Goal: Use online tool/utility: Use online tool/utility

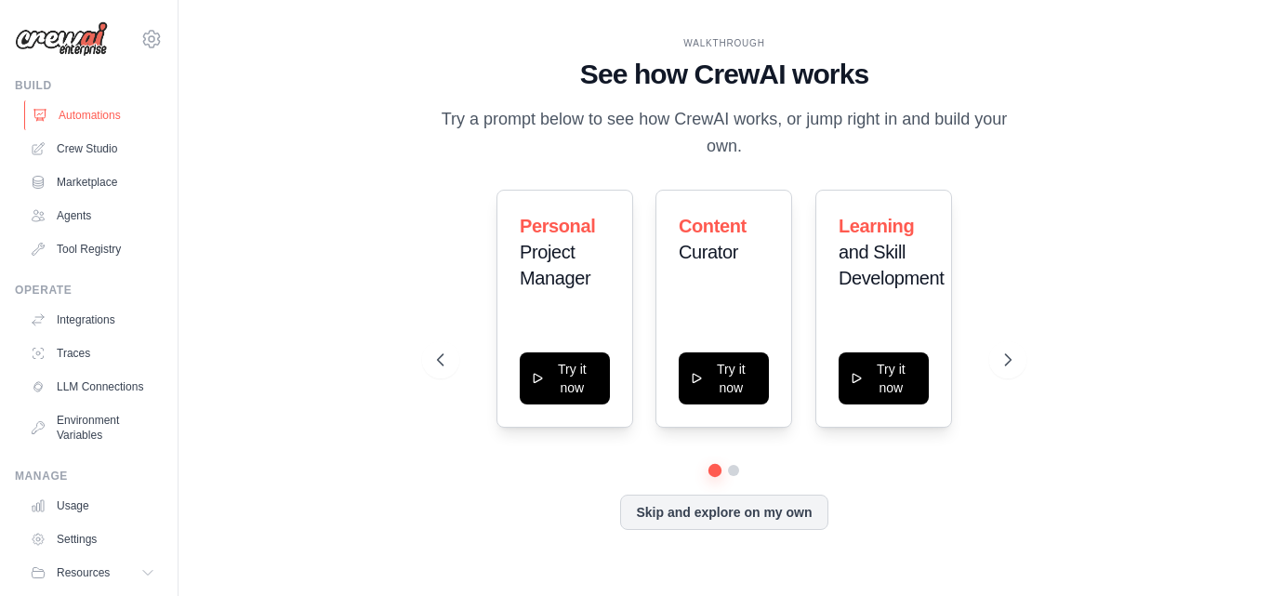
click at [115, 124] on link "Automations" at bounding box center [94, 115] width 140 height 30
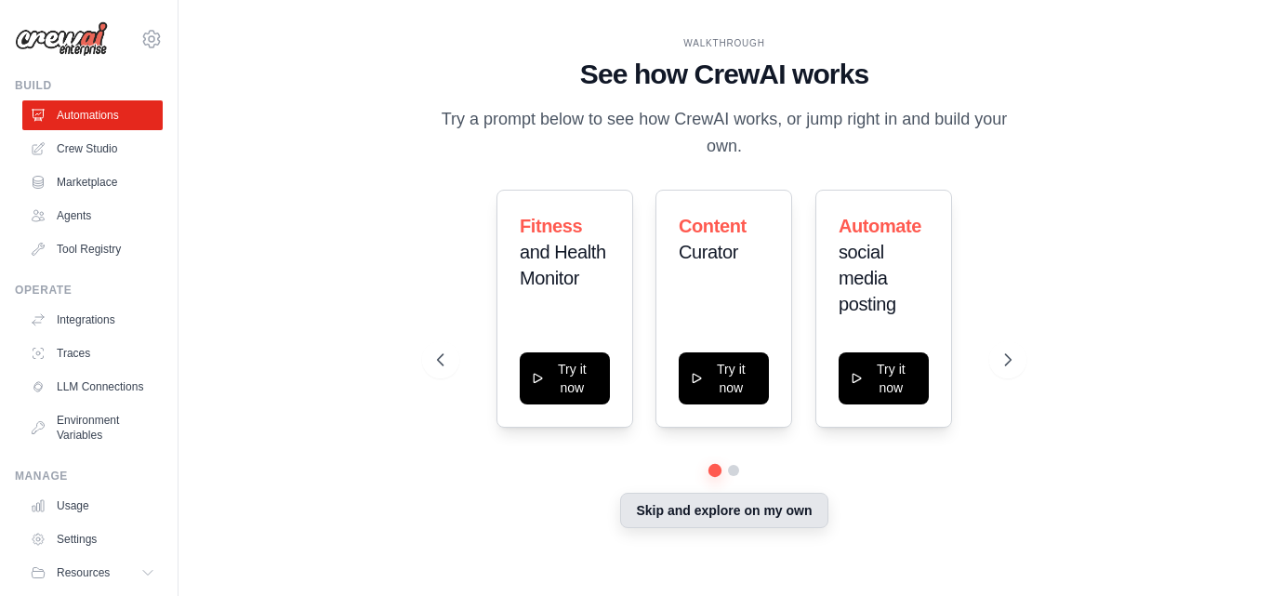
click at [681, 501] on button "Skip and explore on my own" at bounding box center [723, 510] width 207 height 35
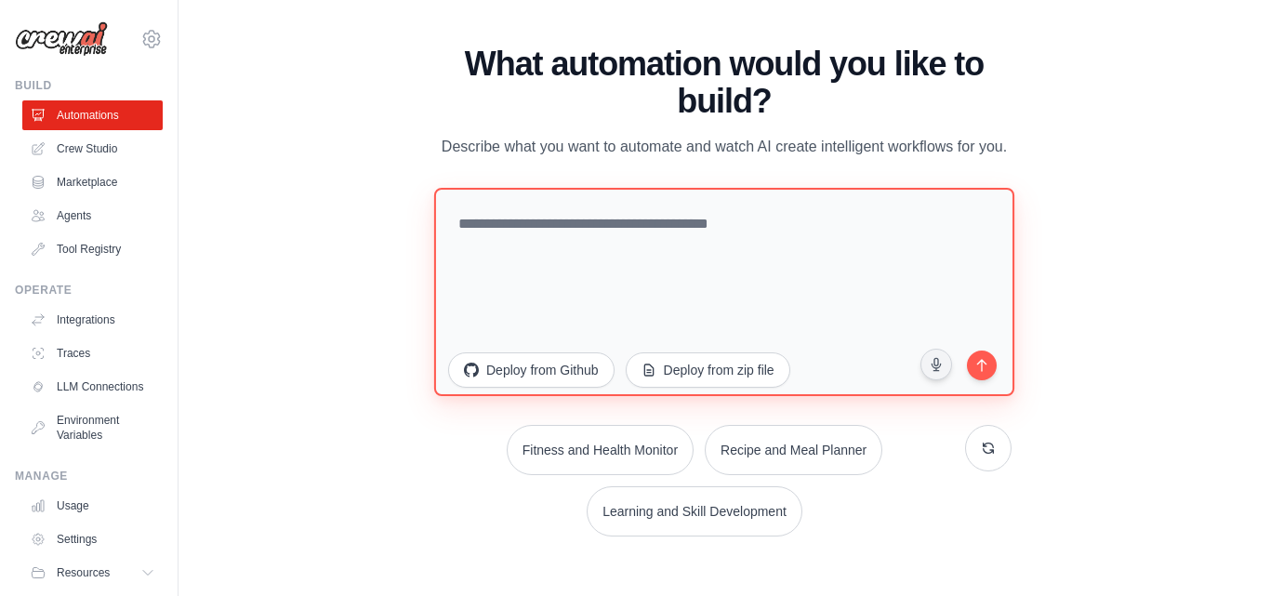
click at [511, 241] on textarea at bounding box center [724, 291] width 580 height 208
click at [762, 223] on textarea "**********" at bounding box center [724, 291] width 580 height 208
click at [856, 224] on textarea "**********" at bounding box center [724, 291] width 580 height 208
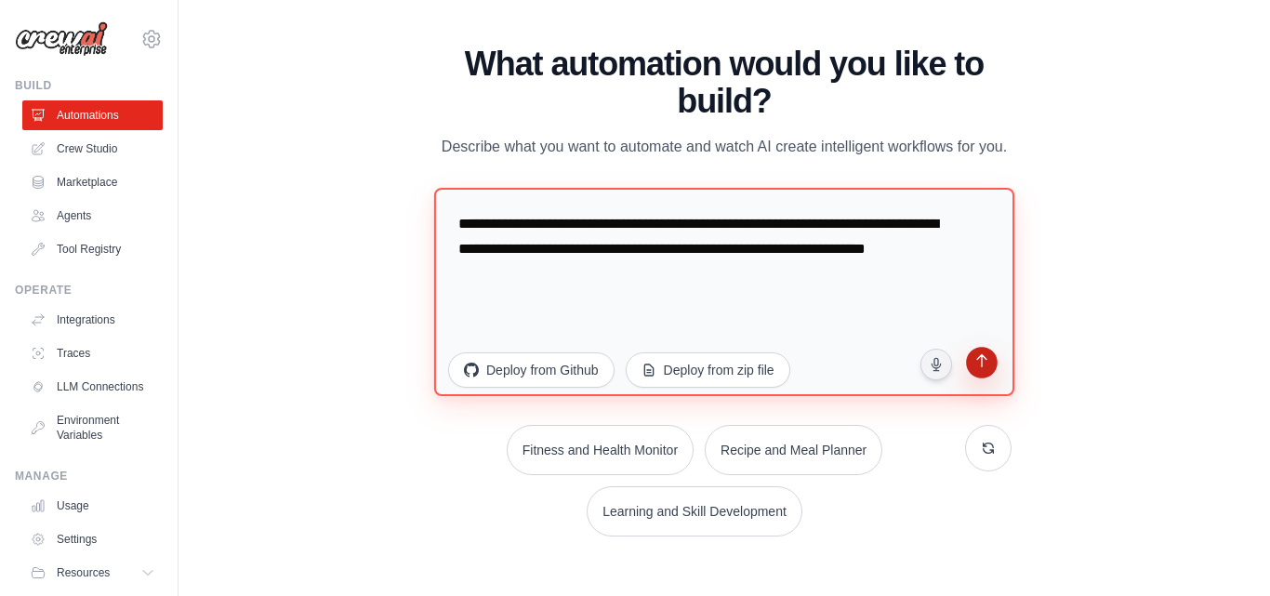
type textarea "**********"
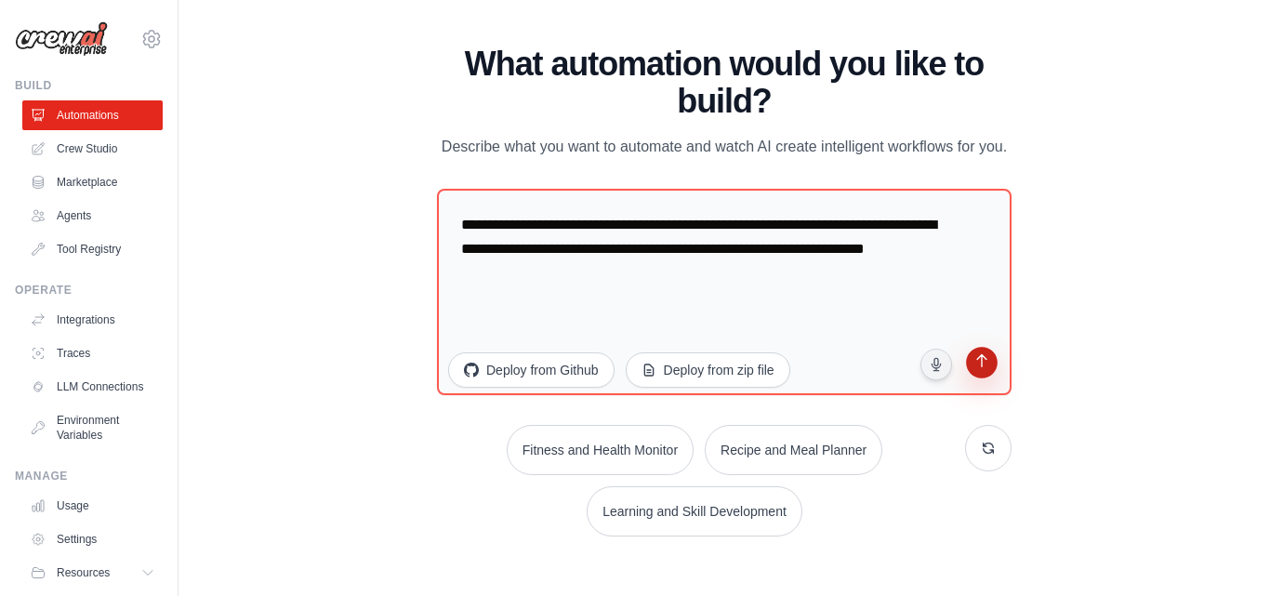
click at [992, 362] on button "submit" at bounding box center [981, 364] width 35 height 35
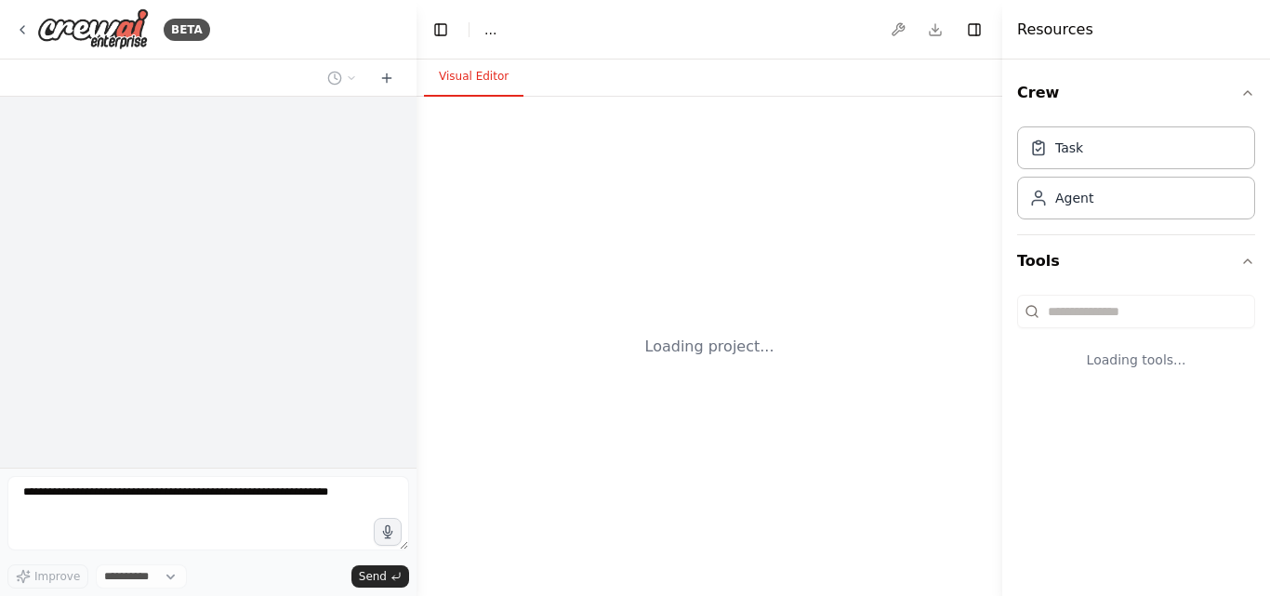
select select "****"
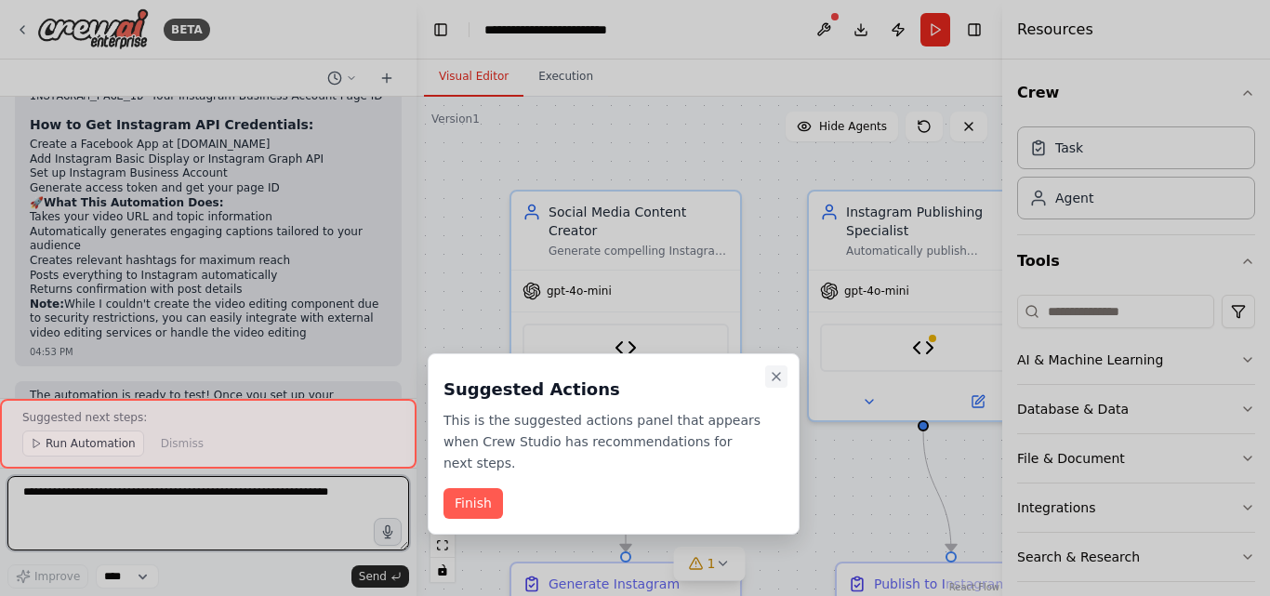
scroll to position [3561, 0]
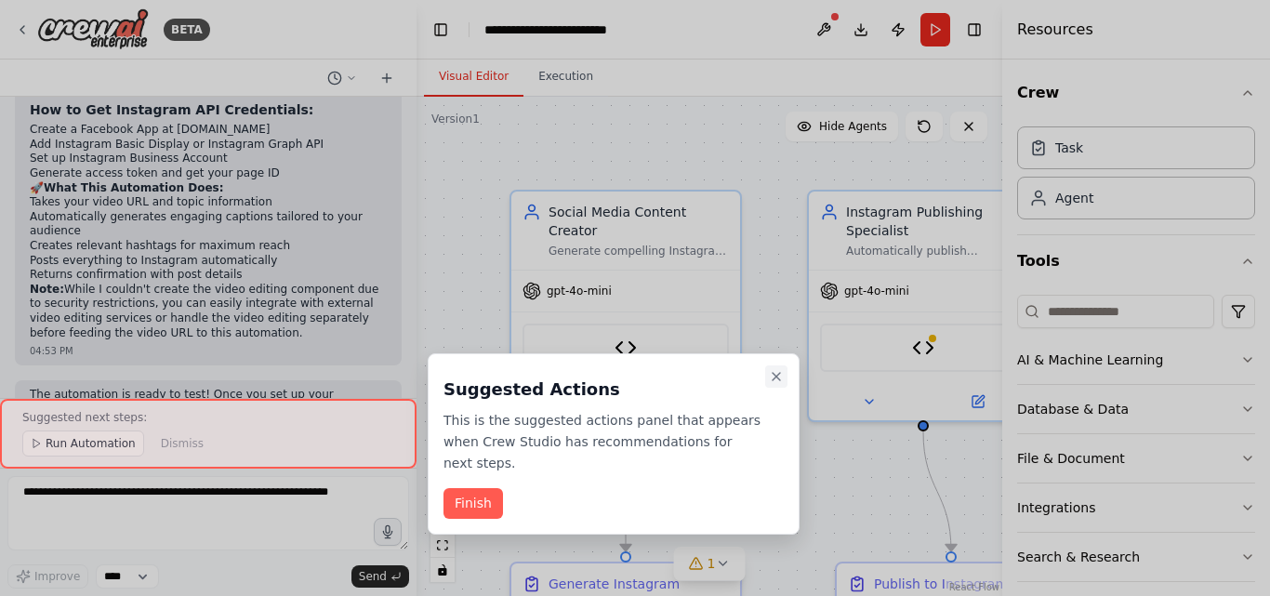
click at [774, 382] on icon "Close walkthrough" at bounding box center [776, 376] width 15 height 15
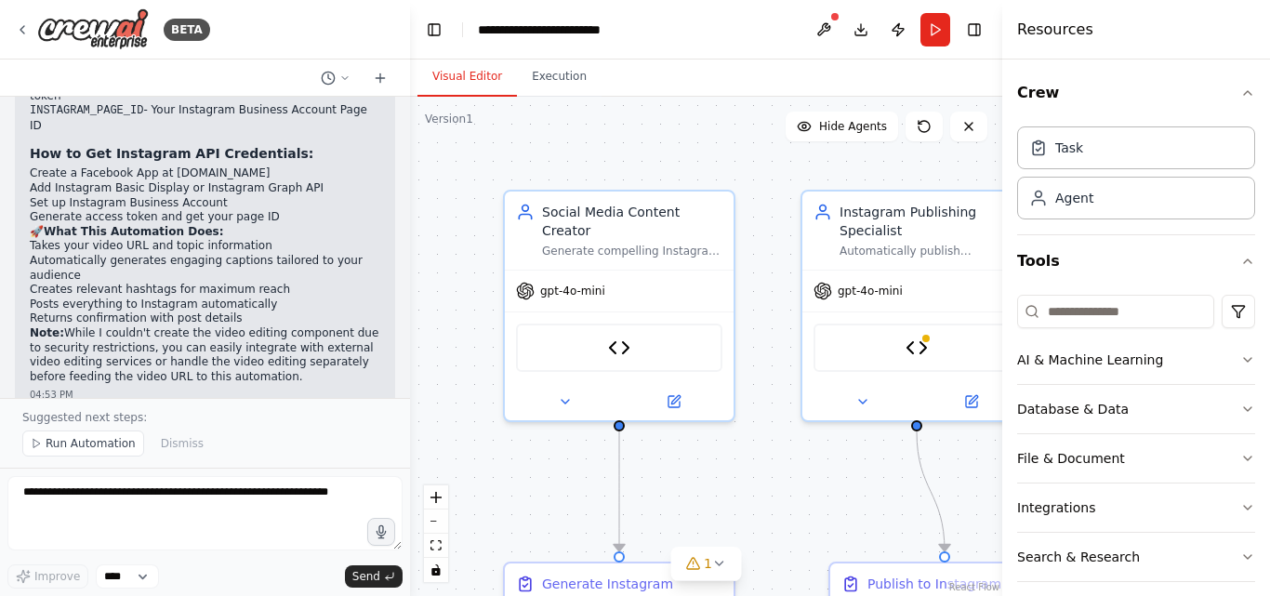
drag, startPoint x: 411, startPoint y: 377, endPoint x: 410, endPoint y: 355, distance: 21.4
click at [410, 355] on div "BETA i want to automatically edit a certain video in a certain style and make i…" at bounding box center [635, 298] width 1270 height 596
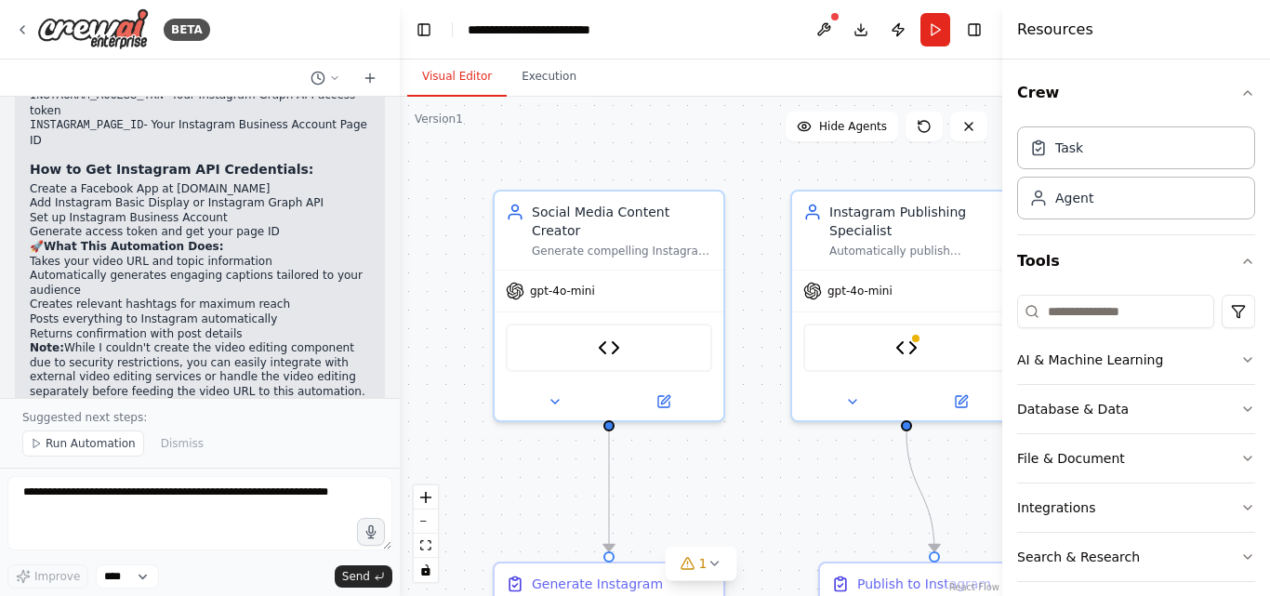
drag, startPoint x: 404, startPoint y: 376, endPoint x: 394, endPoint y: 364, distance: 14.5
click at [394, 364] on div "BETA i want to automatically edit a certain video in a certain style and make i…" at bounding box center [635, 298] width 1270 height 596
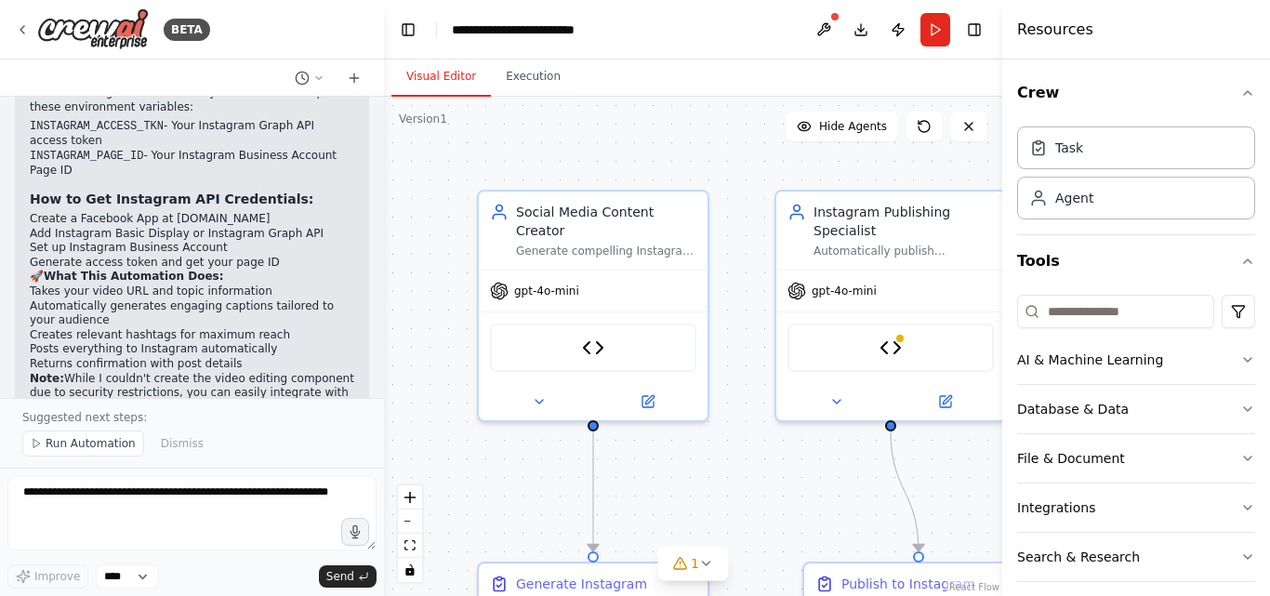
scroll to position [3706, 0]
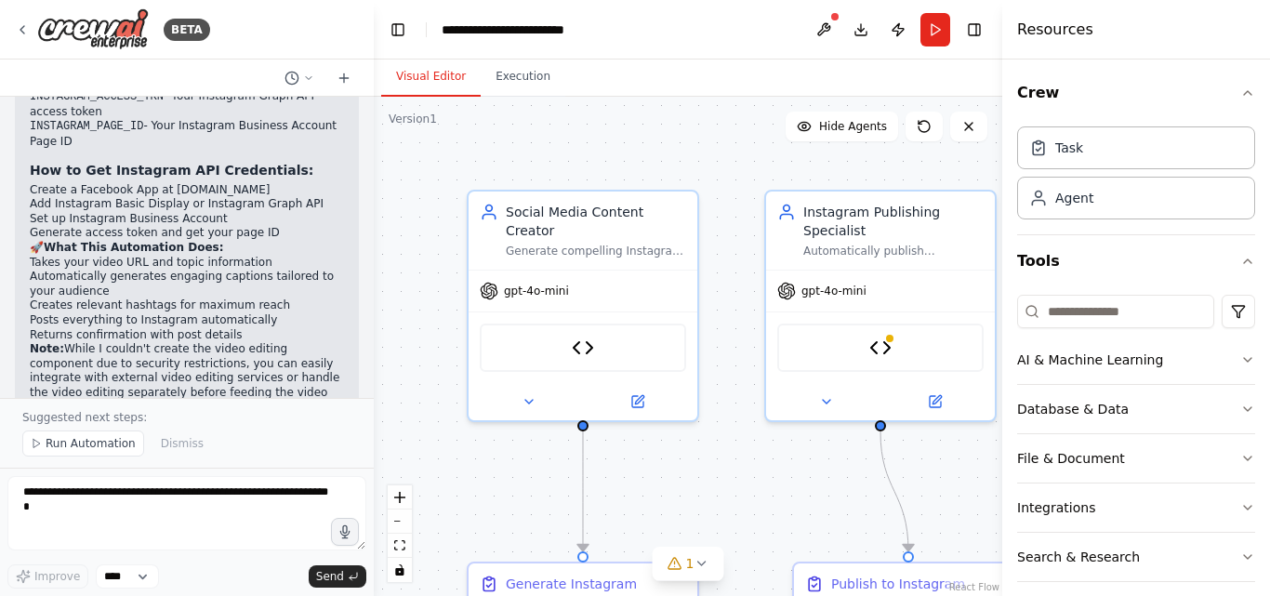
drag, startPoint x: 387, startPoint y: 373, endPoint x: 374, endPoint y: 370, distance: 13.3
click at [374, 370] on div "BETA i want to automatically edit a certain video in a certain style and make i…" at bounding box center [635, 298] width 1270 height 596
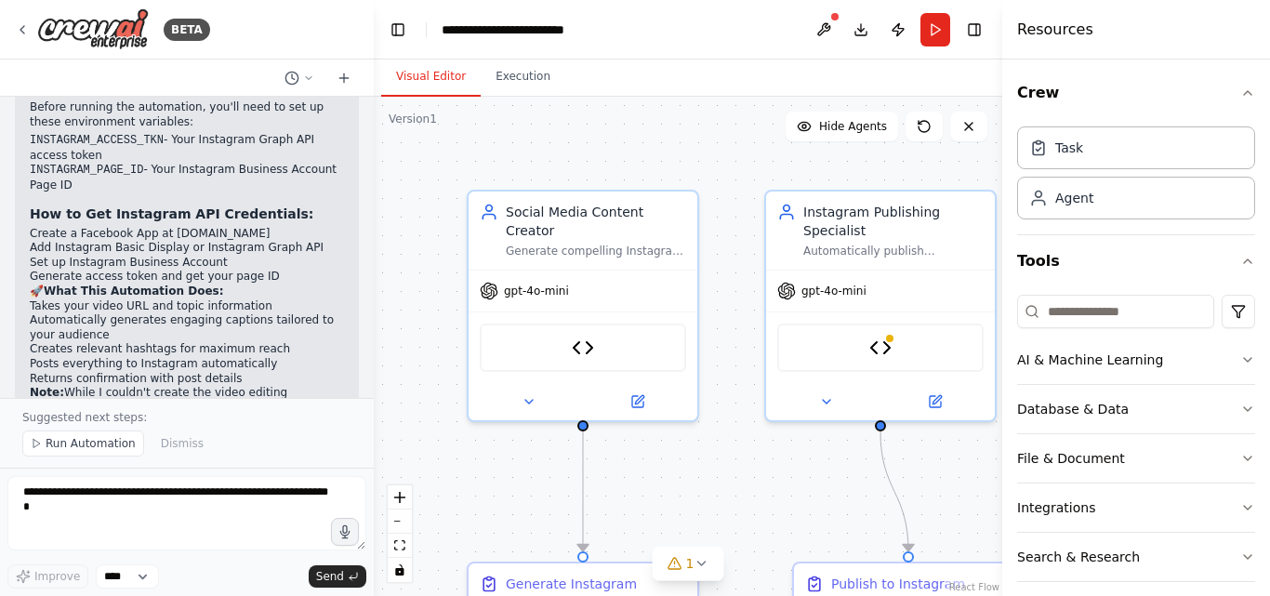
scroll to position [3700, 0]
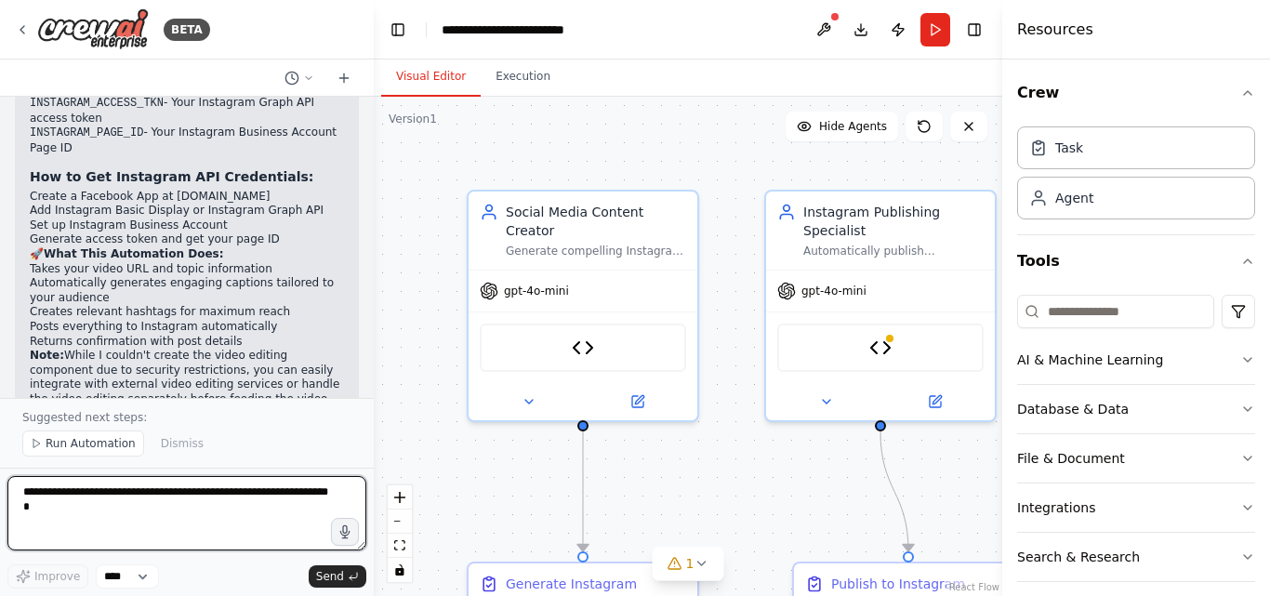
click at [144, 497] on textarea at bounding box center [186, 513] width 359 height 74
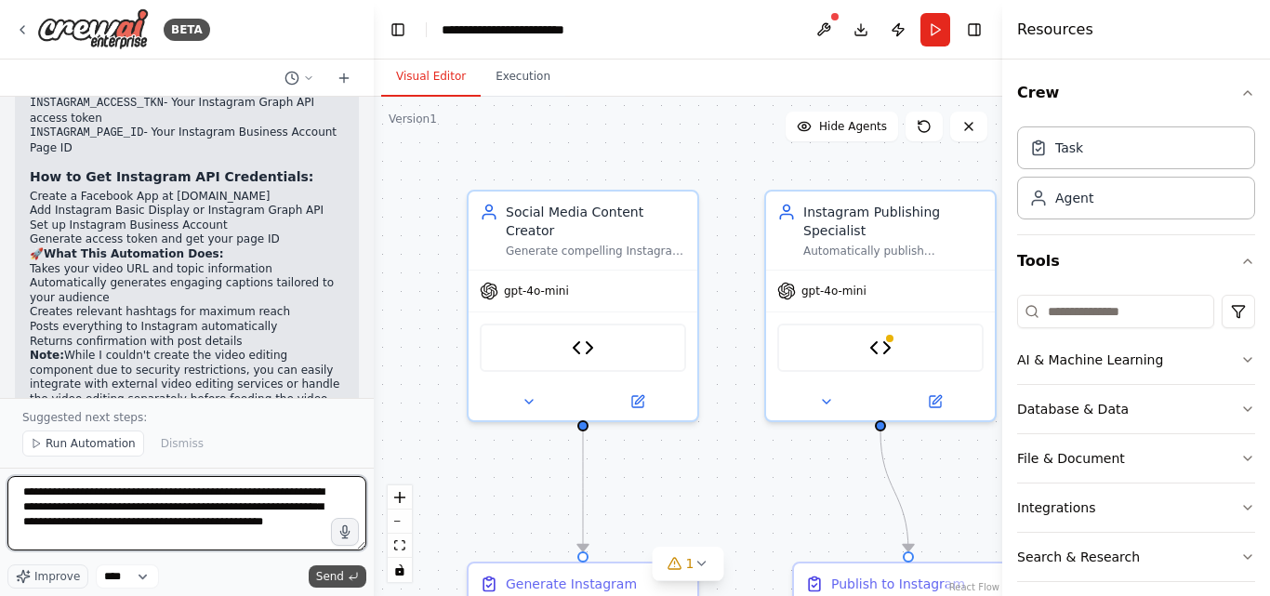
type textarea "**********"
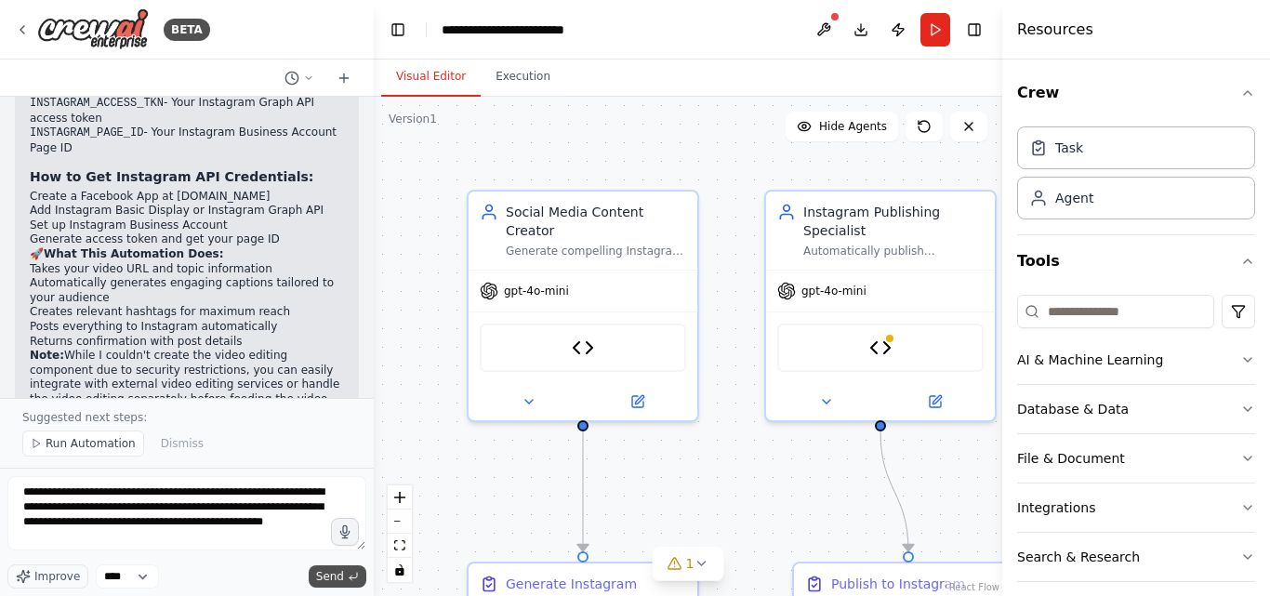
click at [336, 573] on span "Send" at bounding box center [330, 576] width 28 height 15
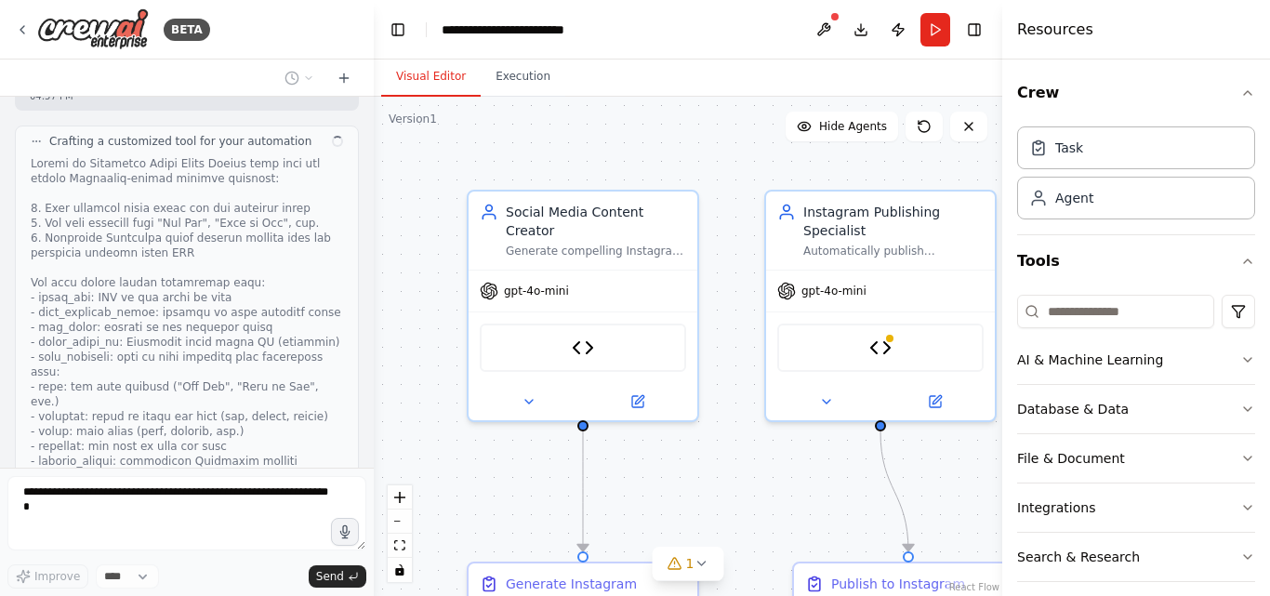
scroll to position [4414, 0]
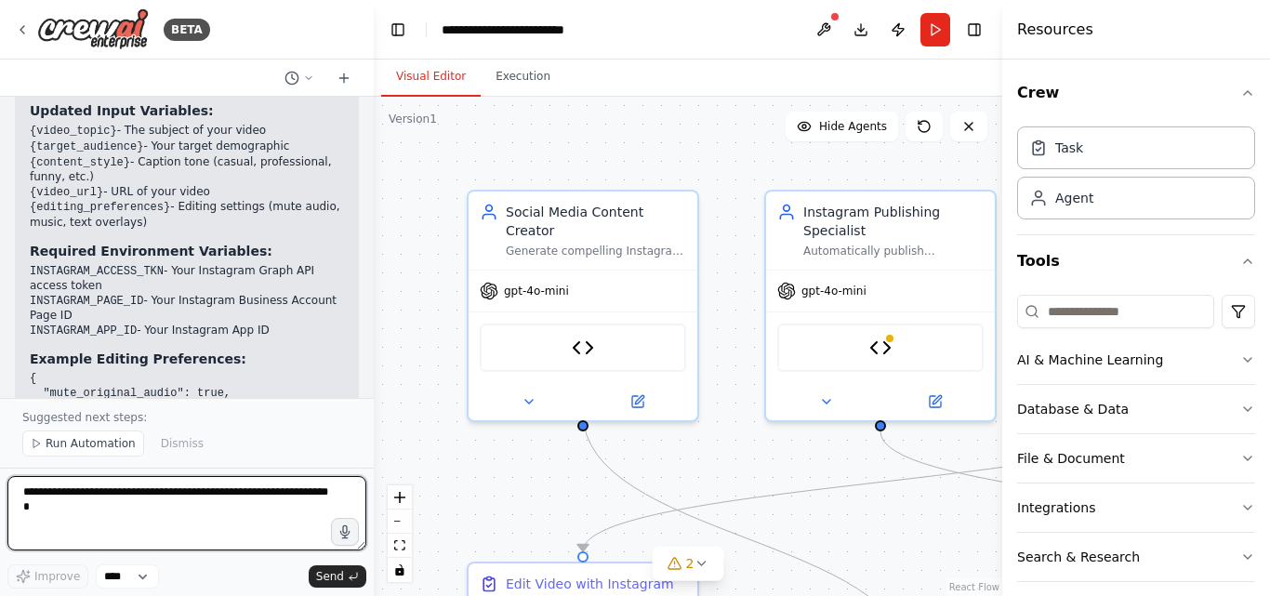
click at [367, 107] on div at bounding box center [369, 298] width 7 height 596
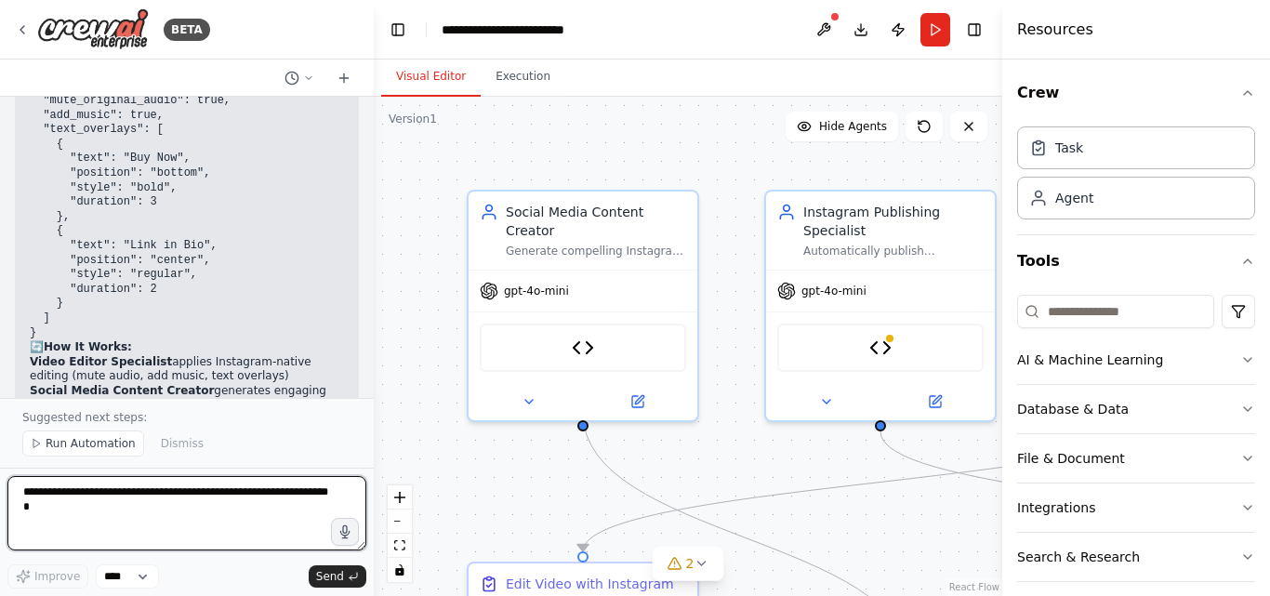
scroll to position [6804, 0]
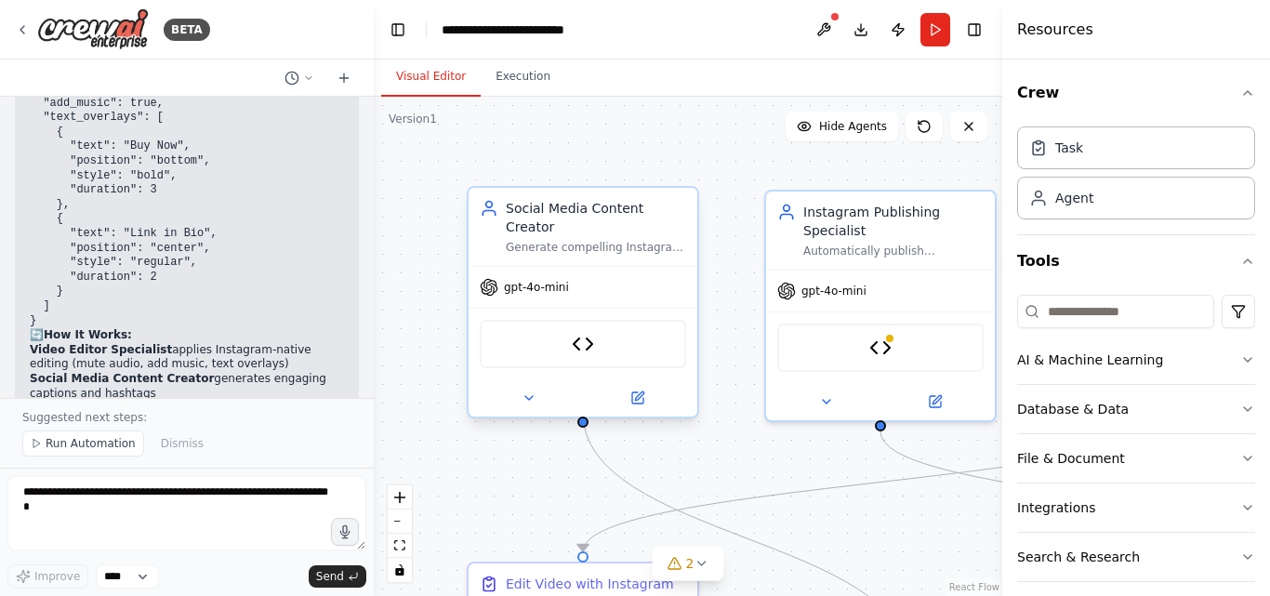
drag, startPoint x: 628, startPoint y: 277, endPoint x: 616, endPoint y: 277, distance: 11.2
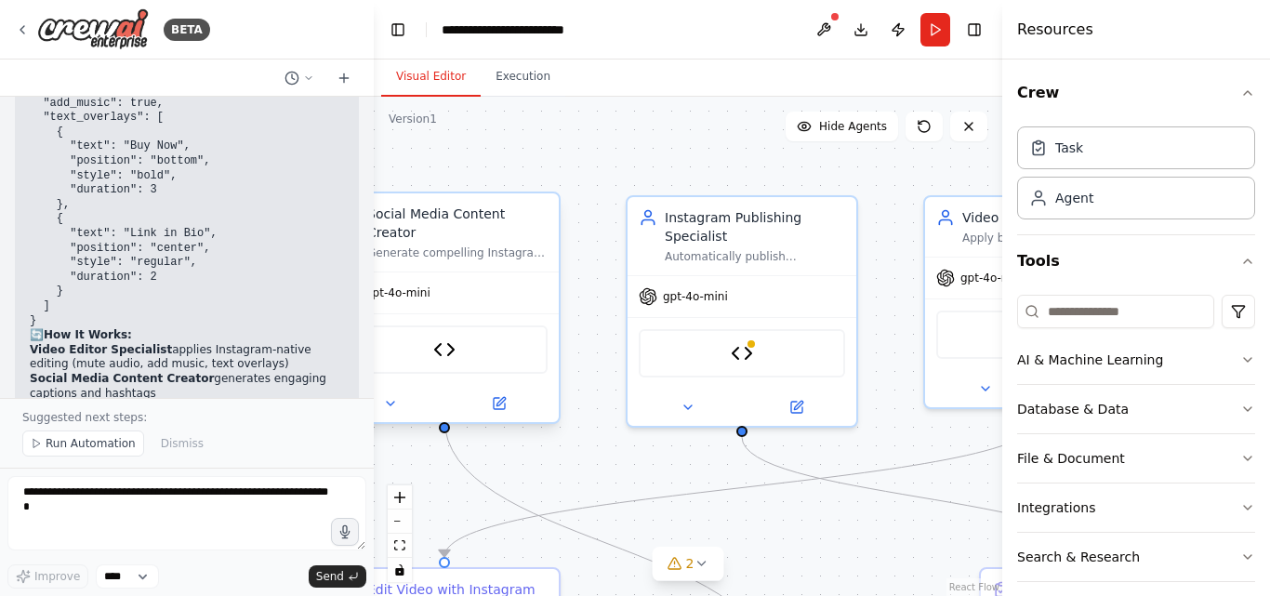
drag, startPoint x: 613, startPoint y: 272, endPoint x: 550, endPoint y: 279, distance: 63.6
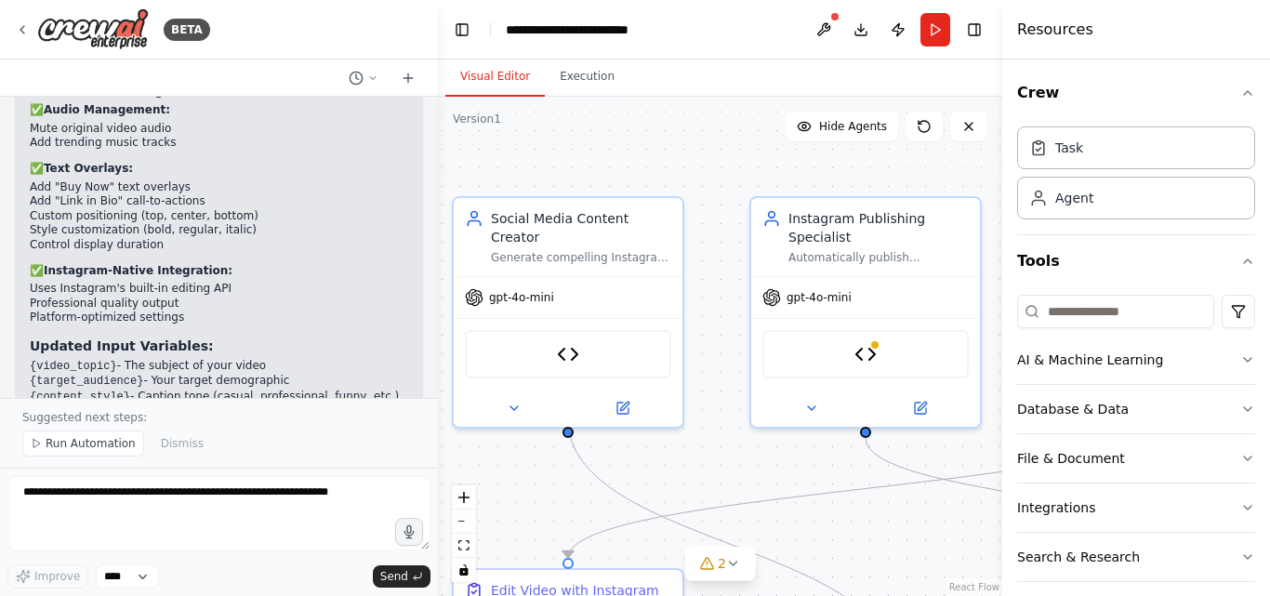
scroll to position [7039, 0]
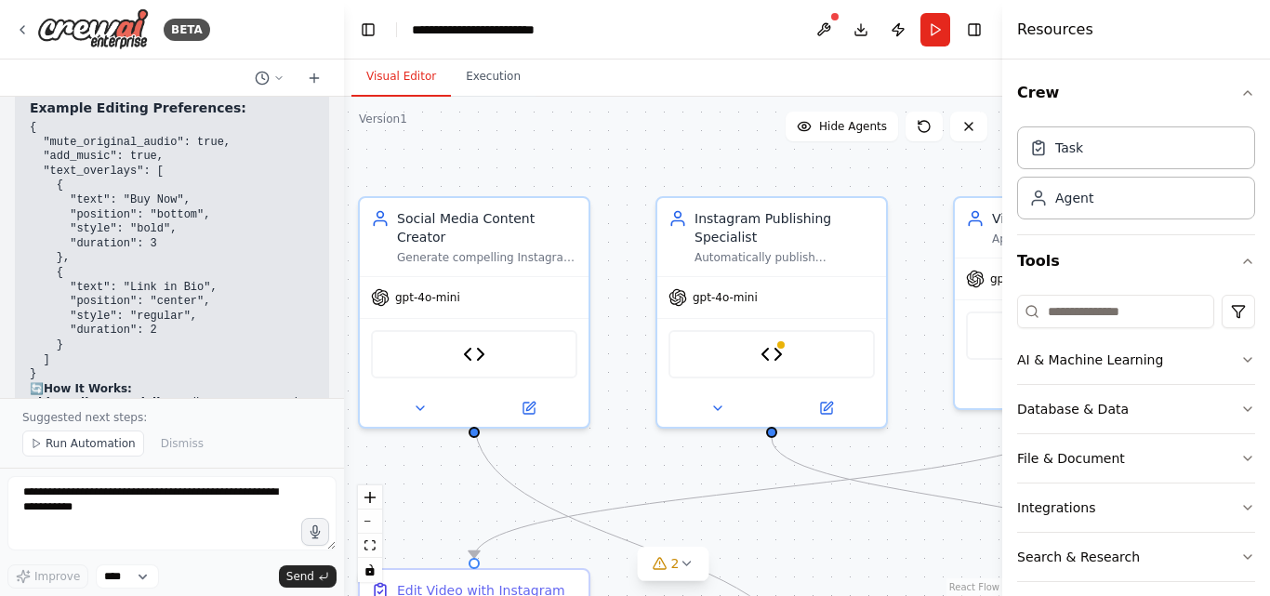
drag, startPoint x: 373, startPoint y: 391, endPoint x: 344, endPoint y: 410, distance: 34.3
click at [344, 410] on div "BETA i want to automatically edit a certain video in a certain style and make i…" at bounding box center [635, 298] width 1270 height 596
click at [993, 75] on div "Visual Editor Execution" at bounding box center [673, 78] width 658 height 37
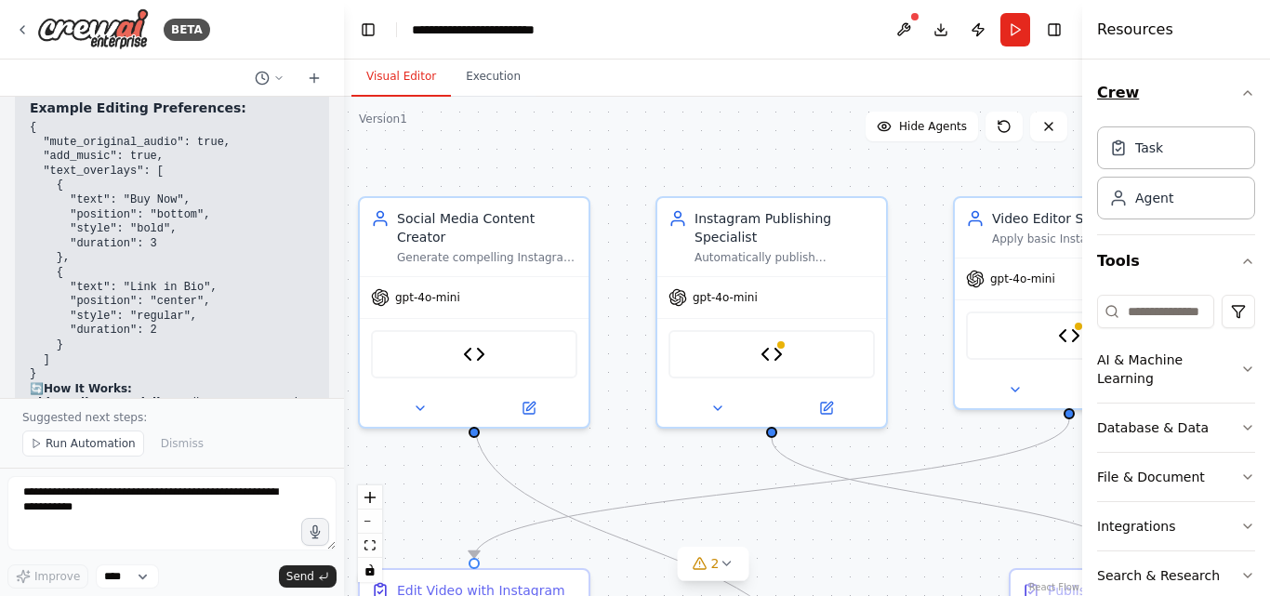
drag, startPoint x: 1004, startPoint y: 75, endPoint x: 1203, endPoint y: 81, distance: 199.1
click at [1203, 81] on div "Resources Crew Task Agent Tools AI & Machine Learning Database & Data File & Do…" at bounding box center [1176, 298] width 188 height 596
drag, startPoint x: 1088, startPoint y: 80, endPoint x: 1138, endPoint y: 76, distance: 50.3
click at [1138, 76] on div "Resources Crew Task Agent Tools AI & Machine Learning Database & Data File & Do…" at bounding box center [1176, 298] width 188 height 596
drag, startPoint x: 920, startPoint y: 499, endPoint x: 825, endPoint y: 503, distance: 94.9
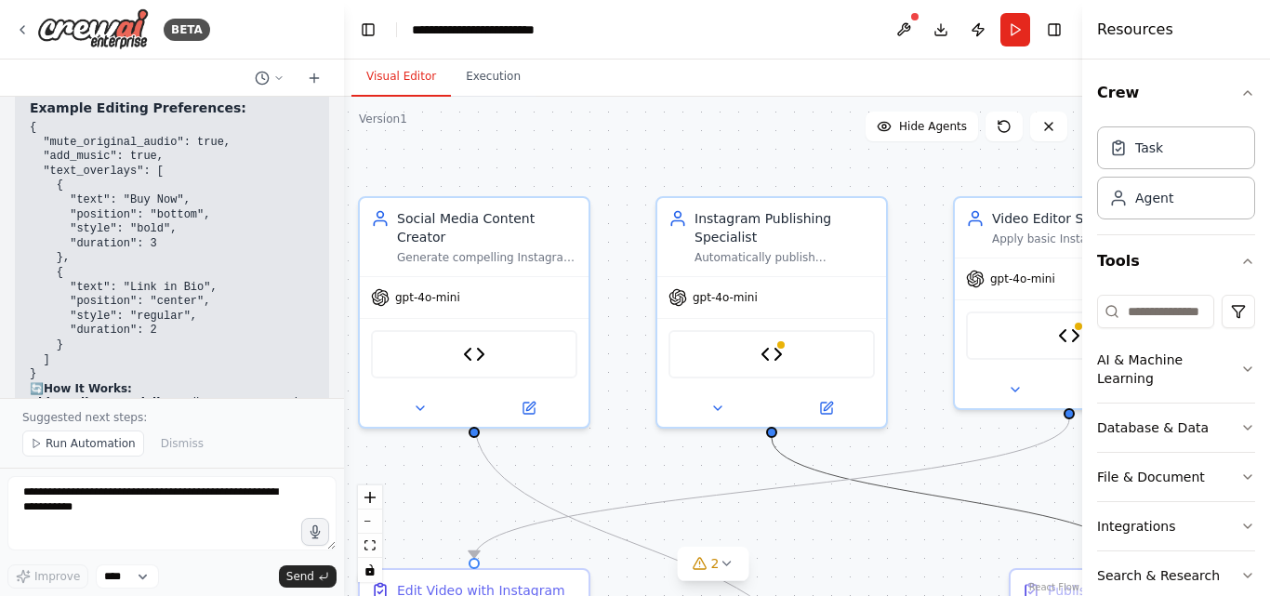
click at [822, 502] on div ".deletable-edge-delete-btn { width: 20px; height: 20px; border: 0px solid #ffff…" at bounding box center [713, 346] width 738 height 499
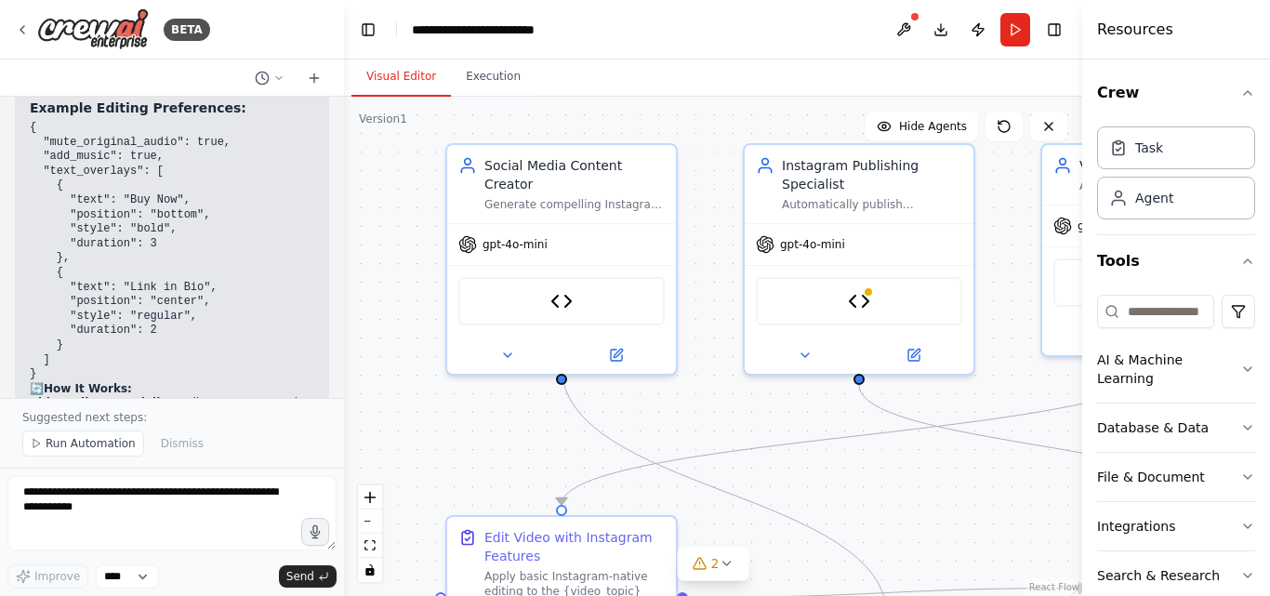
drag, startPoint x: 862, startPoint y: 521, endPoint x: 893, endPoint y: 452, distance: 75.3
click at [930, 470] on div ".deletable-edge-delete-btn { width: 20px; height: 20px; border: 0px solid #ffff…" at bounding box center [713, 346] width 738 height 499
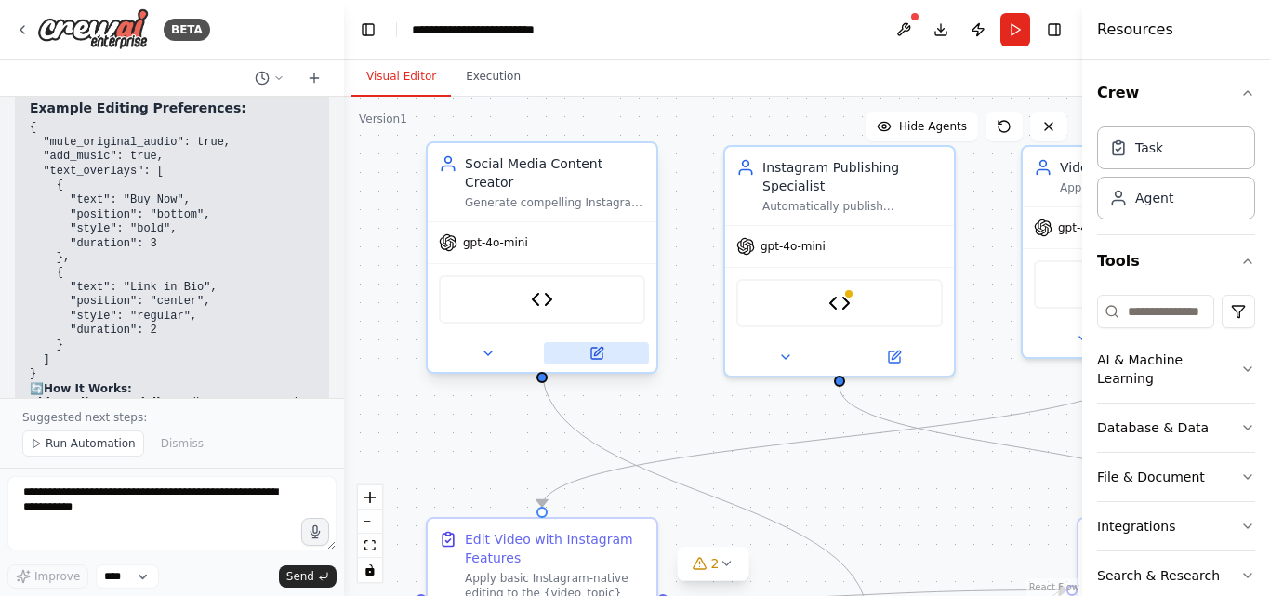
click at [588, 342] on button at bounding box center [596, 353] width 105 height 22
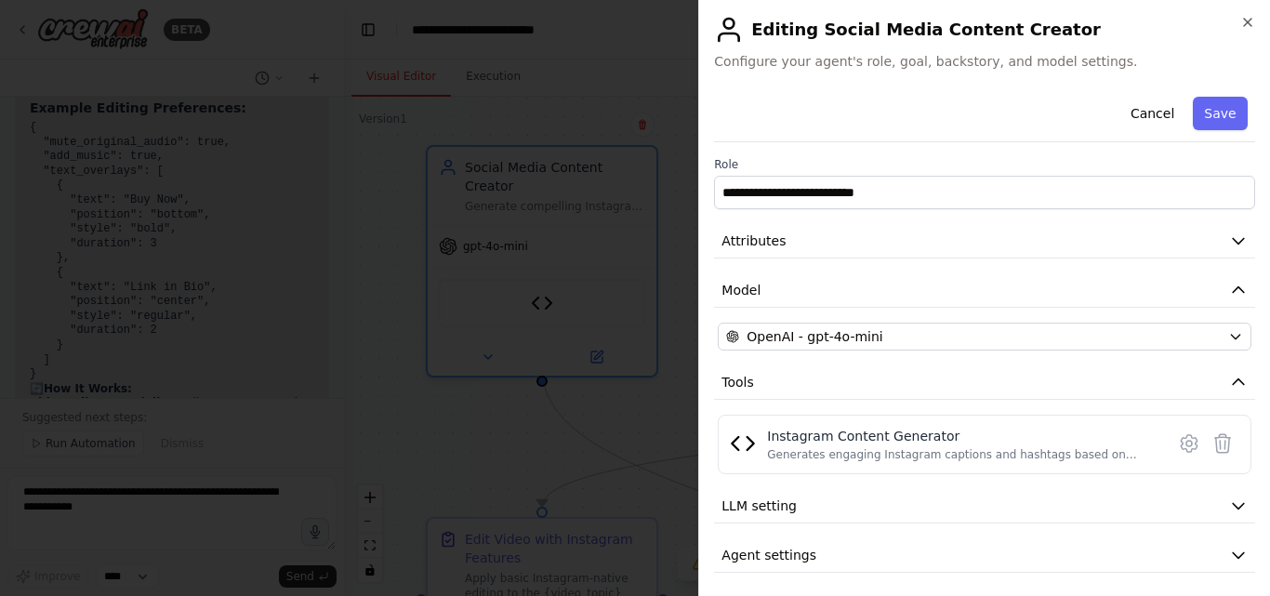
click at [629, 411] on div at bounding box center [635, 298] width 1270 height 596
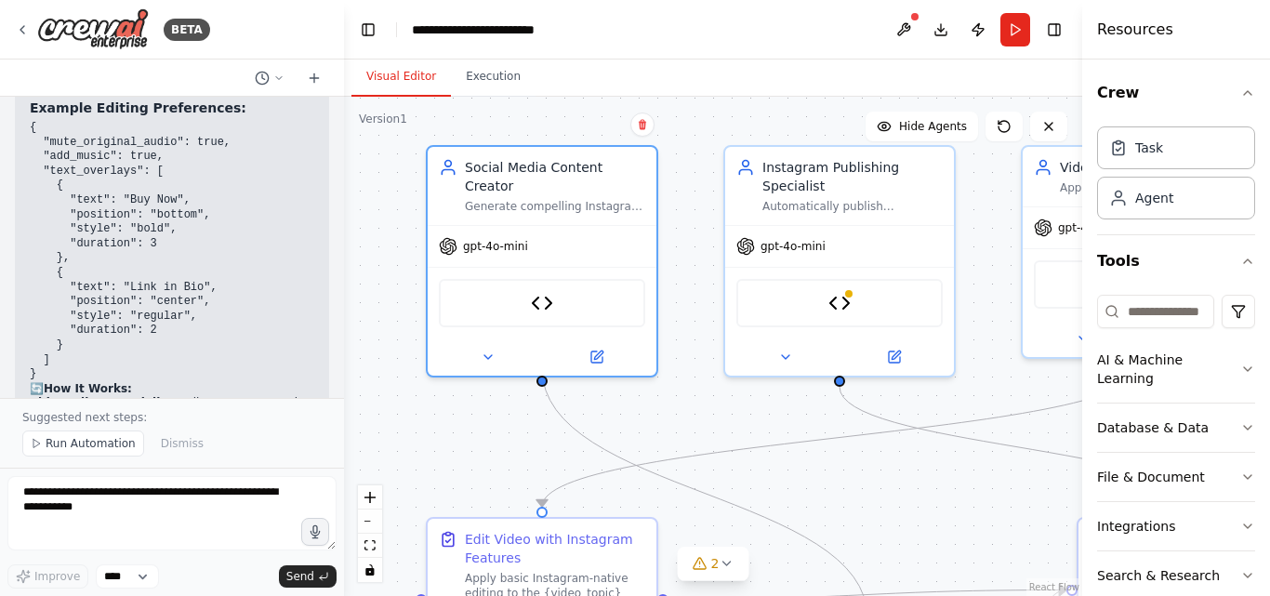
scroll to position [7054, 0]
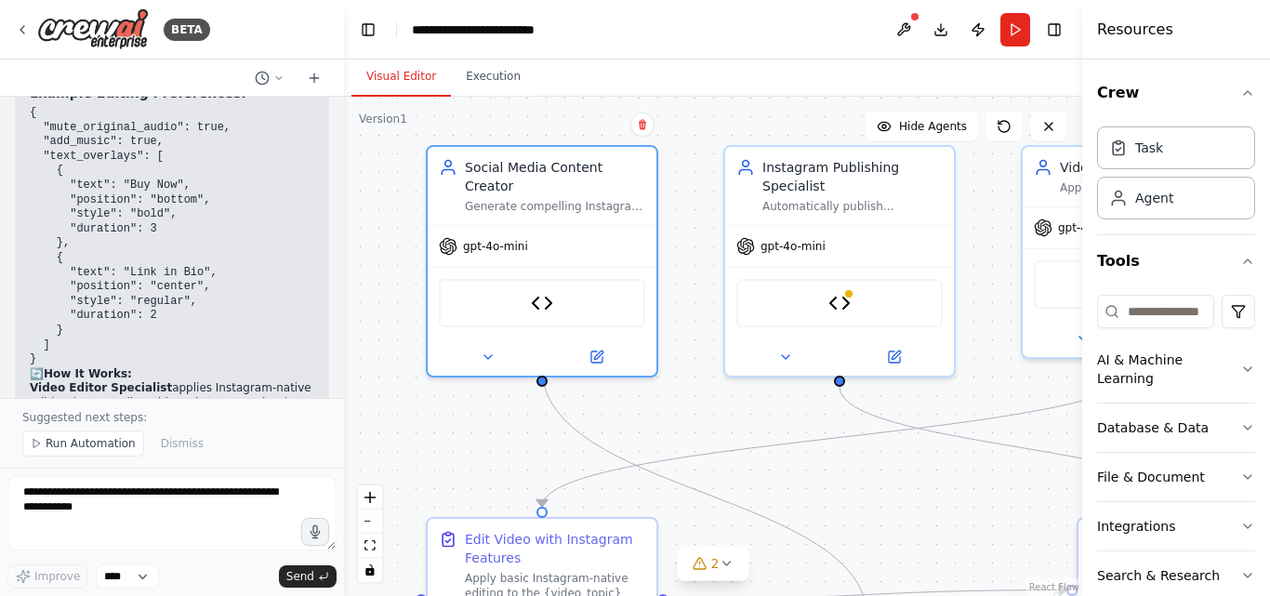
click at [70, 423] on p "Suggested next steps:" at bounding box center [171, 417] width 299 height 15
click at [20, 407] on div "Suggested next steps: Run Automation Dismiss" at bounding box center [172, 433] width 344 height 70
click at [41, 413] on p "Suggested next steps:" at bounding box center [171, 417] width 299 height 15
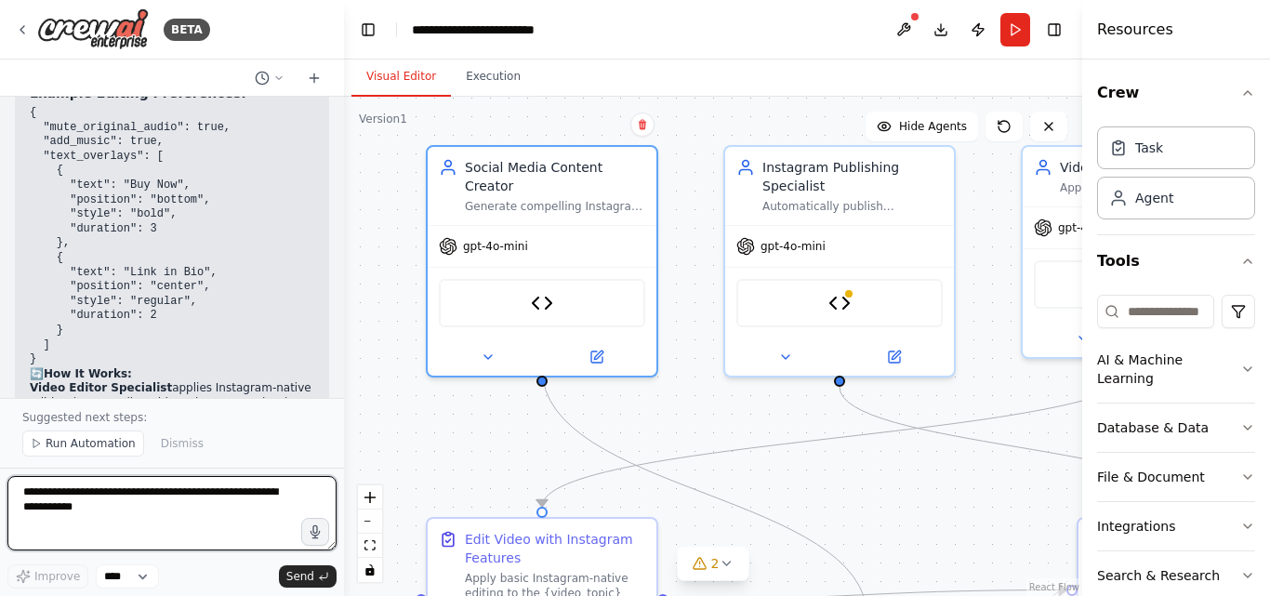
click at [62, 495] on textarea at bounding box center [171, 513] width 329 height 74
type textarea "**********"
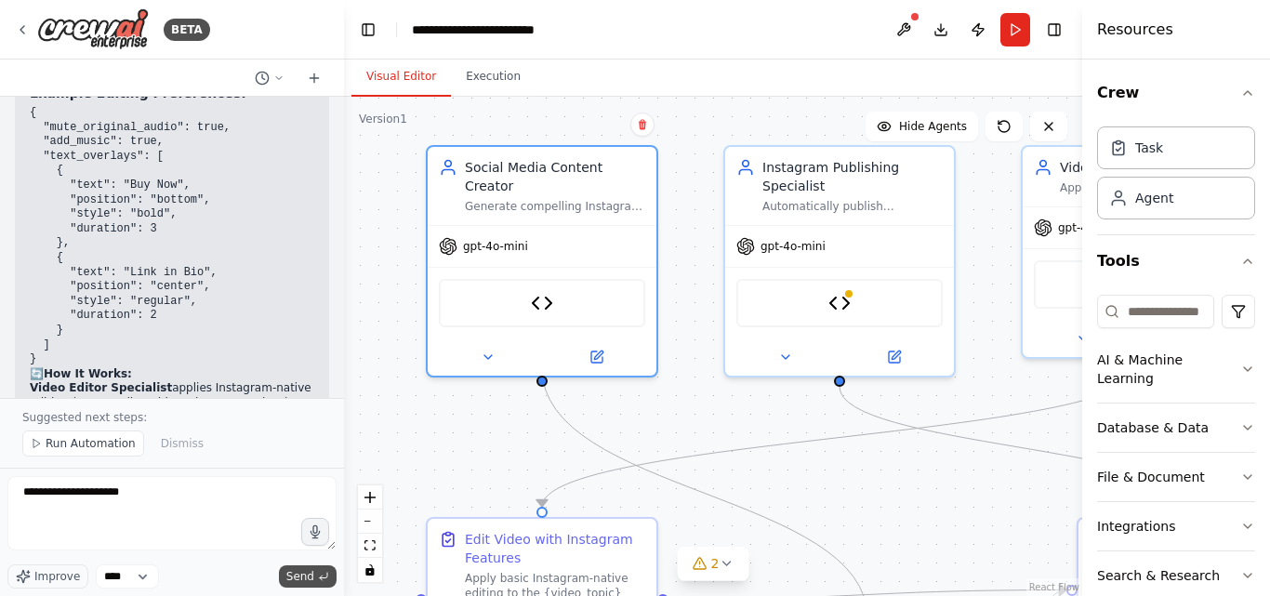
click at [311, 579] on span "Send" at bounding box center [300, 576] width 28 height 15
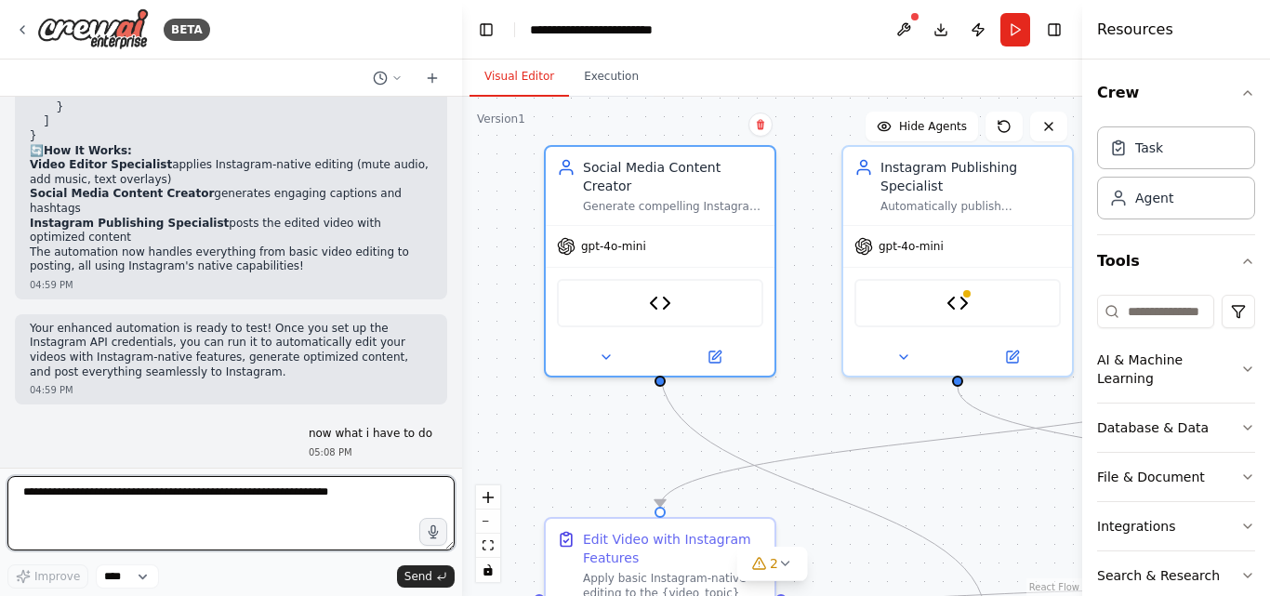
scroll to position [6288, 0]
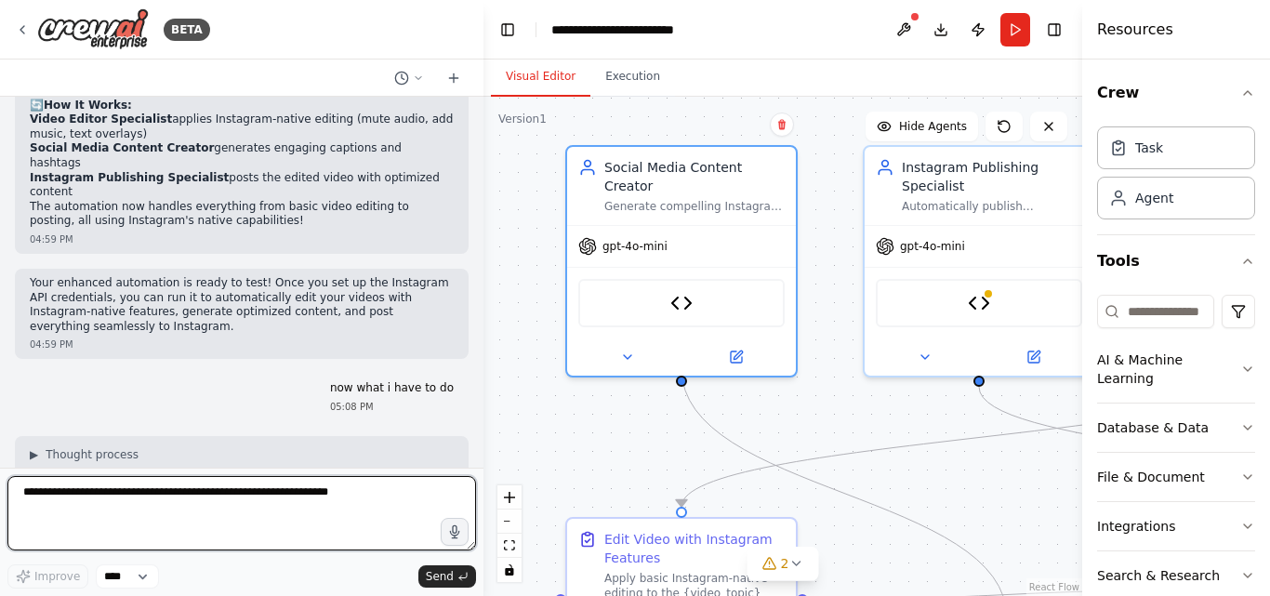
drag, startPoint x: 339, startPoint y: 296, endPoint x: 484, endPoint y: 302, distance: 144.3
click at [484, 302] on div "BETA i want to automatically edit a certain video in a certain style and make i…" at bounding box center [635, 298] width 1270 height 596
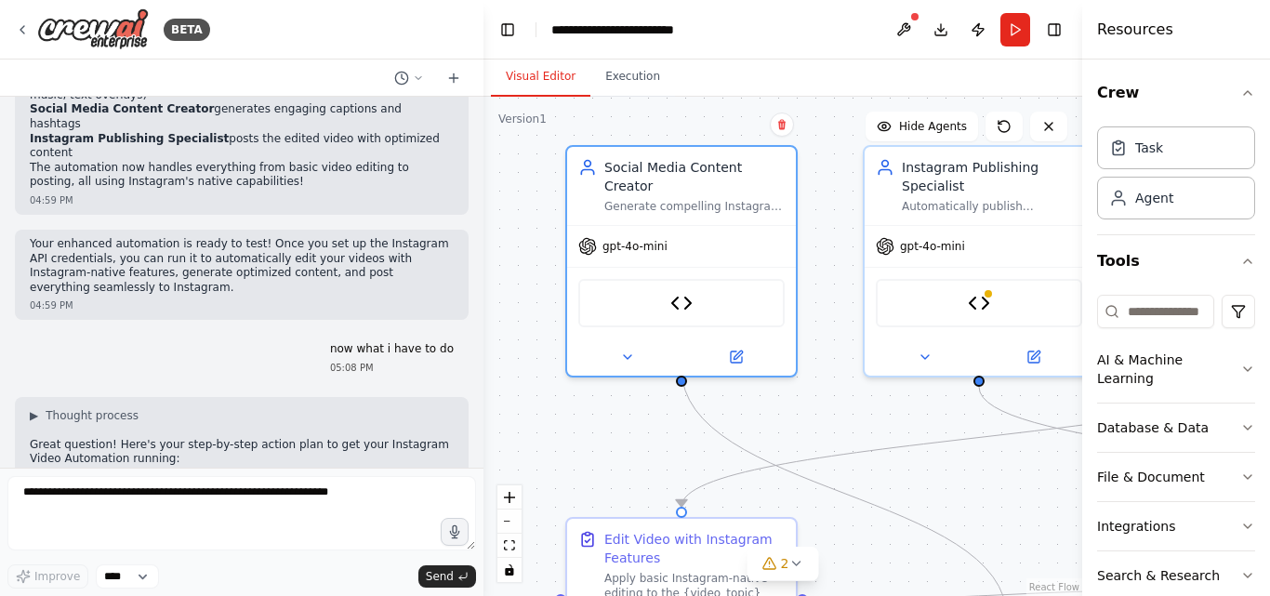
scroll to position [6981, 0]
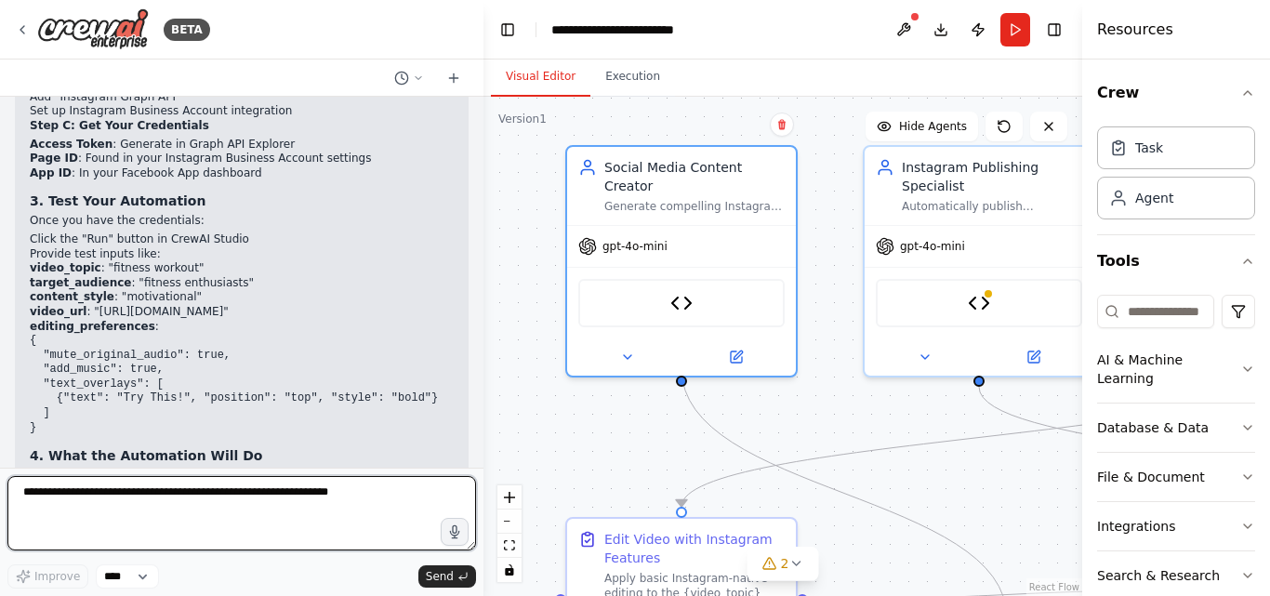
click at [147, 509] on textarea at bounding box center [241, 513] width 469 height 74
type textarea "**********"
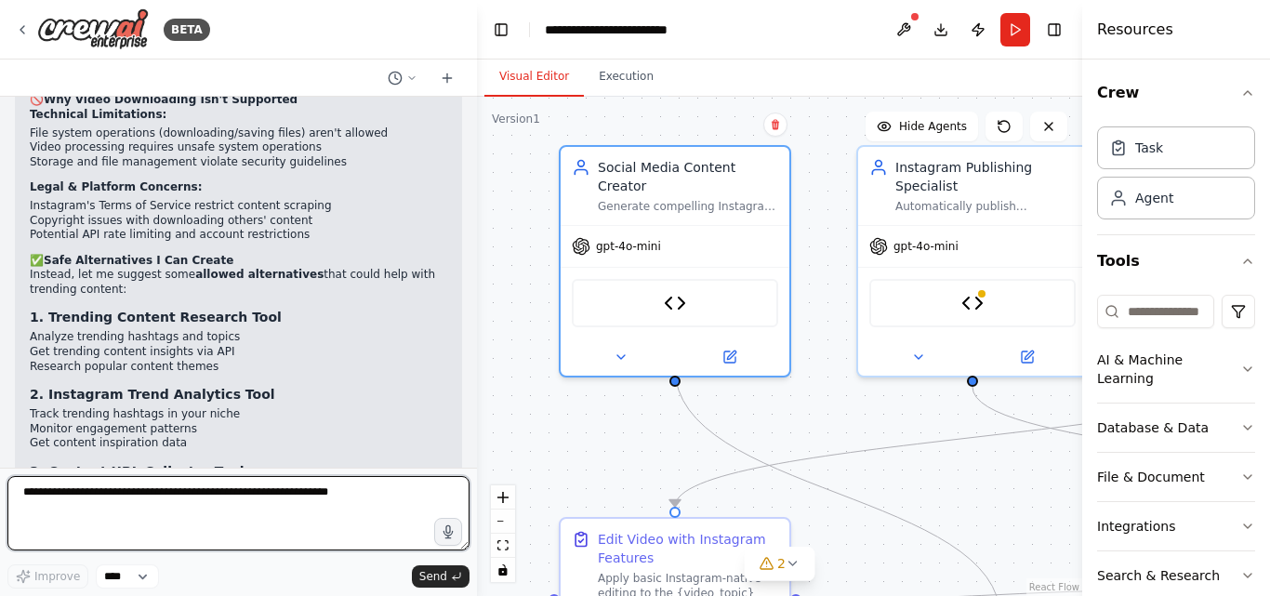
scroll to position [7770, 0]
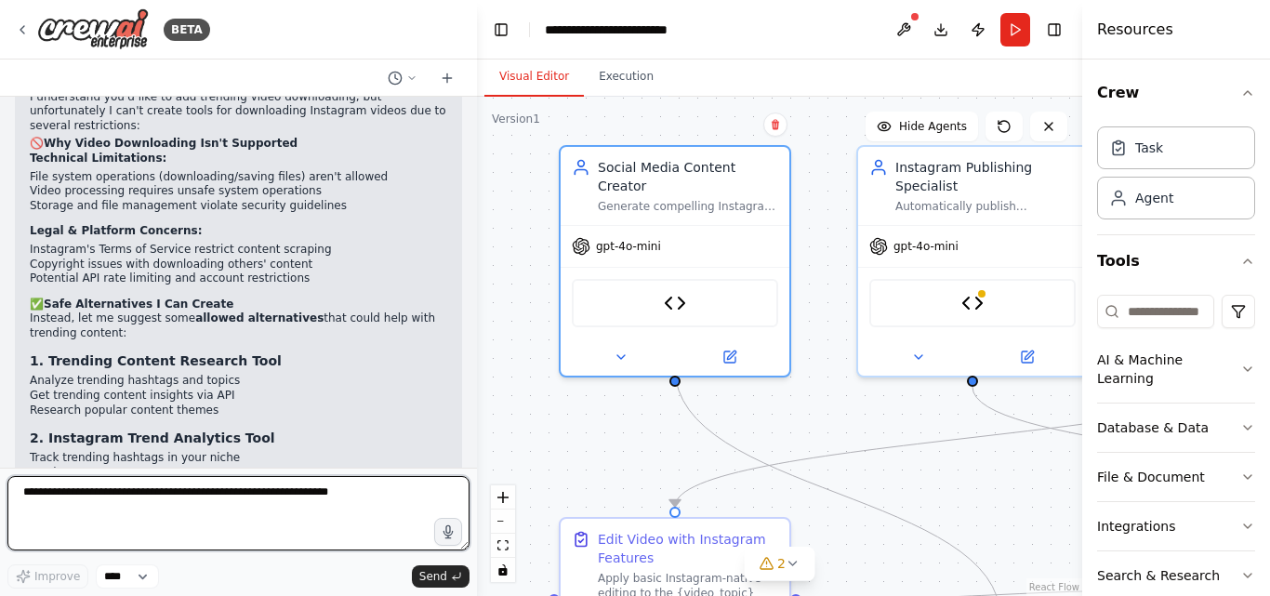
drag, startPoint x: 478, startPoint y: 451, endPoint x: 479, endPoint y: 441, distance: 10.3
click at [479, 442] on div "BETA i want to automatically edit a certain video in a certain style and make i…" at bounding box center [635, 298] width 1270 height 596
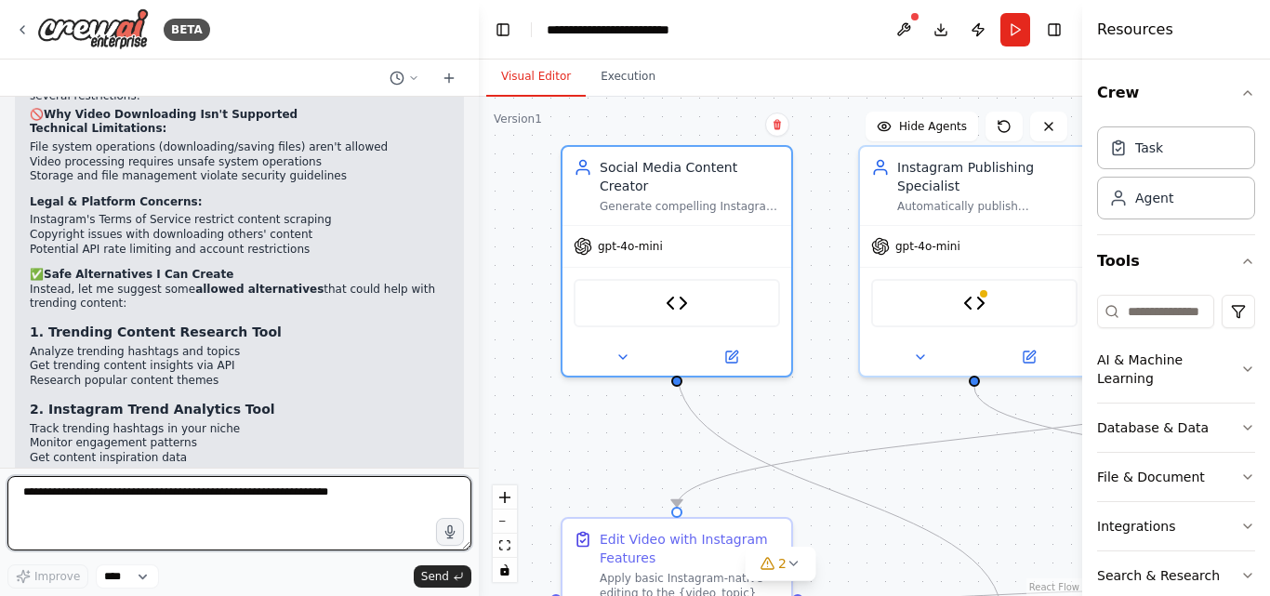
click at [139, 487] on textarea at bounding box center [239, 513] width 464 height 74
type textarea "**********"
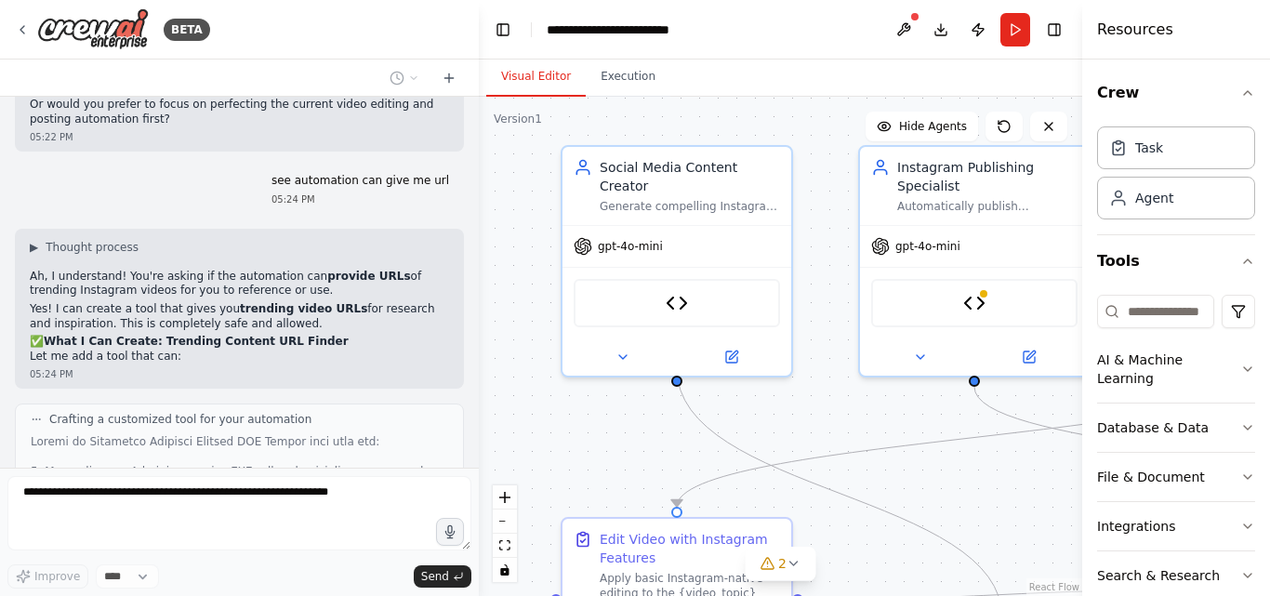
scroll to position [8466, 0]
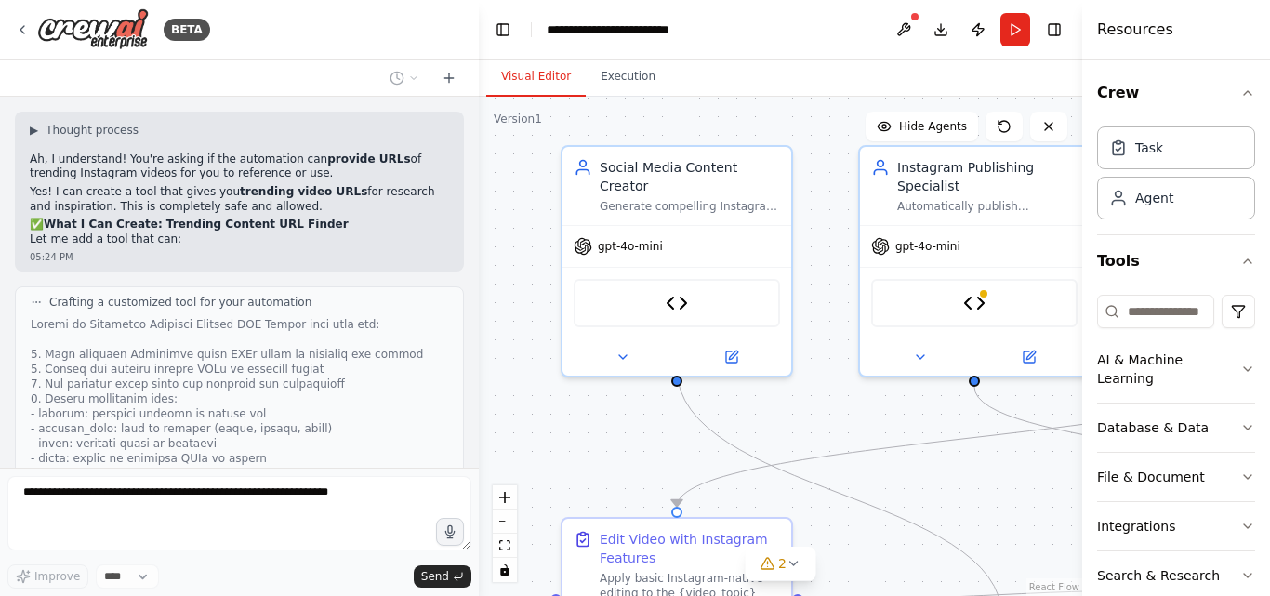
click at [76, 458] on div "i want to automatically edit a certain video in a certain style and make it pos…" at bounding box center [239, 282] width 479 height 371
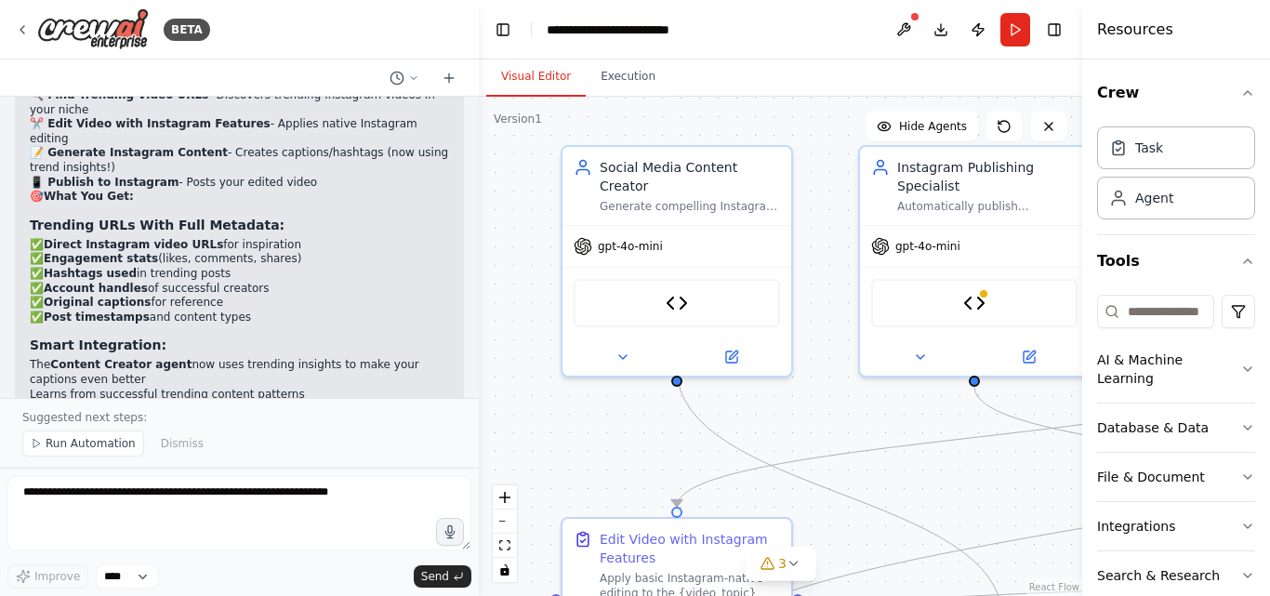
scroll to position [9919, 0]
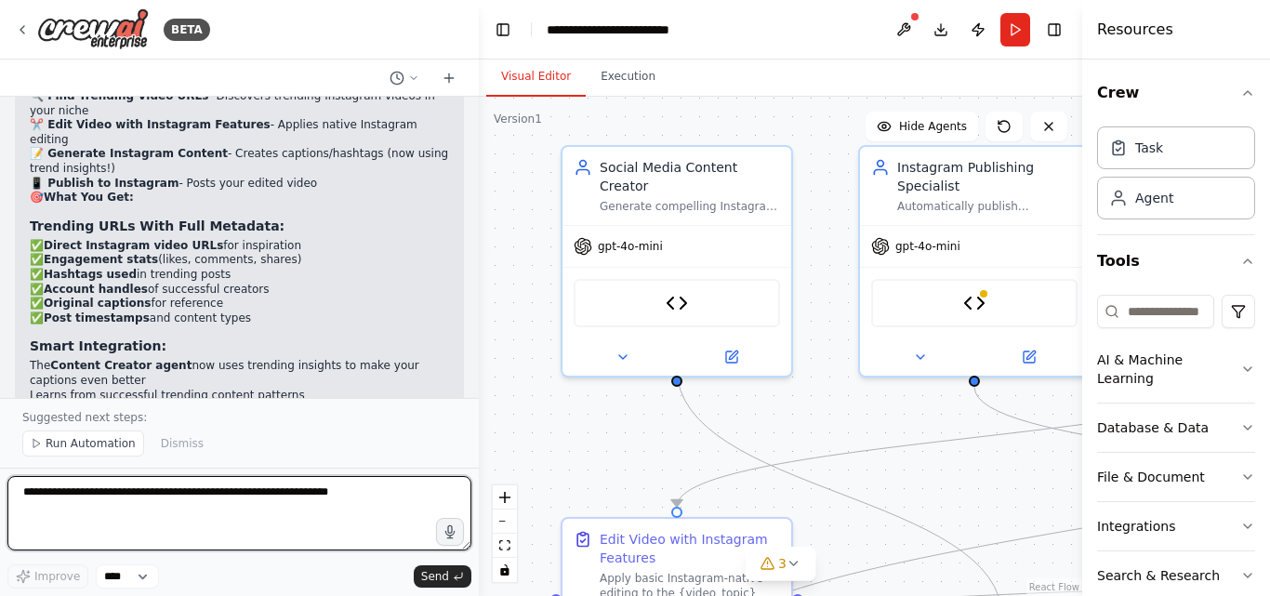
click at [54, 504] on textarea at bounding box center [239, 513] width 464 height 74
type textarea "**********"
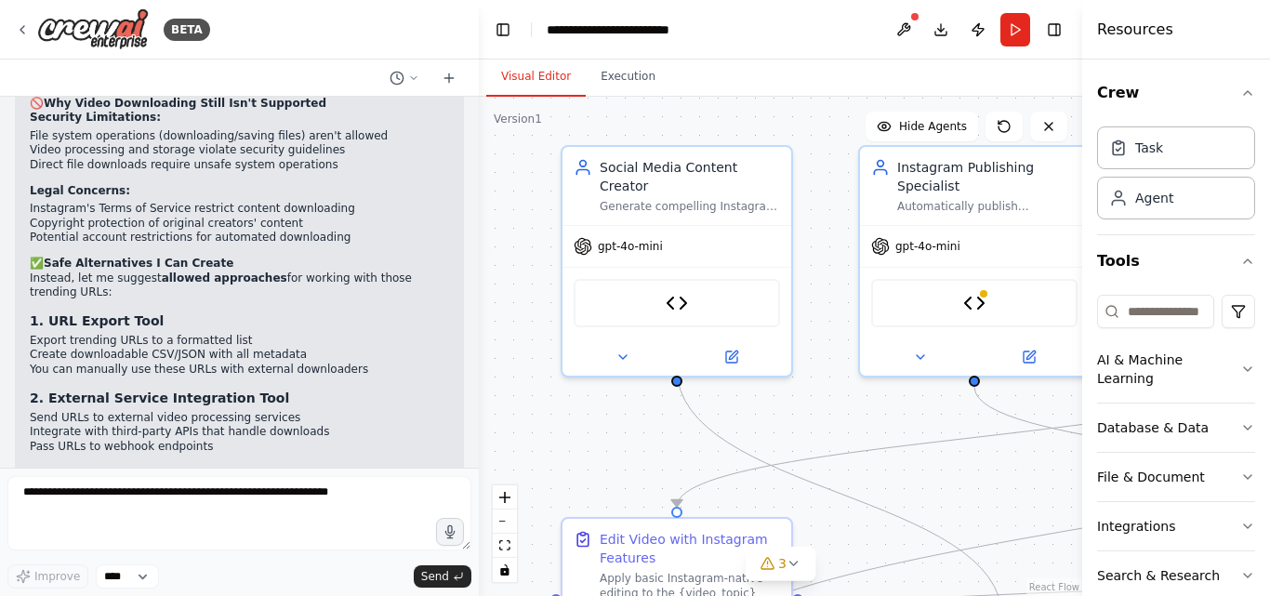
scroll to position [10751, 0]
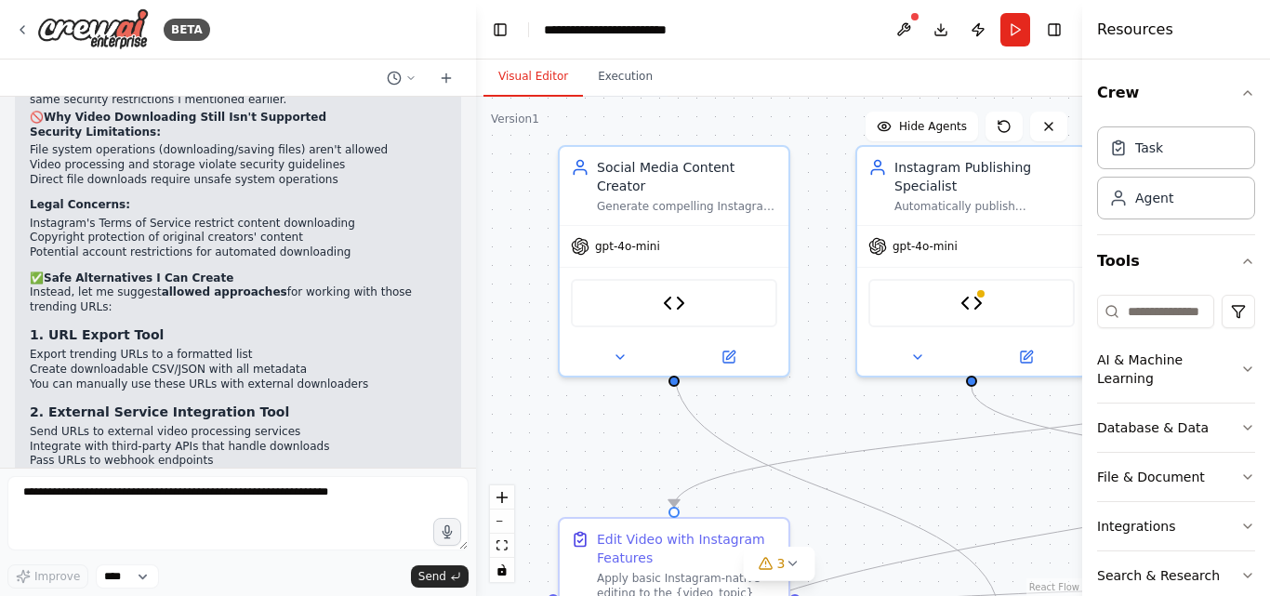
drag, startPoint x: 472, startPoint y: 444, endPoint x: 445, endPoint y: 411, distance: 43.0
click at [474, 430] on div at bounding box center [472, 298] width 7 height 596
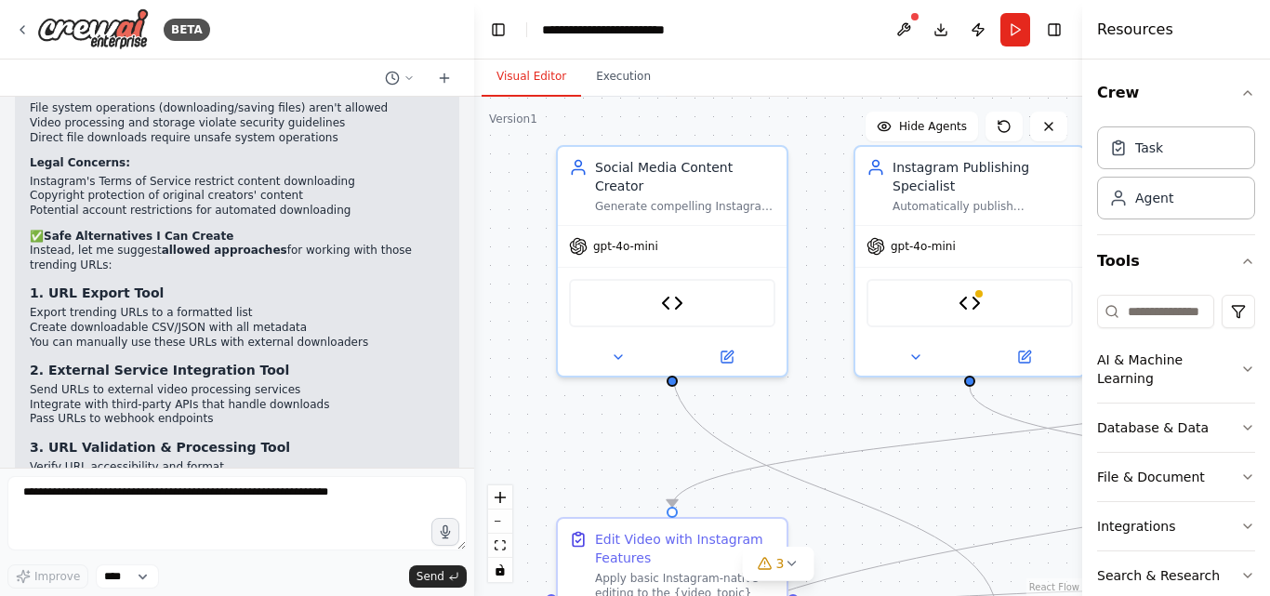
scroll to position [10793, 0]
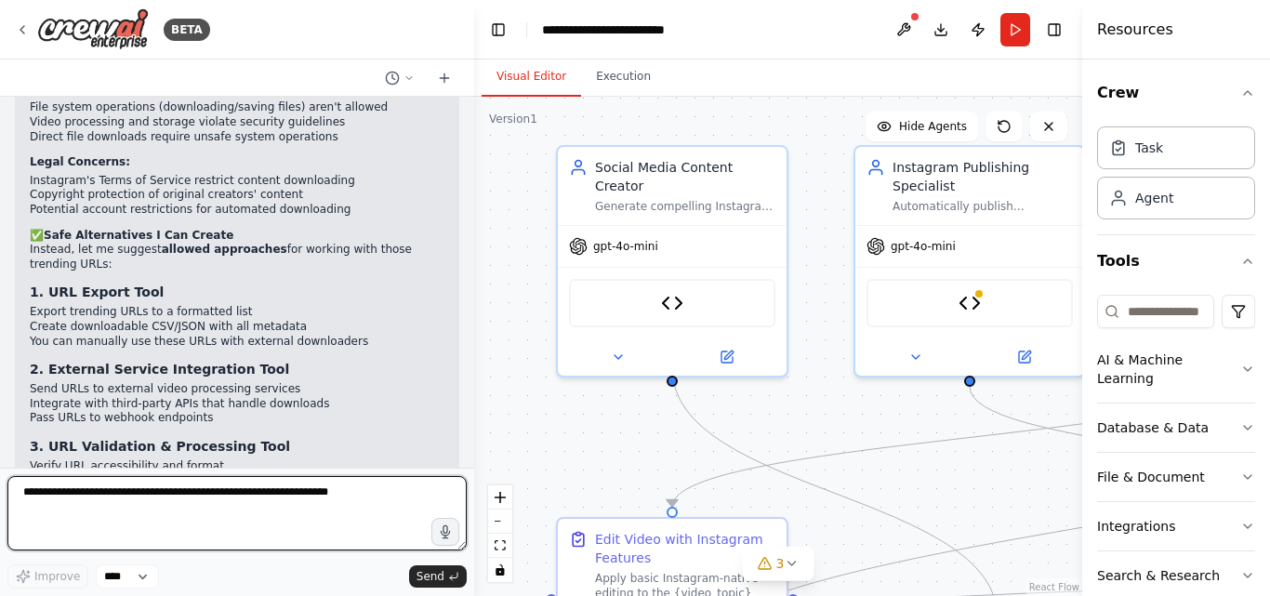
click at [171, 494] on textarea at bounding box center [236, 513] width 459 height 74
type textarea "**********"
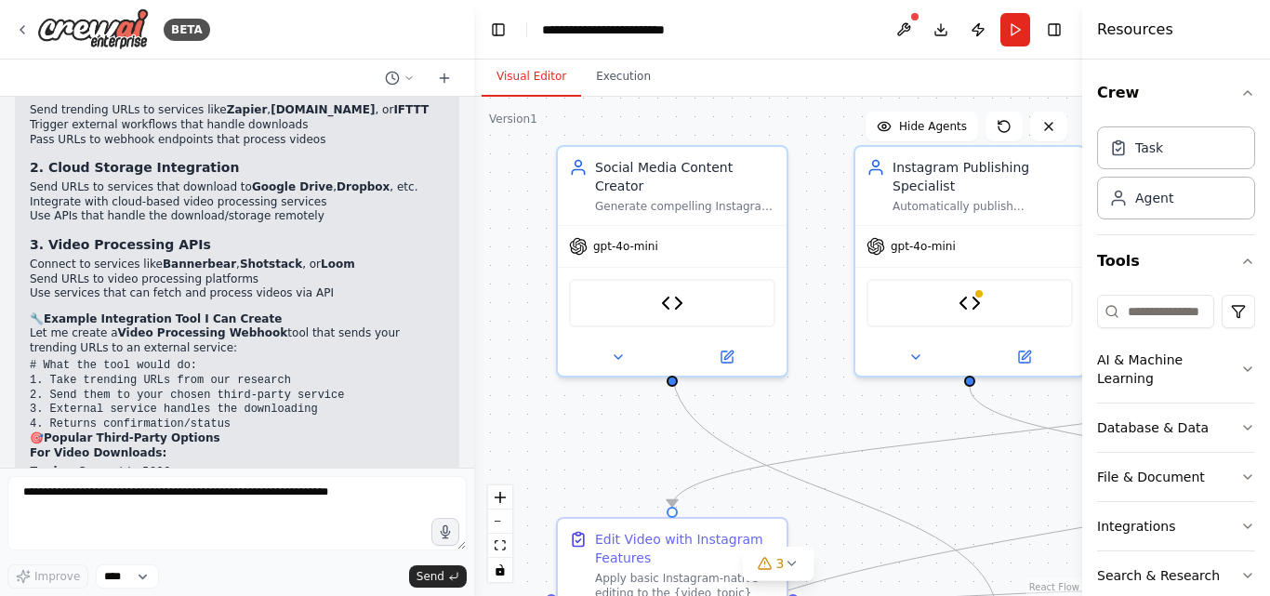
scroll to position [11654, 0]
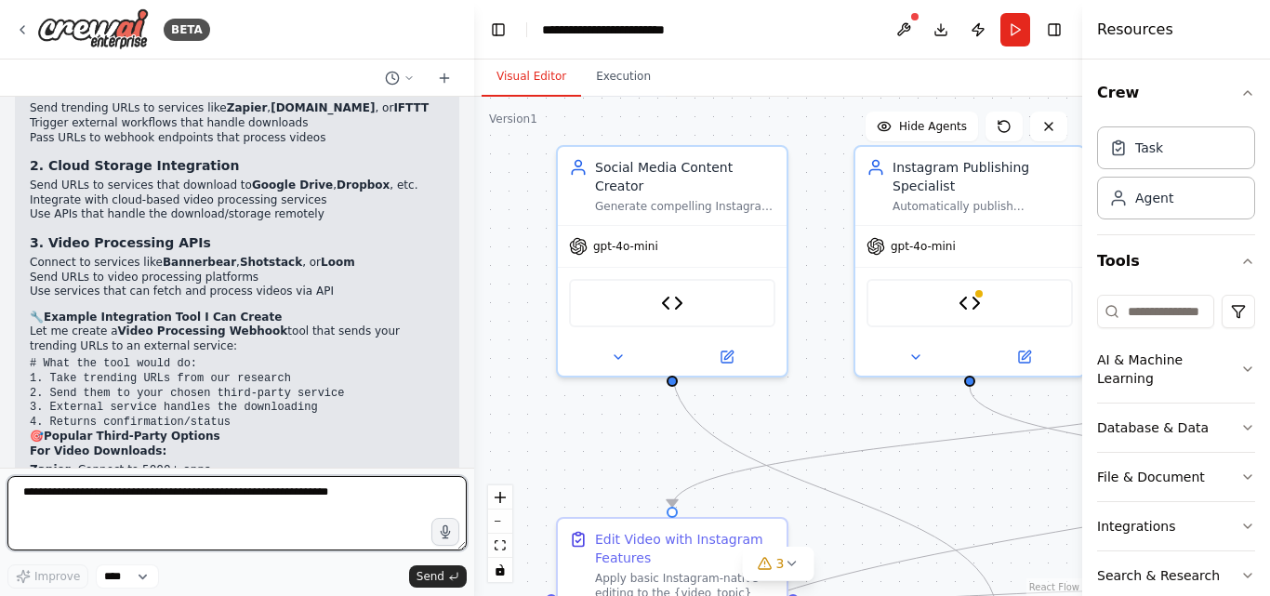
click at [131, 500] on textarea at bounding box center [236, 513] width 459 height 74
type textarea "**********"
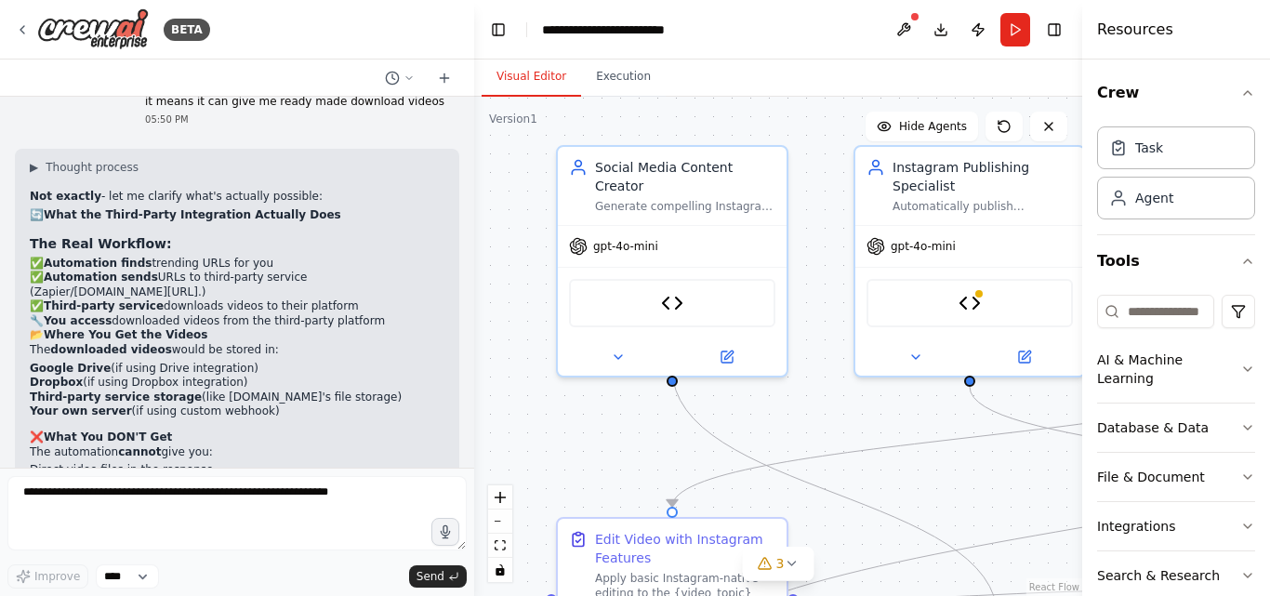
scroll to position [12347, 0]
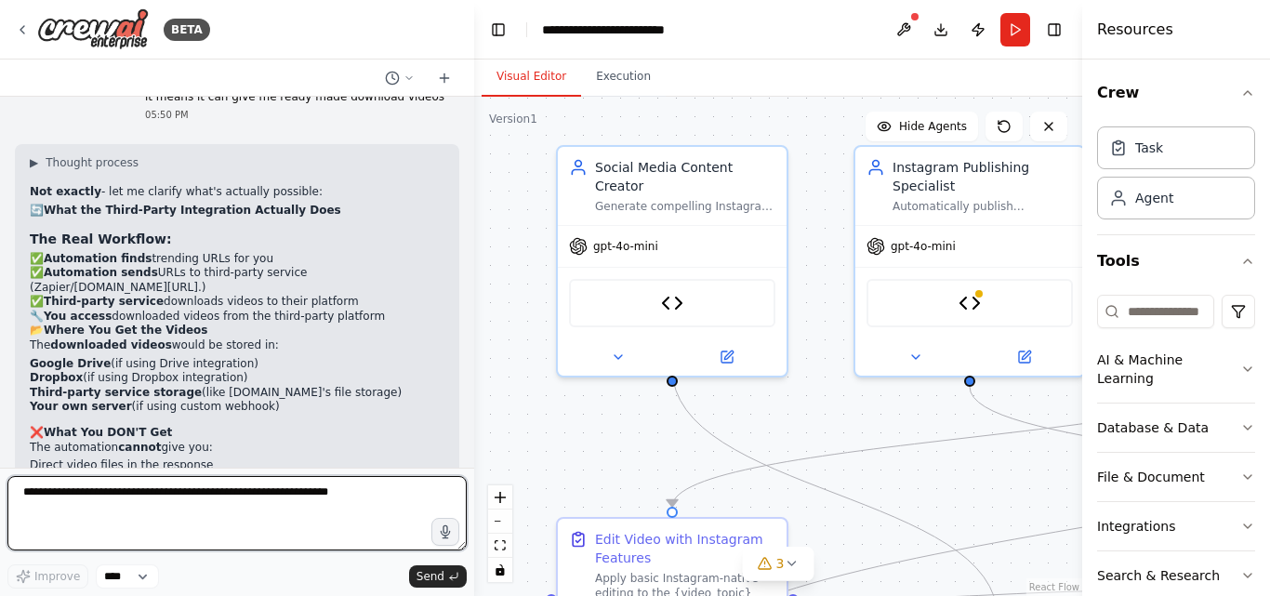
click at [93, 492] on textarea at bounding box center [236, 513] width 459 height 74
type textarea "**********"
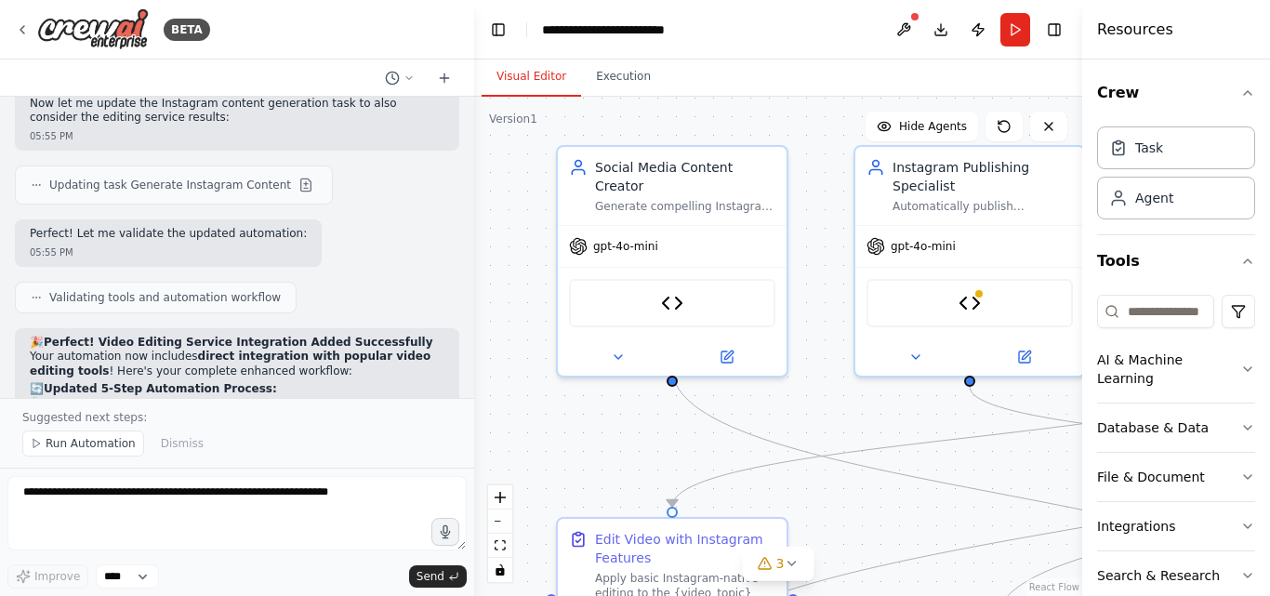
scroll to position [14355, 0]
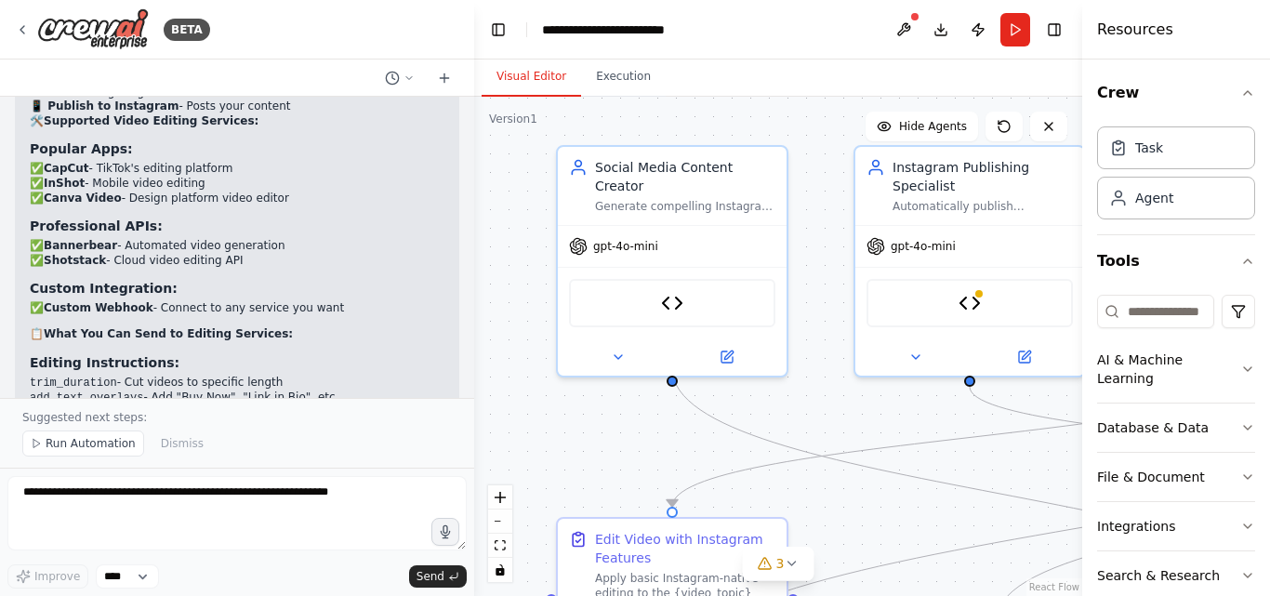
scroll to position [14779, 0]
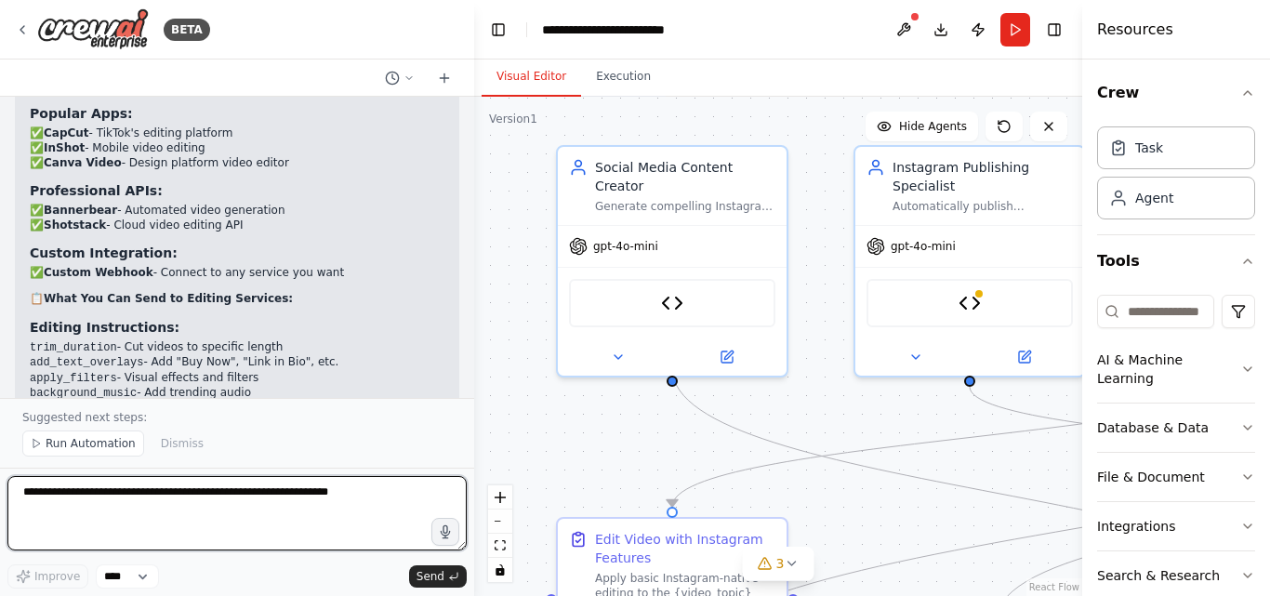
click at [100, 491] on textarea at bounding box center [236, 513] width 459 height 74
type textarea "**********"
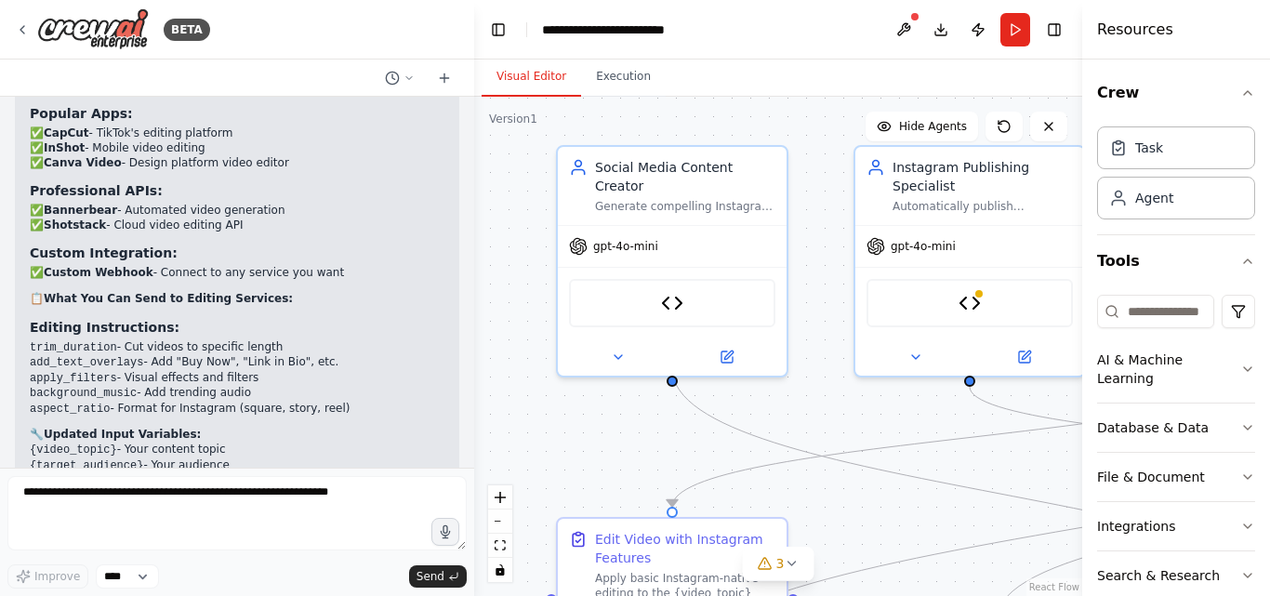
scroll to position [14834, 0]
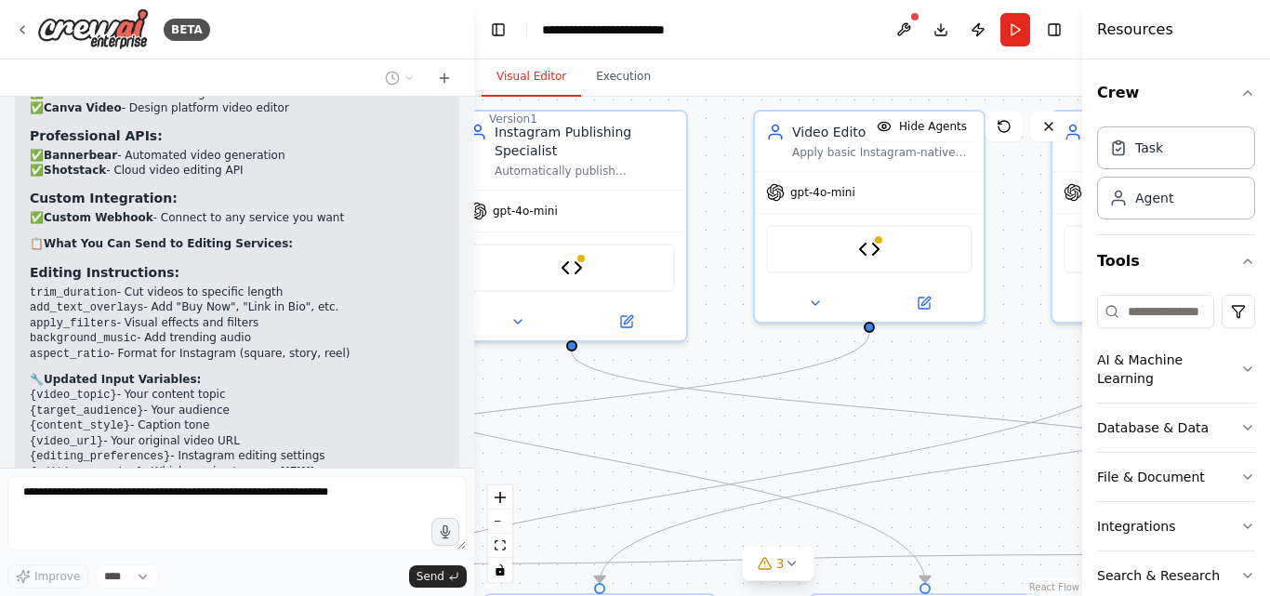
drag, startPoint x: 967, startPoint y: 457, endPoint x: 569, endPoint y: 421, distance: 399.5
click at [569, 421] on div ".deletable-edge-delete-btn { width: 20px; height: 20px; border: 0px solid #ffff…" at bounding box center [778, 346] width 608 height 499
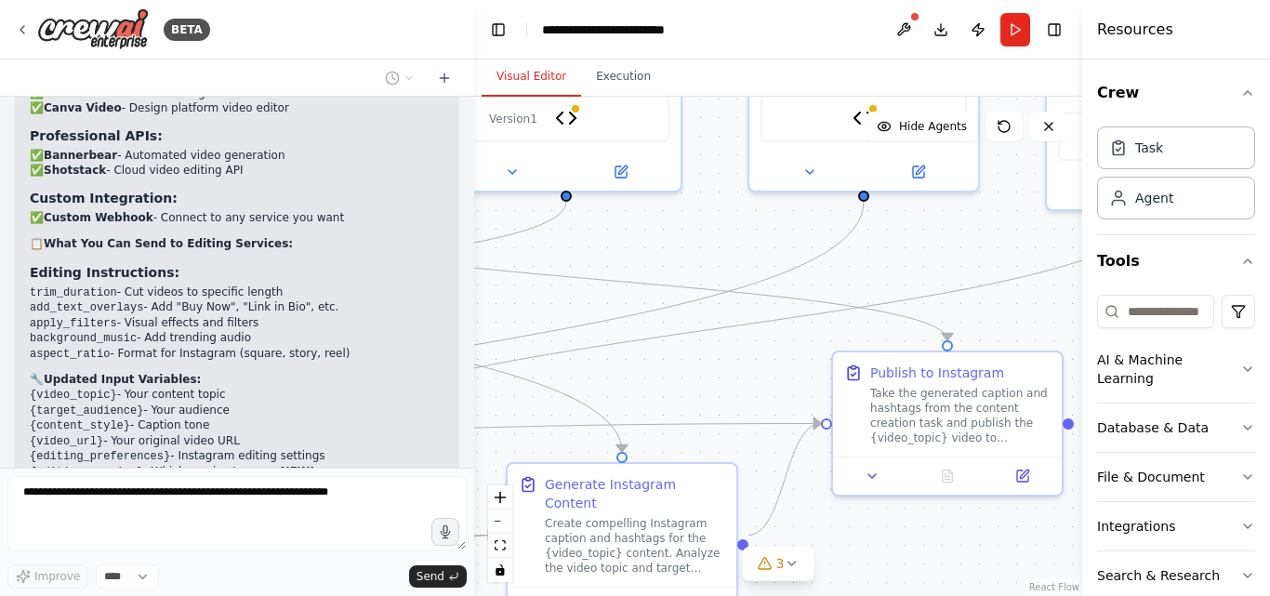
drag, startPoint x: 807, startPoint y: 418, endPoint x: 502, endPoint y: 288, distance: 331.6
click at [502, 288] on div ".deletable-edge-delete-btn { width: 20px; height: 20px; border: 0px solid #ffff…" at bounding box center [778, 346] width 608 height 499
drag, startPoint x: 760, startPoint y: 296, endPoint x: 482, endPoint y: 296, distance: 278.0
click at [482, 296] on div ".deletable-edge-delete-btn { width: 20px; height: 20px; border: 0px solid #ffff…" at bounding box center [778, 346] width 608 height 499
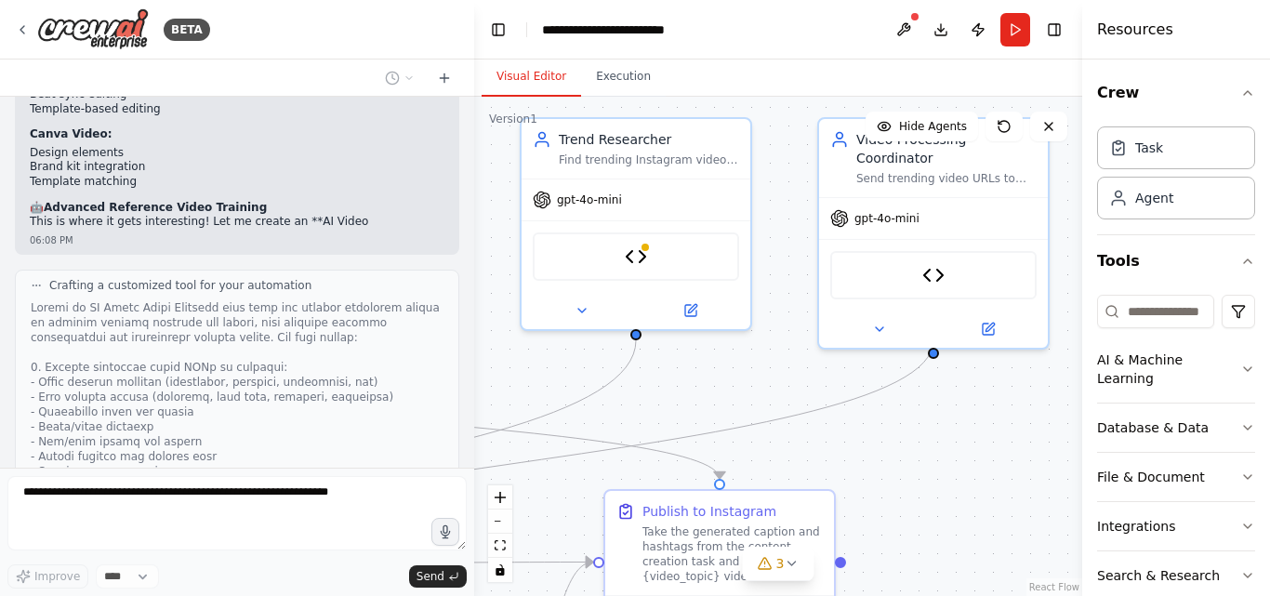
scroll to position [15880, 0]
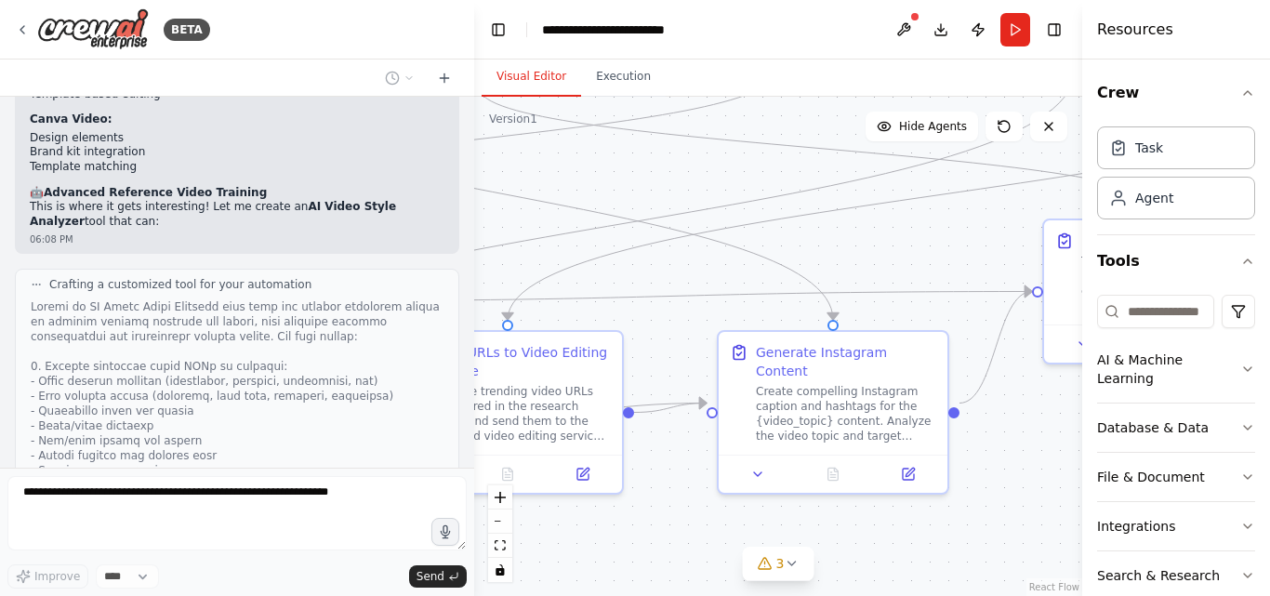
drag, startPoint x: 875, startPoint y: 293, endPoint x: 1086, endPoint y: 161, distance: 249.0
click at [1086, 161] on div "BETA i want to automatically edit a certain video in a certain style and make i…" at bounding box center [635, 298] width 1270 height 596
drag, startPoint x: 701, startPoint y: 217, endPoint x: 824, endPoint y: 215, distance: 122.8
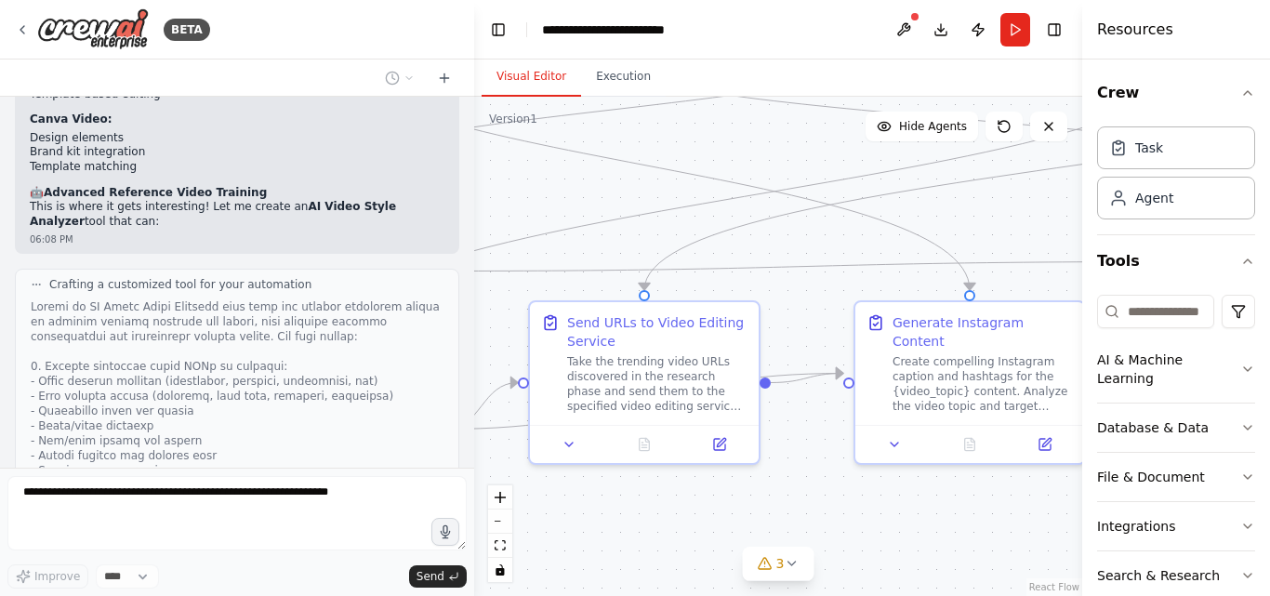
drag, startPoint x: 826, startPoint y: 240, endPoint x: 962, endPoint y: 210, distance: 139.9
click at [962, 210] on div ".deletable-edge-delete-btn { width: 20px; height: 20px; border: 0px solid #ffff…" at bounding box center [778, 346] width 608 height 499
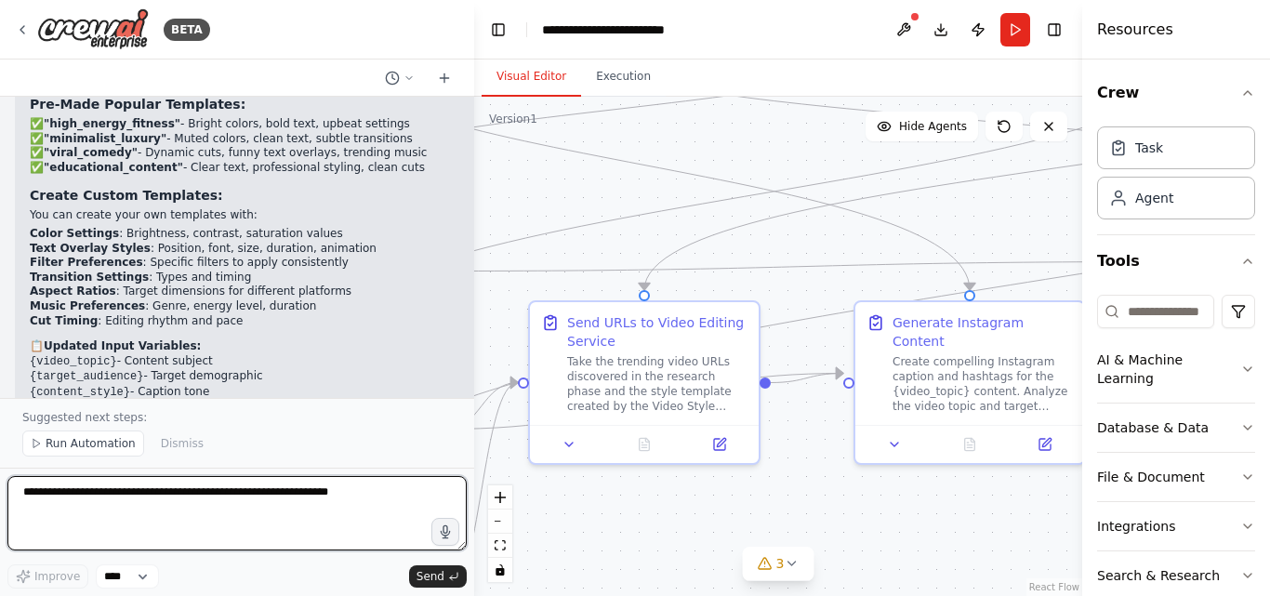
scroll to position [18443, 0]
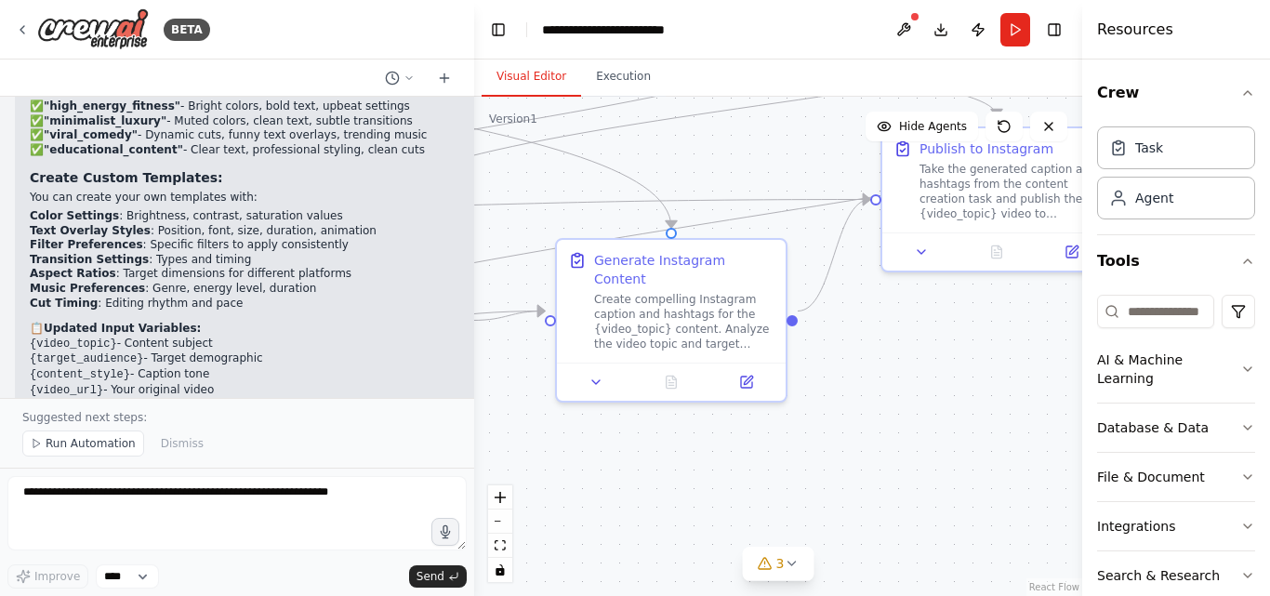
drag, startPoint x: 841, startPoint y: 220, endPoint x: 541, endPoint y: 158, distance: 305.8
click at [541, 158] on div ".deletable-edge-delete-btn { width: 20px; height: 20px; border: 0px solid #ffff…" at bounding box center [778, 346] width 608 height 499
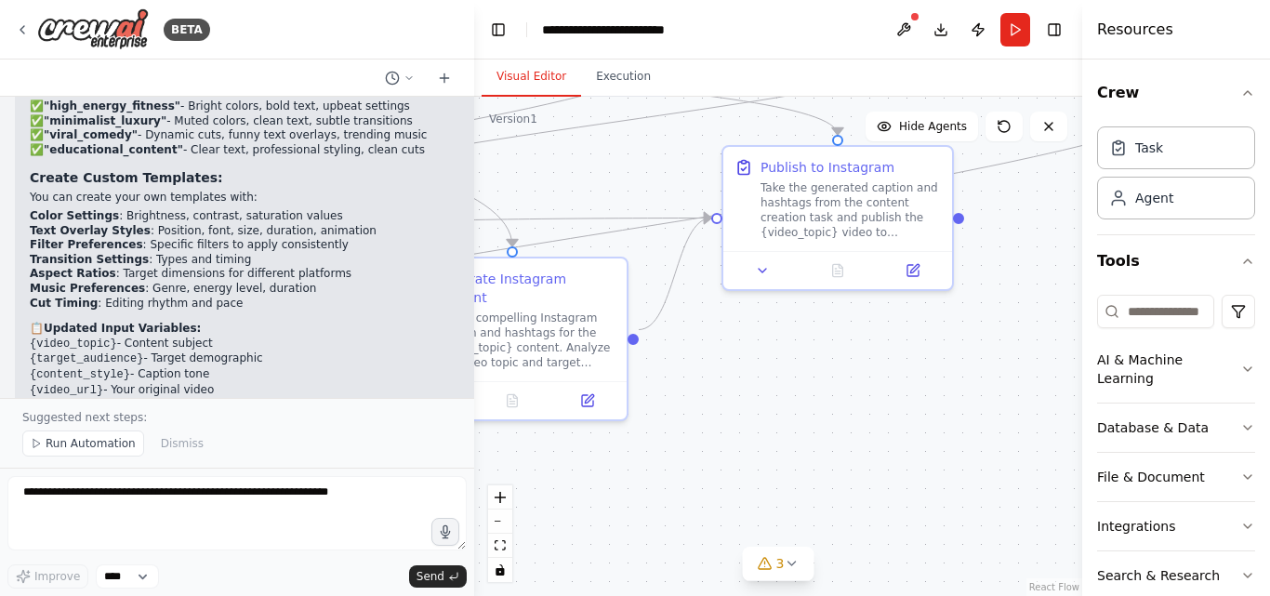
drag, startPoint x: 676, startPoint y: 157, endPoint x: 486, endPoint y: 194, distance: 193.3
click at [486, 194] on div ".deletable-edge-delete-btn { width: 20px; height: 20px; border: 0px solid #ffff…" at bounding box center [778, 346] width 608 height 499
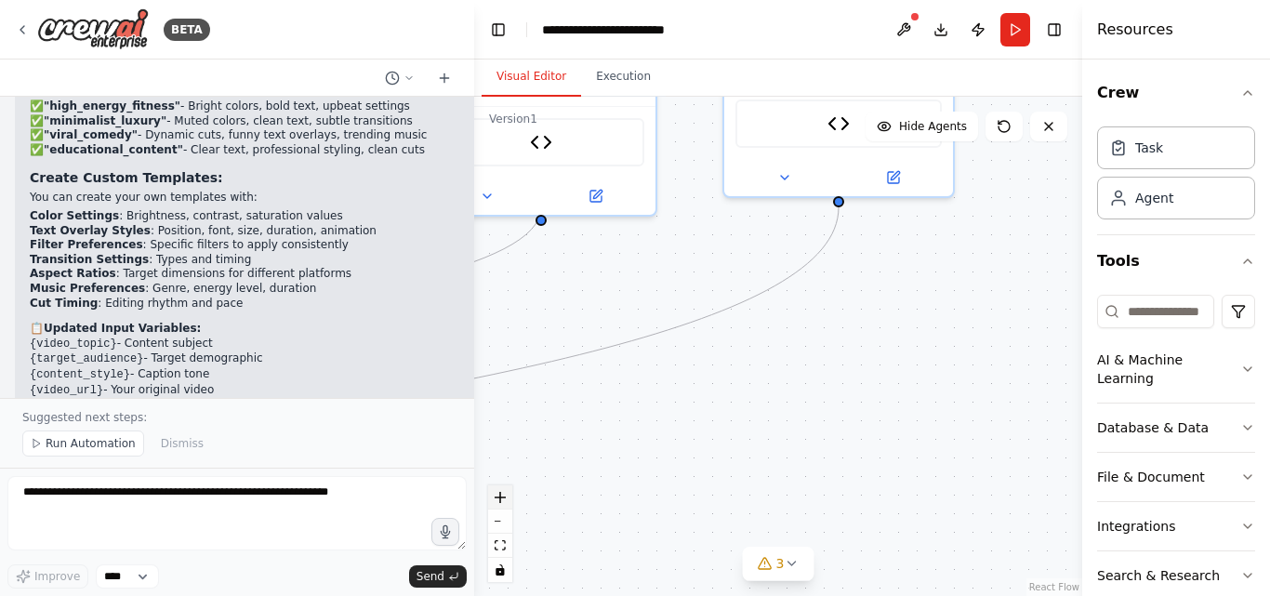
drag, startPoint x: 975, startPoint y: 308, endPoint x: 497, endPoint y: 500, distance: 516.1
click at [497, 500] on div ".deletable-edge-delete-btn { width: 20px; height: 20px; border: 0px solid #ffff…" at bounding box center [778, 346] width 608 height 499
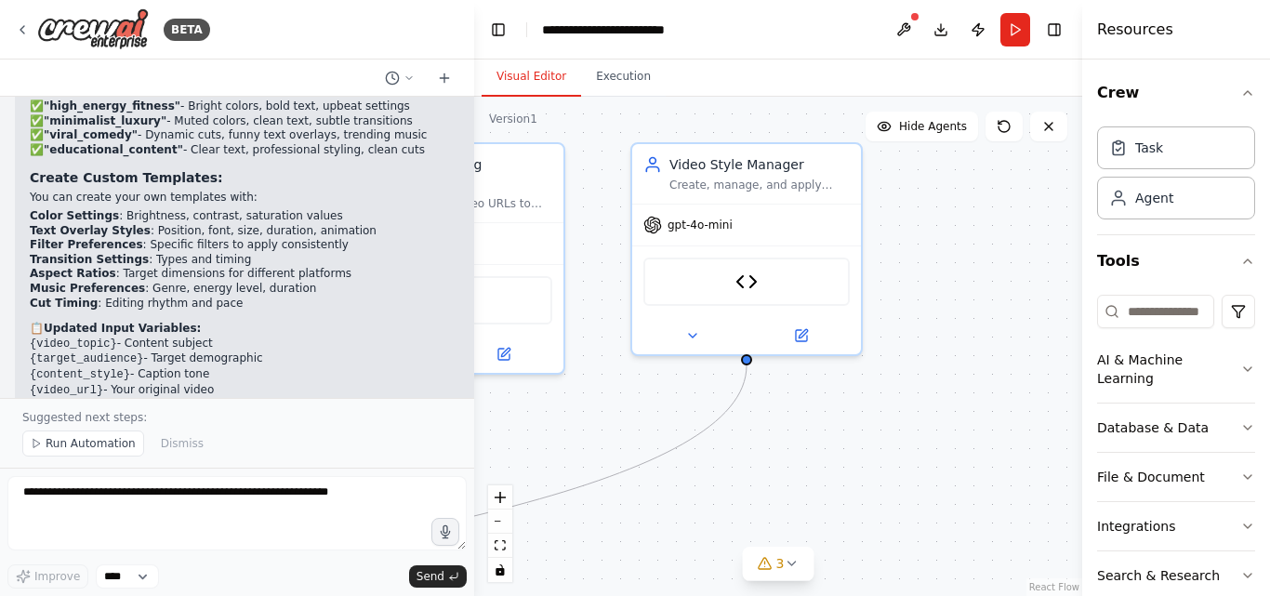
drag, startPoint x: 804, startPoint y: 323, endPoint x: 740, endPoint y: 455, distance: 146.8
click at [727, 465] on div ".deletable-edge-delete-btn { width: 20px; height: 20px; border: 0px solid #ffff…" at bounding box center [778, 346] width 608 height 499
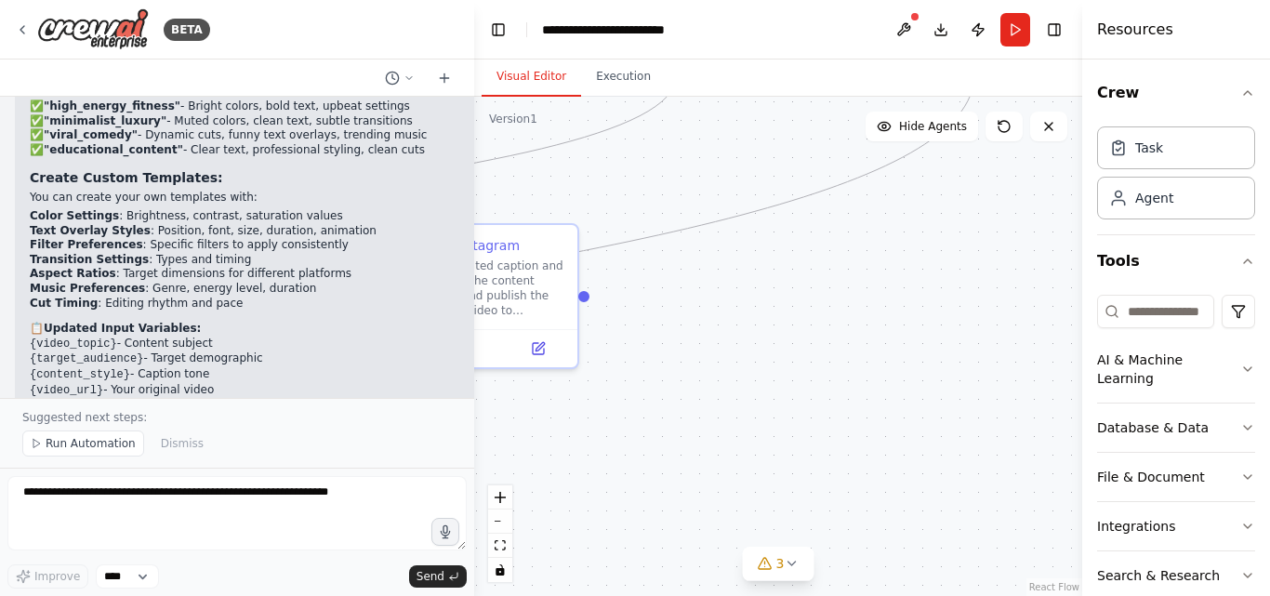
drag, startPoint x: 740, startPoint y: 455, endPoint x: 960, endPoint y: 167, distance: 361.5
click at [960, 167] on div ".deletable-edge-delete-btn { width: 20px; height: 20px; border: 0px solid #ffff…" at bounding box center [778, 346] width 608 height 499
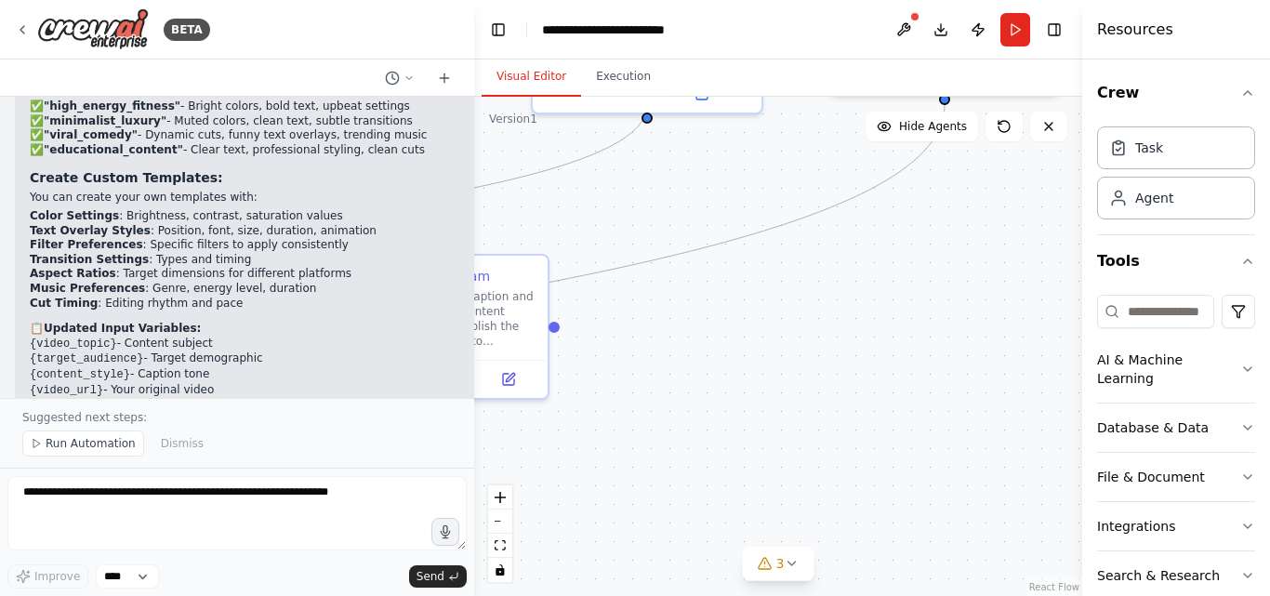
drag, startPoint x: 960, startPoint y: 167, endPoint x: 937, endPoint y: 287, distance: 122.0
click at [930, 232] on div ".deletable-edge-delete-btn { width: 20px; height: 20px; border: 0px solid #ffff…" at bounding box center [778, 346] width 608 height 499
click at [944, 307] on div ".deletable-edge-delete-btn { width: 20px; height: 20px; border: 0px solid #ffff…" at bounding box center [778, 346] width 608 height 499
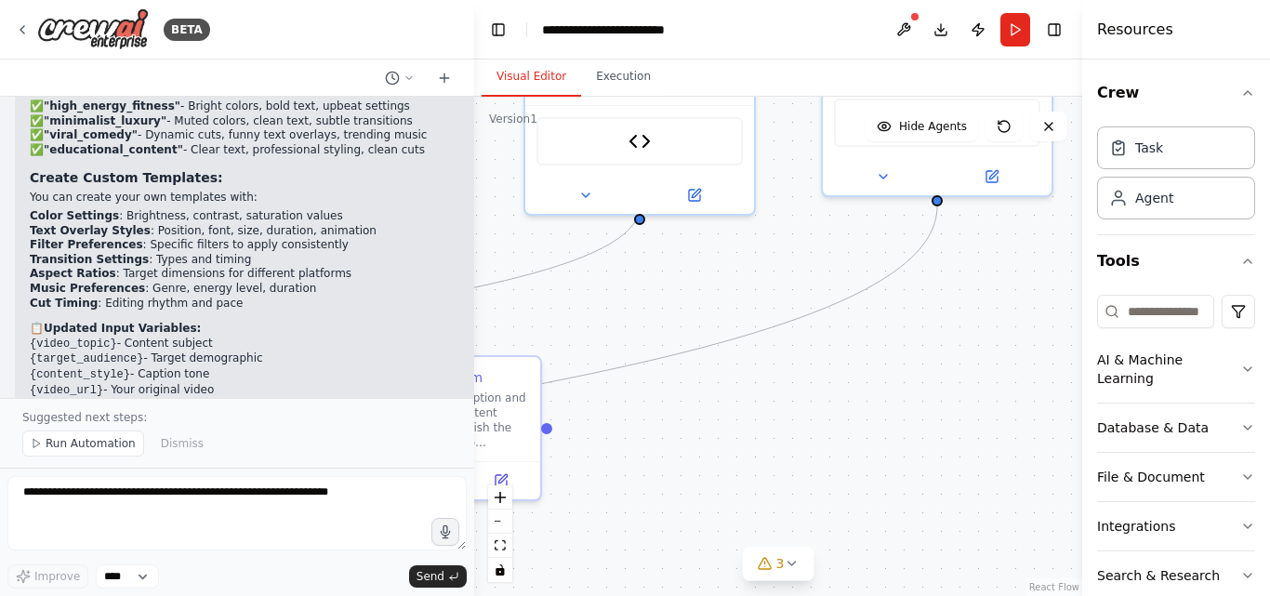
drag, startPoint x: 1064, startPoint y: 394, endPoint x: 1044, endPoint y: 457, distance: 65.3
click at [1044, 457] on div ".deletable-edge-delete-btn { width: 20px; height: 20px; border: 0px solid #ffff…" at bounding box center [778, 346] width 608 height 499
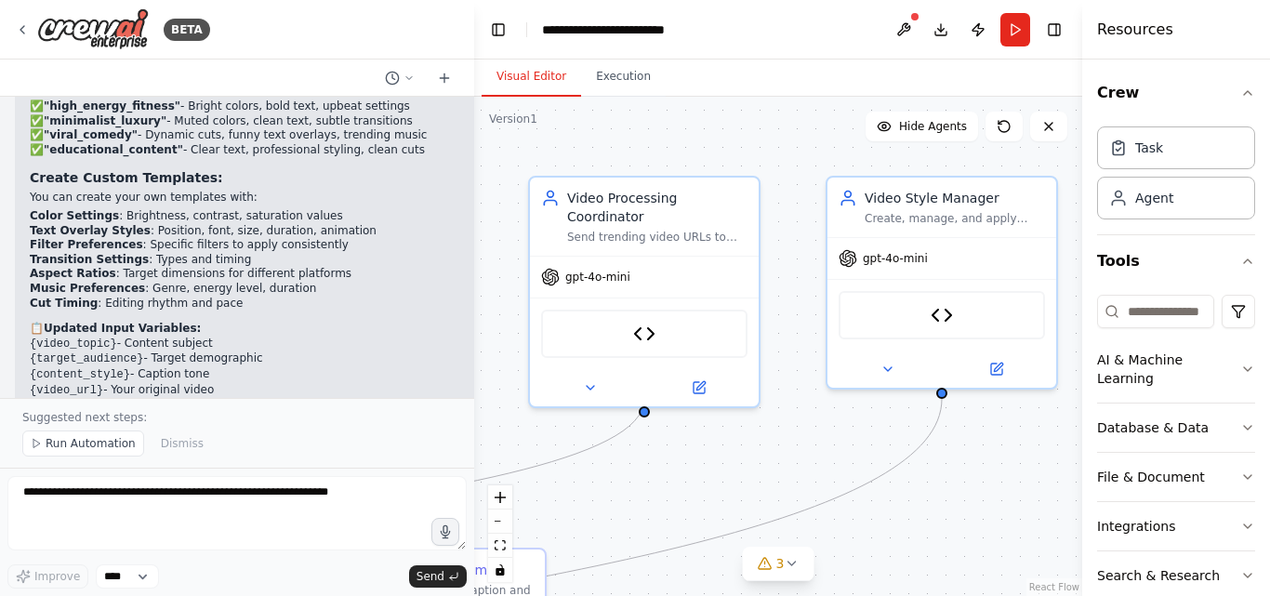
drag, startPoint x: 766, startPoint y: 266, endPoint x: 777, endPoint y: 450, distance: 184.4
click at [777, 450] on div ".deletable-edge-delete-btn { width: 20px; height: 20px; border: 0px solid #ffff…" at bounding box center [778, 346] width 608 height 499
click at [894, 225] on div "Video Style Manager Create, manage, and apply video editing style templates bas…" at bounding box center [942, 204] width 229 height 60
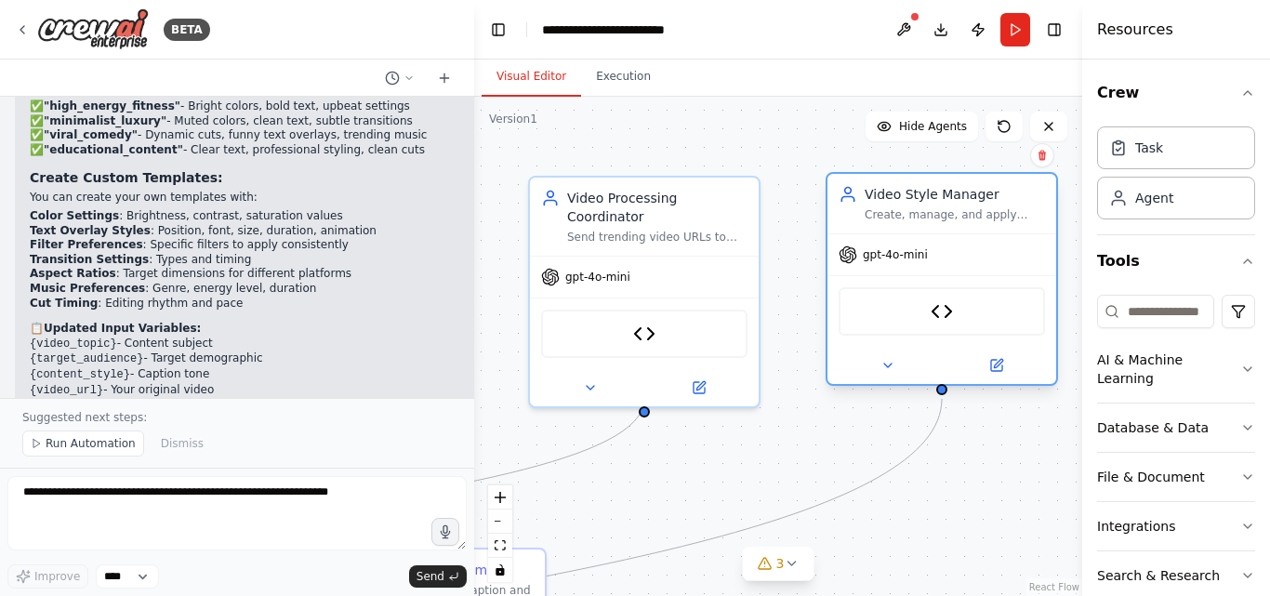
click at [883, 219] on div "Create, manage, and apply video editing style templates based on {style_prefere…" at bounding box center [955, 214] width 180 height 15
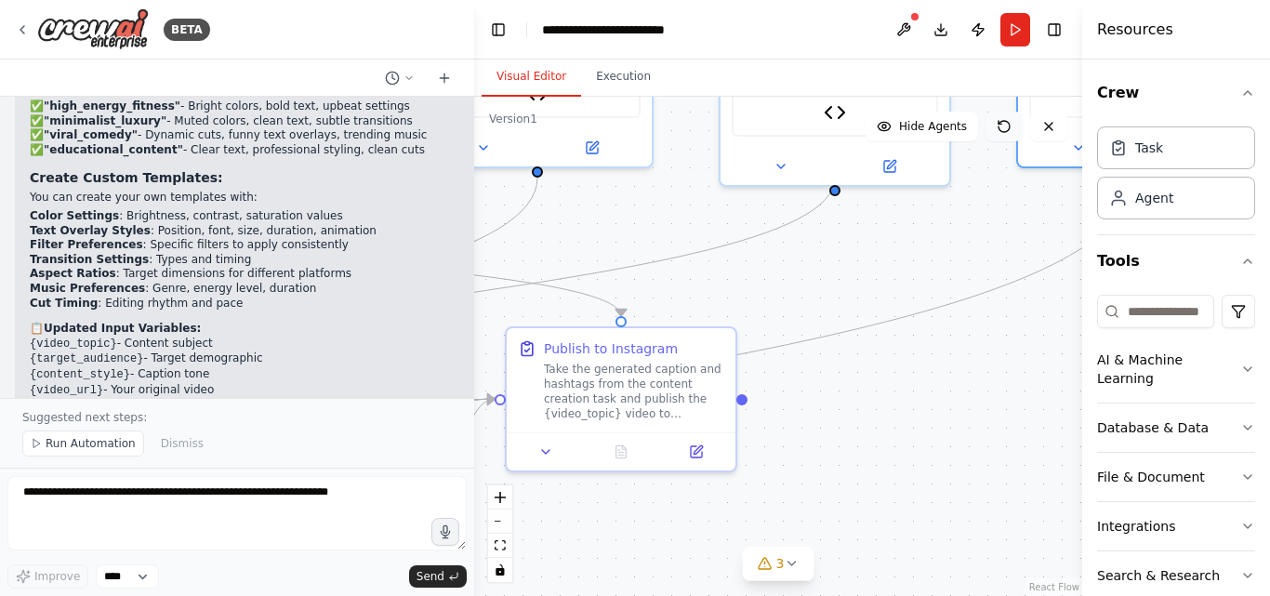
drag, startPoint x: 807, startPoint y: 393, endPoint x: 1014, endPoint y: 123, distance: 340.9
click at [1014, 123] on div "Version 1 Show Tools Hide Agents .deletable-edge-delete-btn { width: 20px; heig…" at bounding box center [778, 346] width 608 height 499
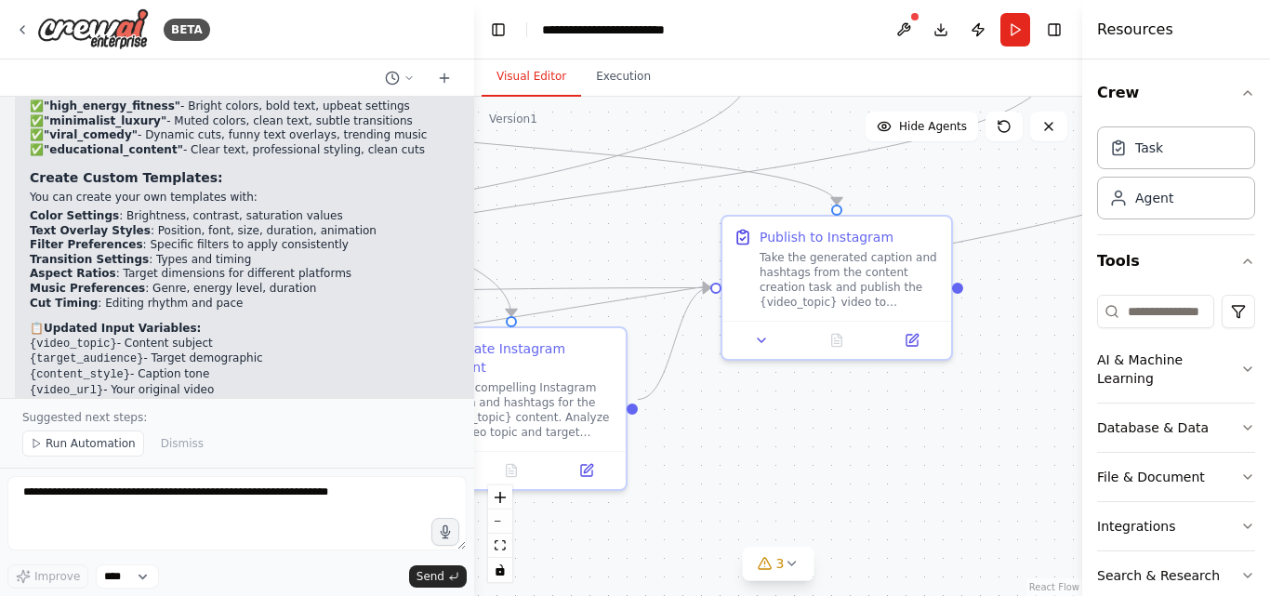
drag, startPoint x: 777, startPoint y: 297, endPoint x: 1013, endPoint y: 181, distance: 262.0
click at [1013, 181] on div ".deletable-edge-delete-btn { width: 20px; height: 20px; border: 0px solid #ffff…" at bounding box center [778, 346] width 608 height 499
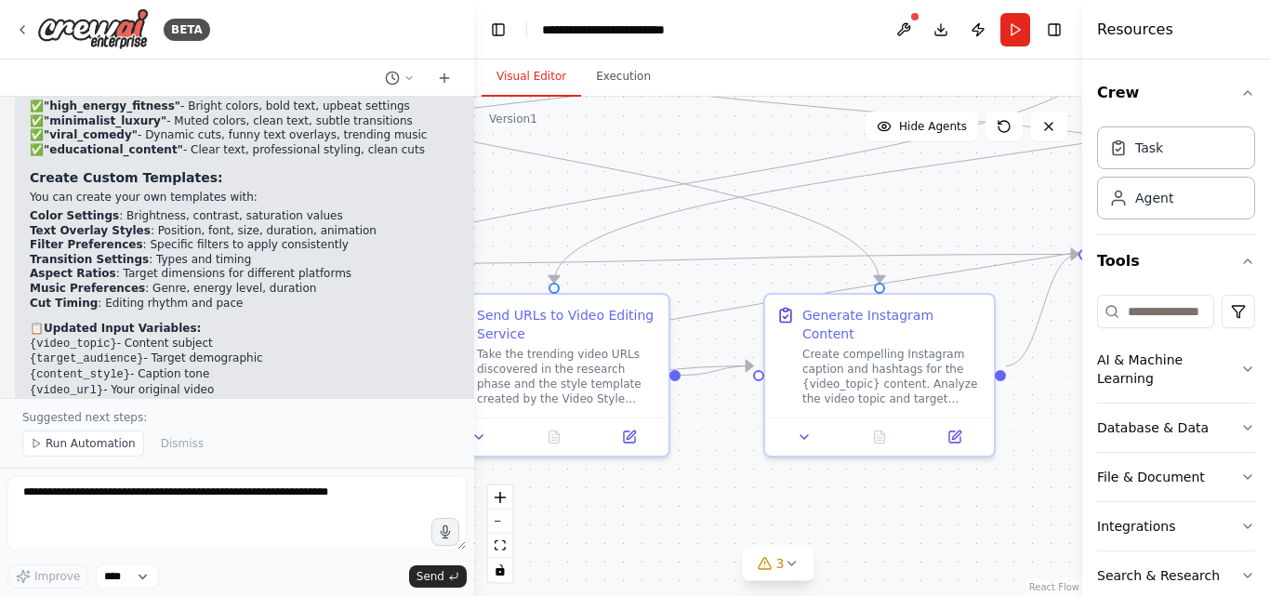
drag, startPoint x: 566, startPoint y: 232, endPoint x: 920, endPoint y: 210, distance: 354.0
click at [920, 210] on div ".deletable-edge-delete-btn { width: 20px; height: 20px; border: 0px solid #ffff…" at bounding box center [778, 346] width 608 height 499
drag, startPoint x: 618, startPoint y: 309, endPoint x: 630, endPoint y: 309, distance: 12.1
click at [630, 309] on div "Send URLs to Video Editing Service" at bounding box center [567, 320] width 180 height 37
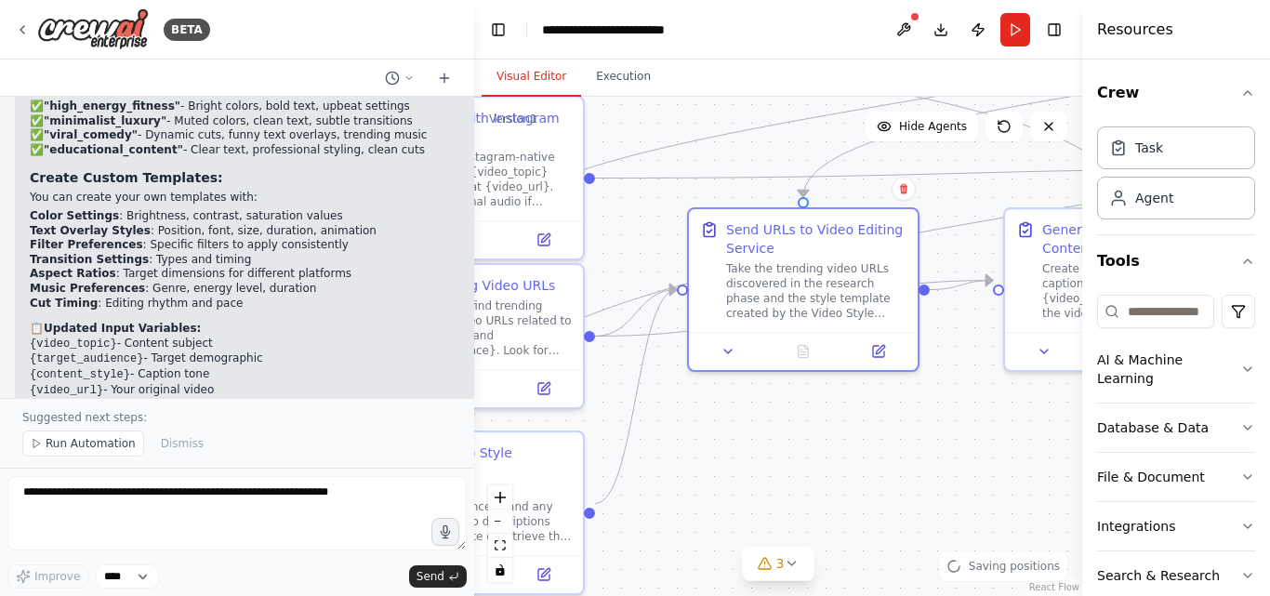
drag, startPoint x: 705, startPoint y: 301, endPoint x: 945, endPoint y: 216, distance: 254.7
click at [945, 216] on div ".deletable-edge-delete-btn { width: 20px; height: 20px; border: 0px solid #ffff…" at bounding box center [778, 346] width 608 height 499
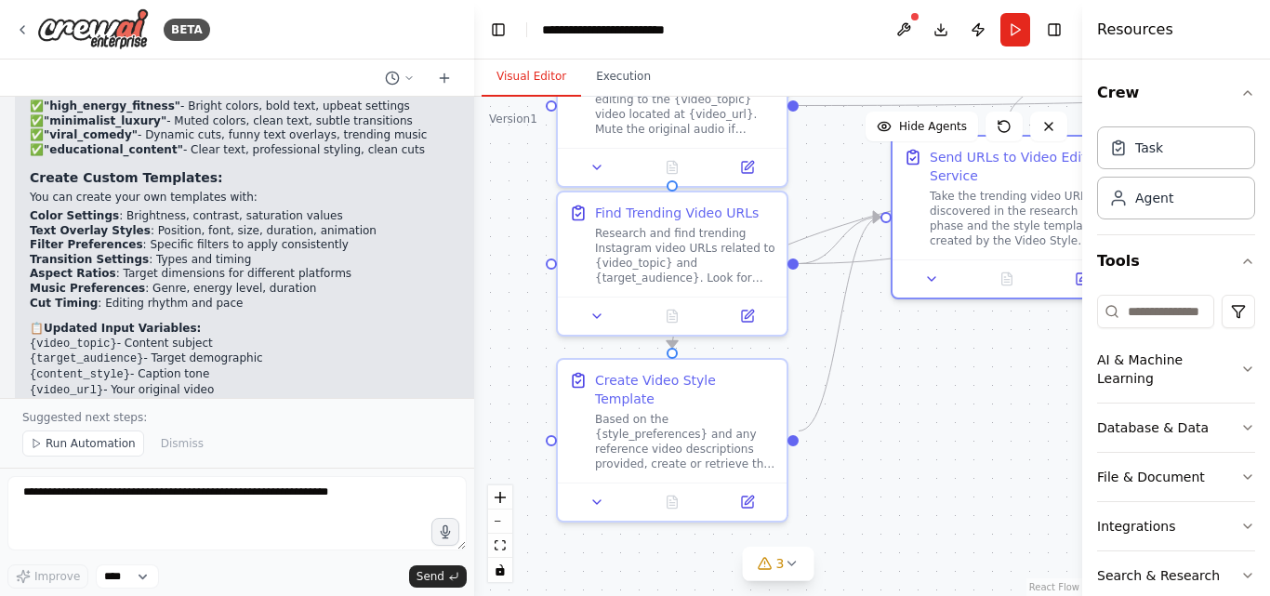
drag, startPoint x: 642, startPoint y: 267, endPoint x: 845, endPoint y: 194, distance: 216.2
click at [845, 194] on div ".deletable-edge-delete-btn { width: 20px; height: 20px; border: 0px solid #ffff…" at bounding box center [778, 346] width 608 height 499
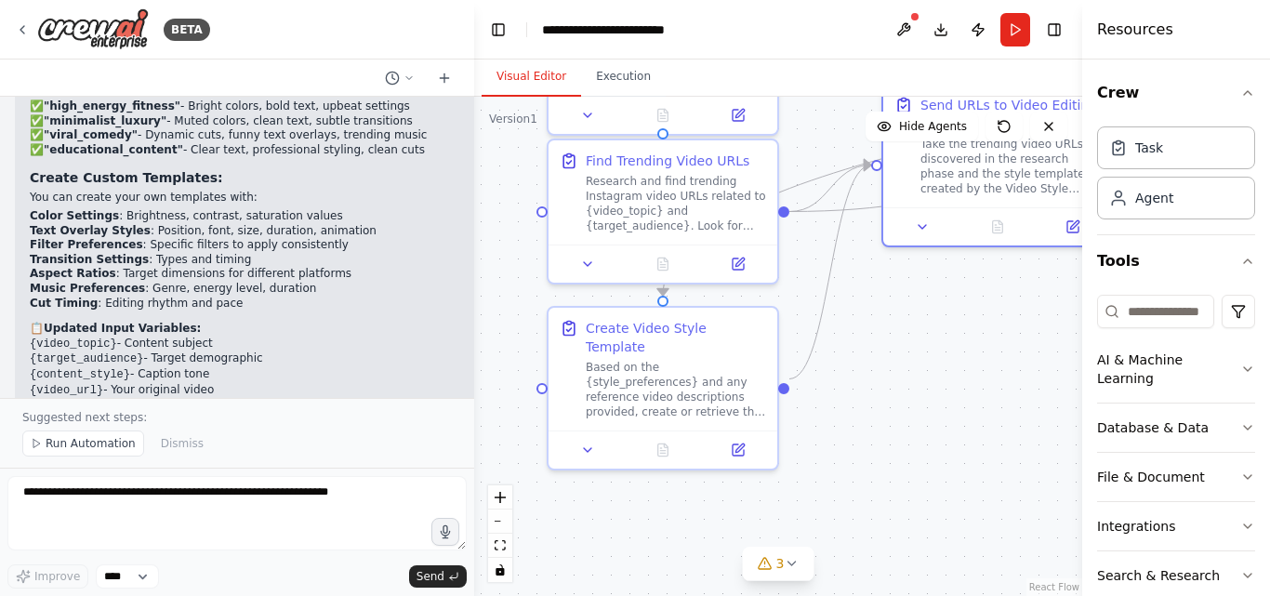
drag, startPoint x: 829, startPoint y: 433, endPoint x: 803, endPoint y: 380, distance: 59.0
click at [820, 380] on div ".deletable-edge-delete-btn { width: 20px; height: 20px; border: 0px solid #ffff…" at bounding box center [778, 346] width 608 height 499
click at [731, 396] on div "Create Video Style Template Based on the {style_preferences} and any reference …" at bounding box center [663, 364] width 229 height 123
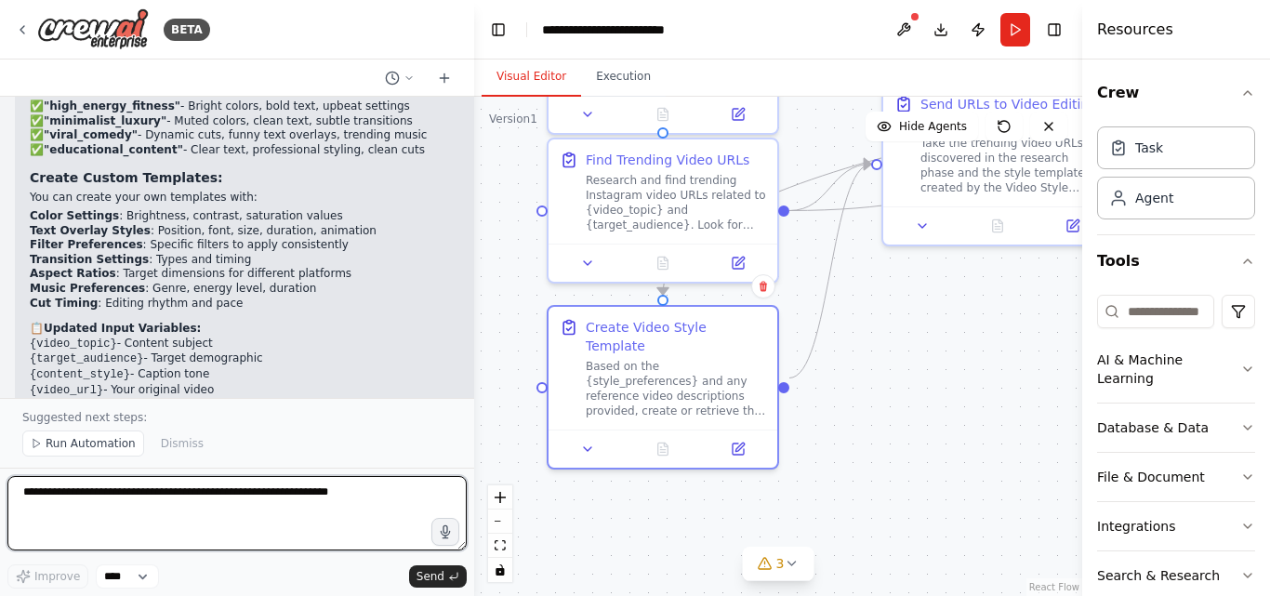
click at [150, 485] on textarea at bounding box center [236, 513] width 459 height 74
type textarea "**********"
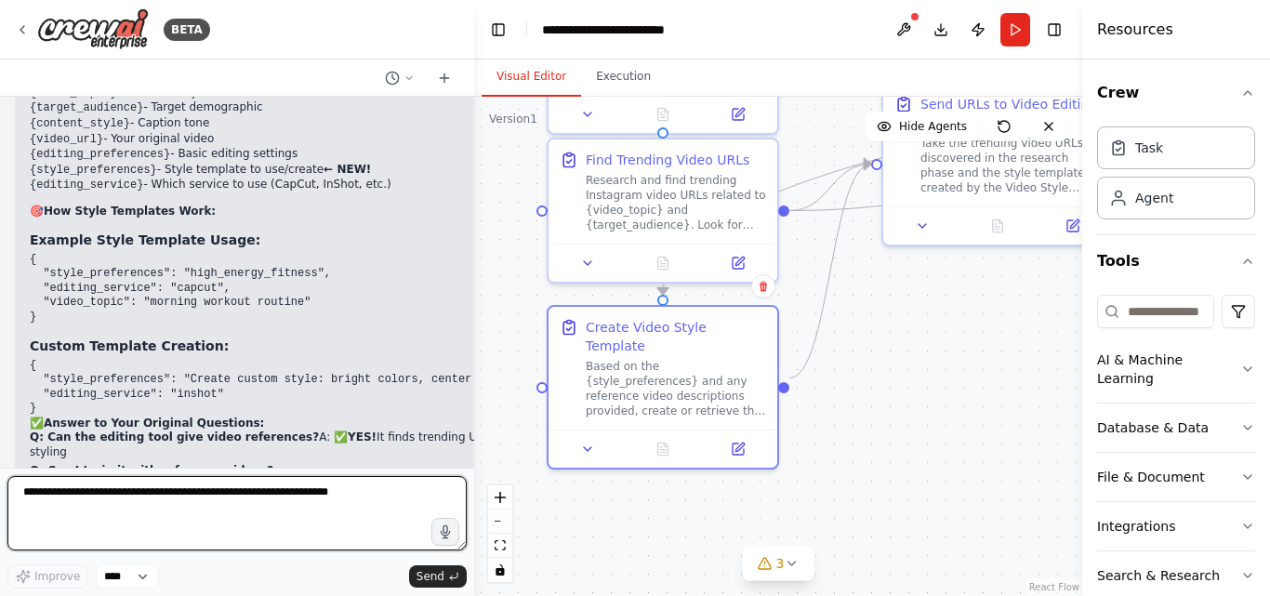
scroll to position [18694, 0]
click at [131, 504] on textarea at bounding box center [236, 513] width 459 height 74
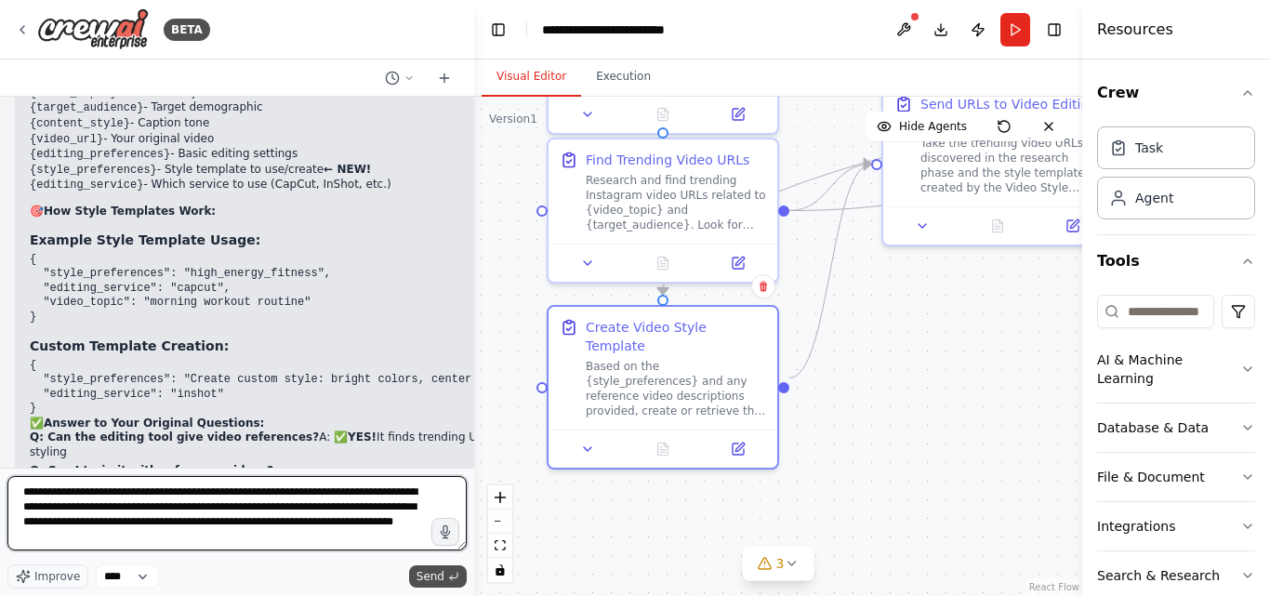
type textarea "**********"
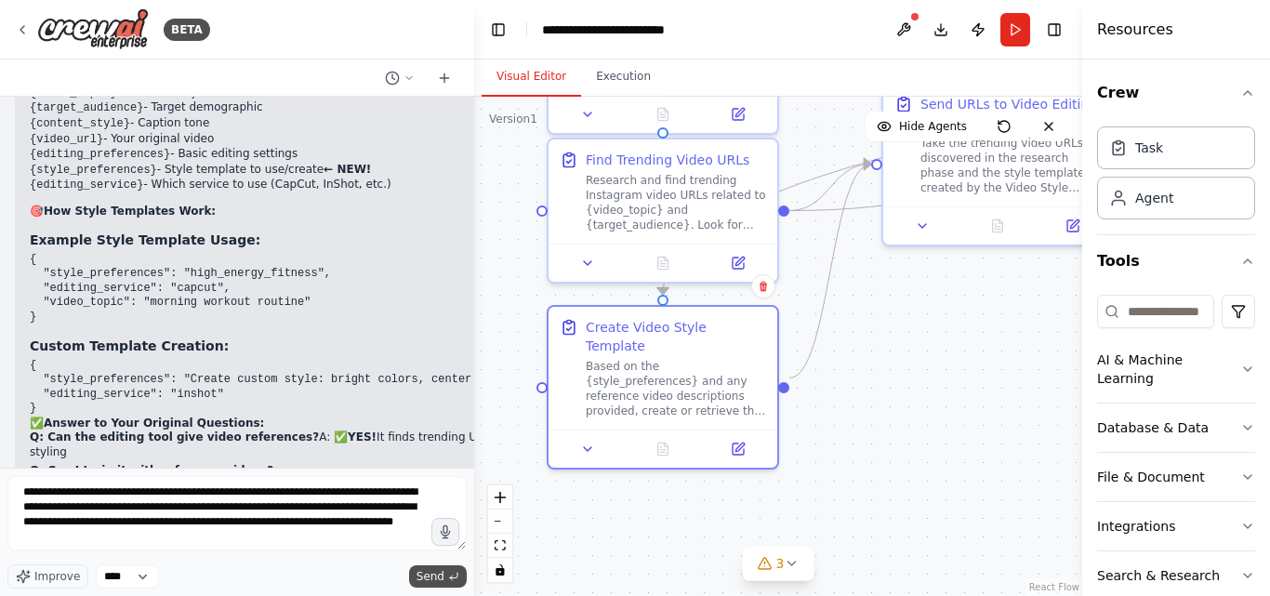
click at [440, 570] on span "Send" at bounding box center [431, 576] width 28 height 15
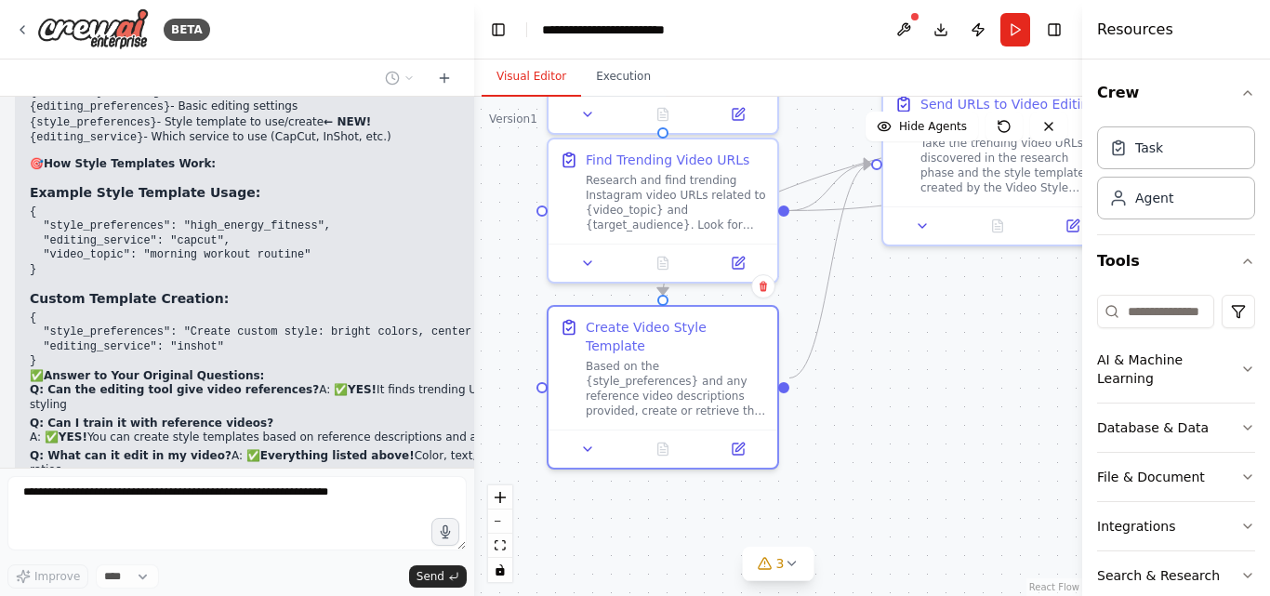
scroll to position [18848, 0]
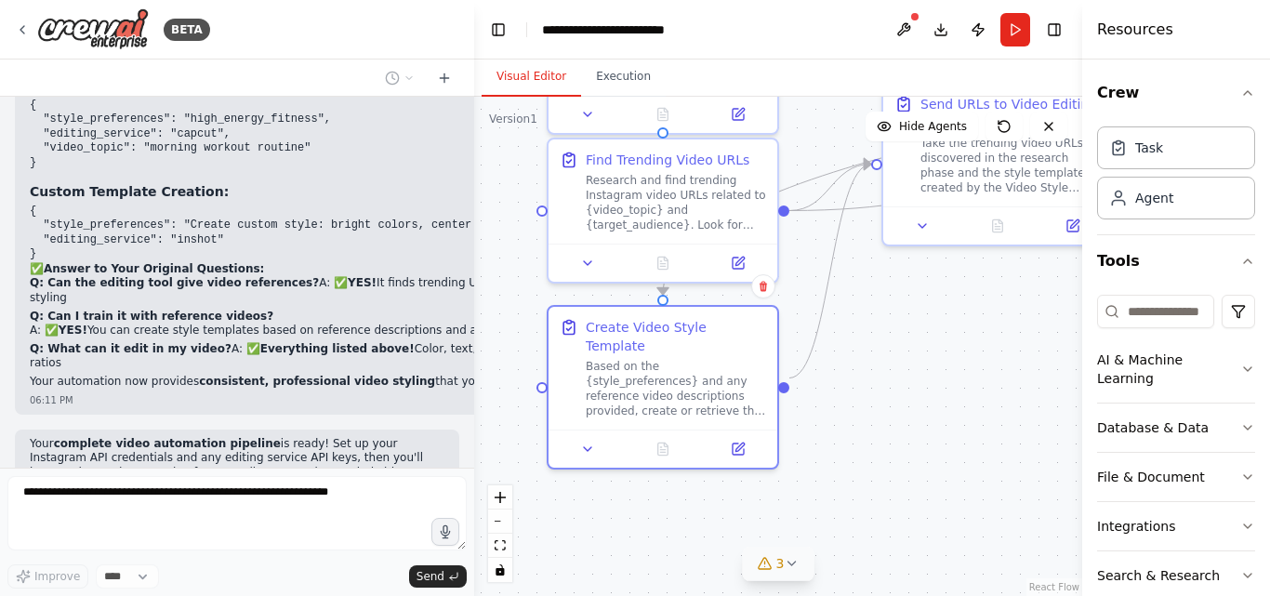
click at [797, 567] on icon at bounding box center [791, 563] width 15 height 15
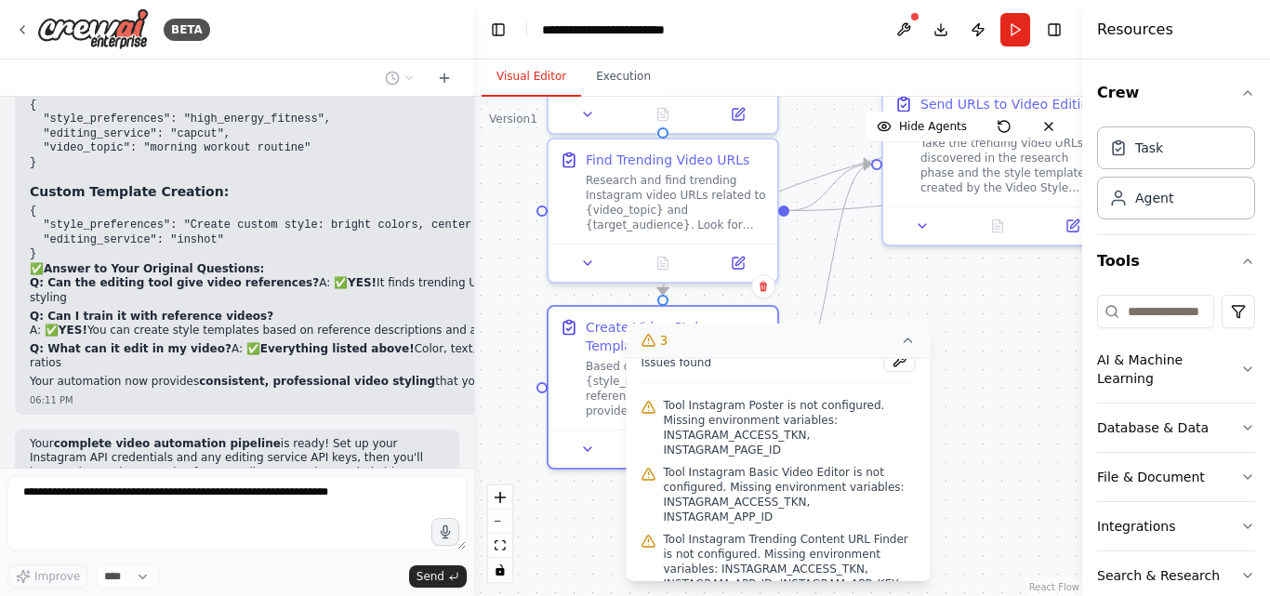
scroll to position [22, 0]
click at [966, 511] on div ".deletable-edge-delete-btn { width: 20px; height: 20px; border: 0px solid #ffff…" at bounding box center [778, 346] width 608 height 499
click at [903, 339] on icon at bounding box center [908, 340] width 15 height 15
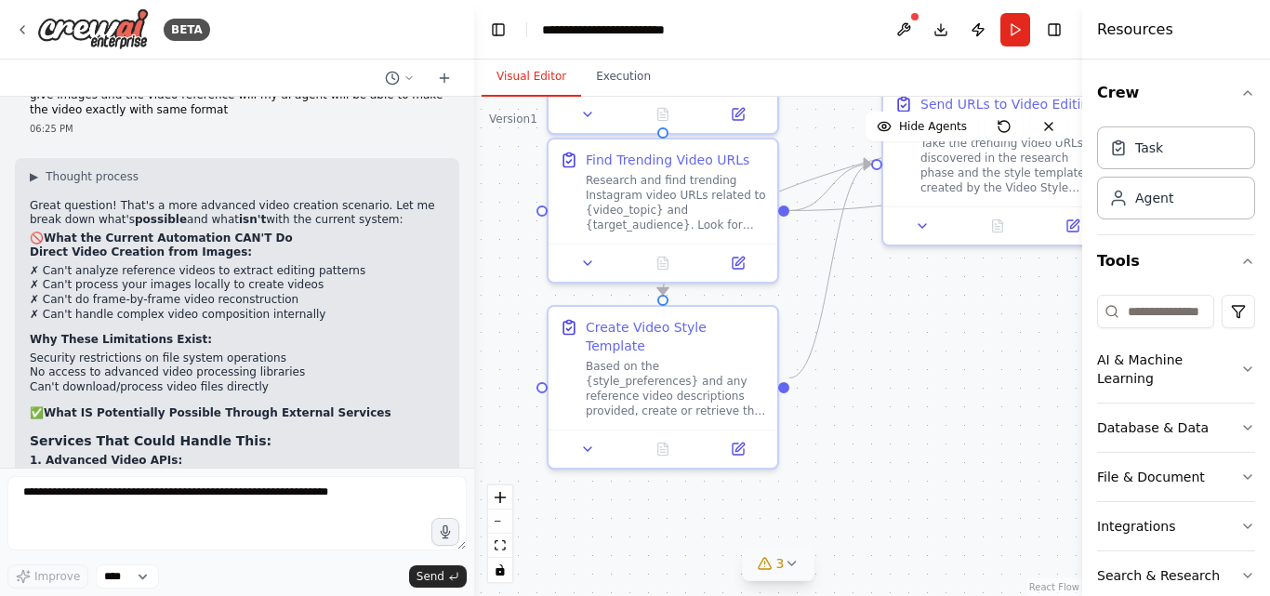
scroll to position [19659, 0]
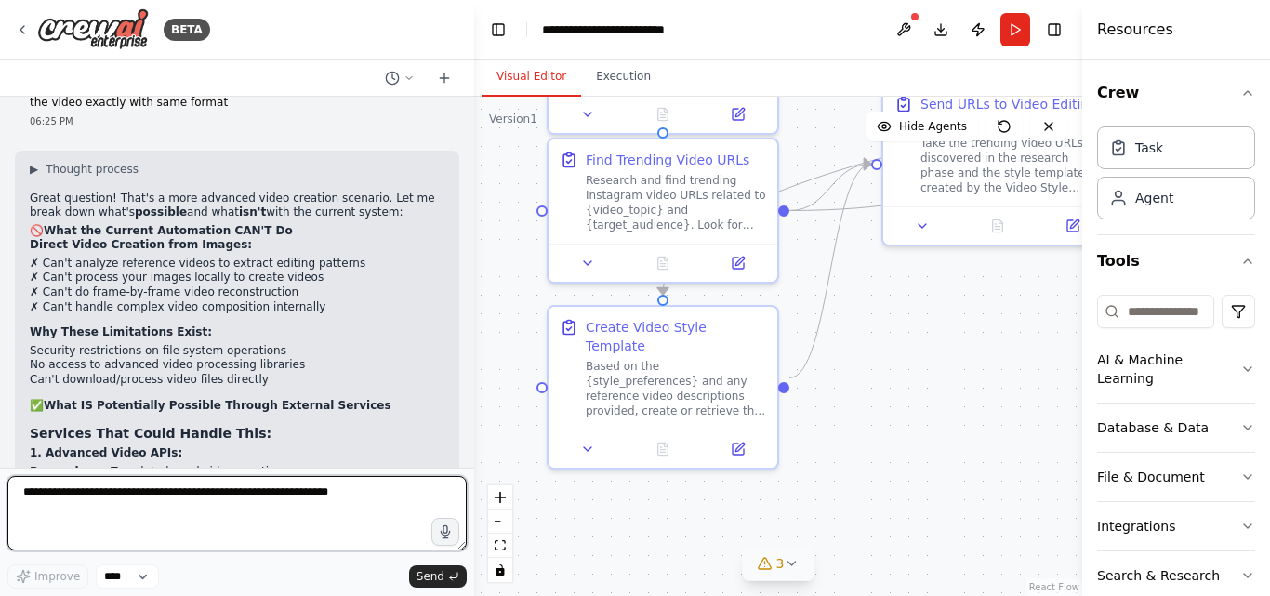
click at [55, 491] on textarea at bounding box center [236, 513] width 459 height 74
click at [216, 497] on textarea "**********" at bounding box center [236, 513] width 459 height 74
click at [141, 526] on textarea "**********" at bounding box center [236, 513] width 459 height 74
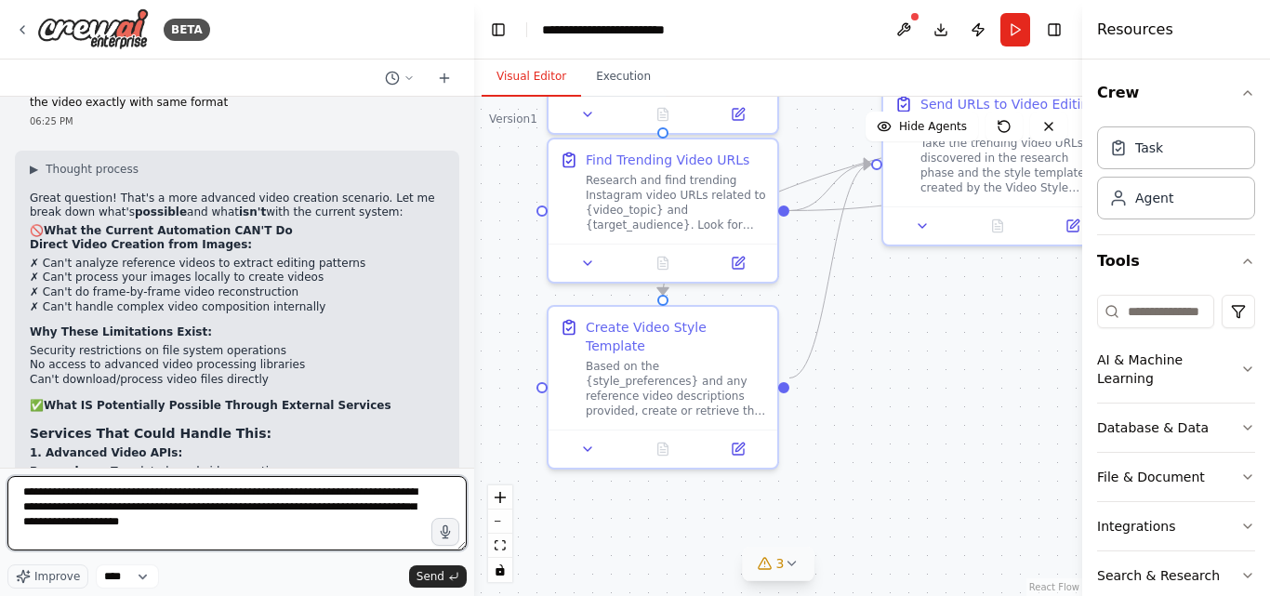
click at [165, 508] on textarea "**********" at bounding box center [236, 513] width 459 height 74
click at [169, 506] on textarea "**********" at bounding box center [236, 513] width 459 height 74
click at [166, 504] on textarea "**********" at bounding box center [236, 513] width 459 height 74
click at [165, 518] on textarea "**********" at bounding box center [236, 513] width 459 height 74
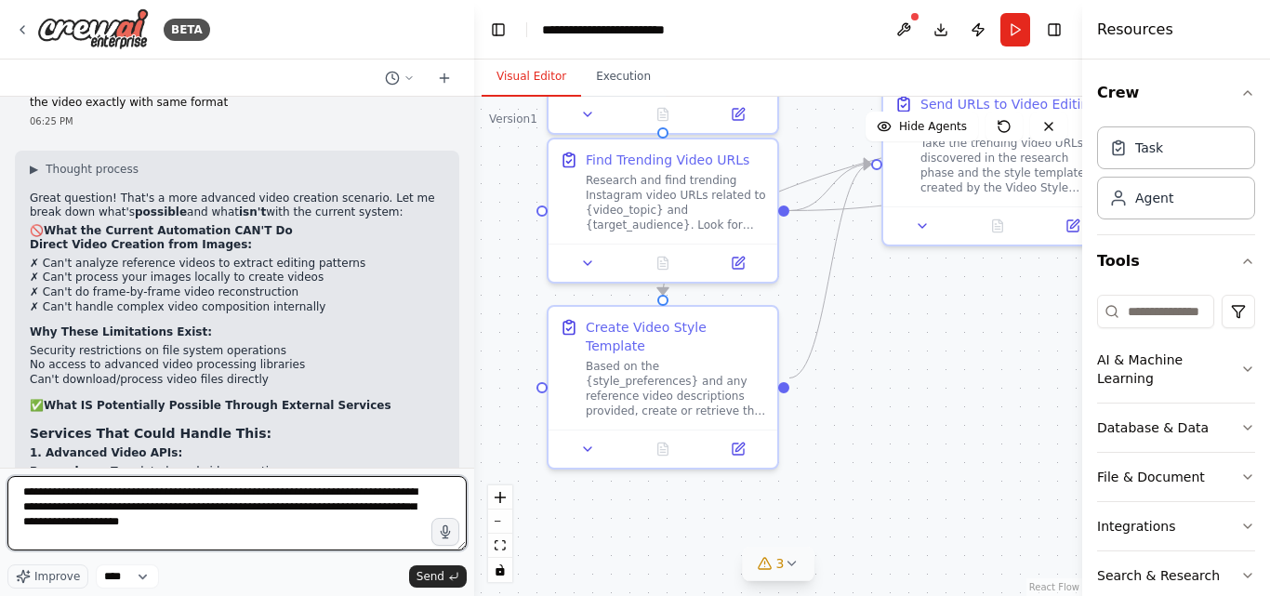
click at [176, 524] on textarea "**********" at bounding box center [236, 513] width 459 height 74
type textarea "**********"
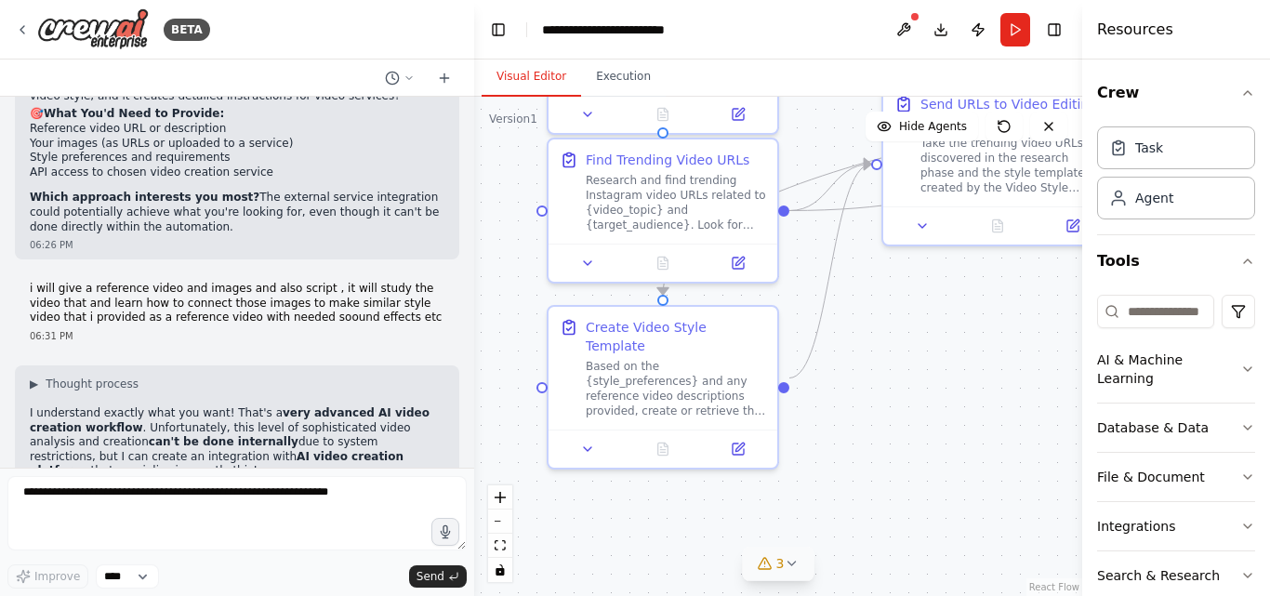
scroll to position [20398, 0]
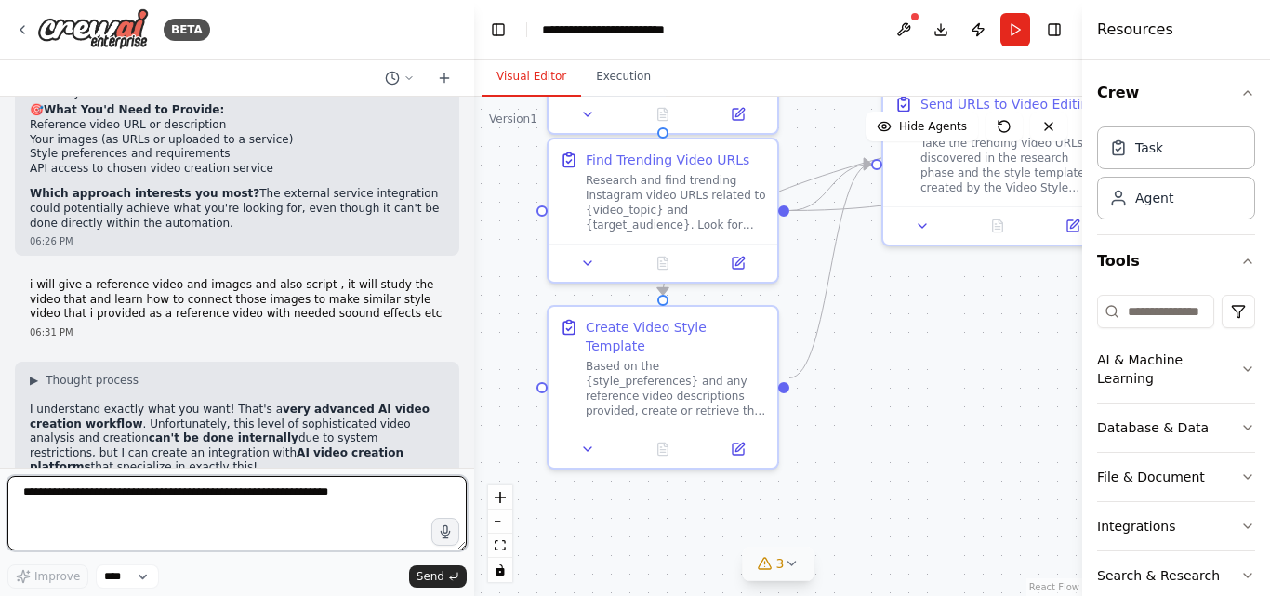
click at [147, 508] on textarea at bounding box center [236, 513] width 459 height 74
type textarea "**********"
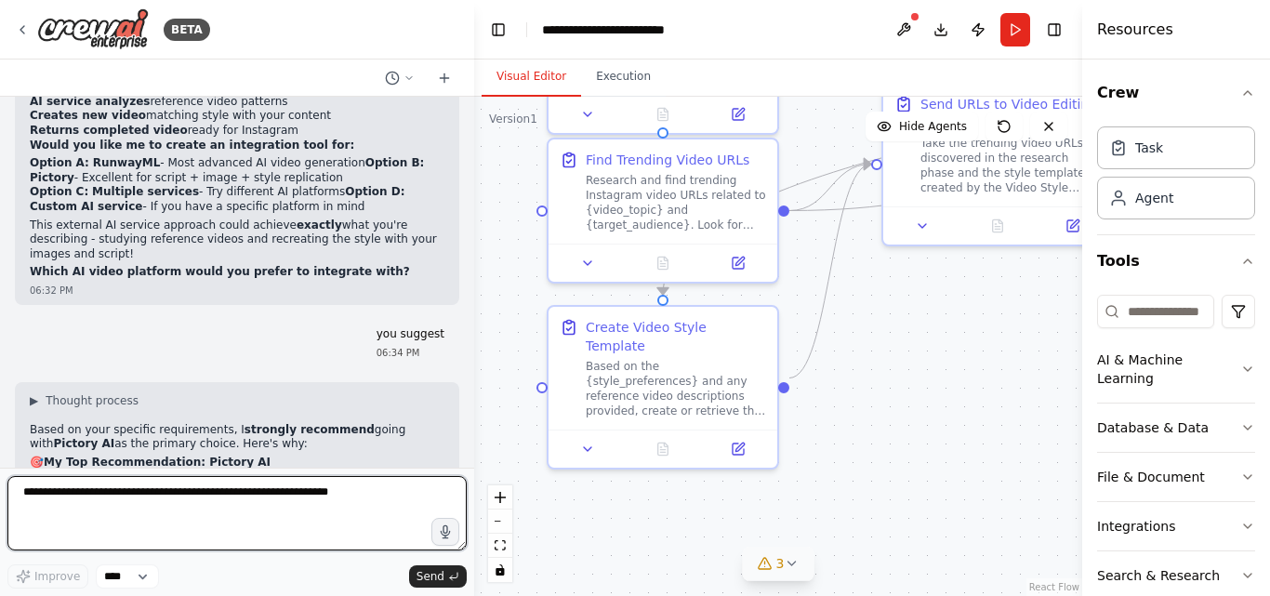
scroll to position [21150, 0]
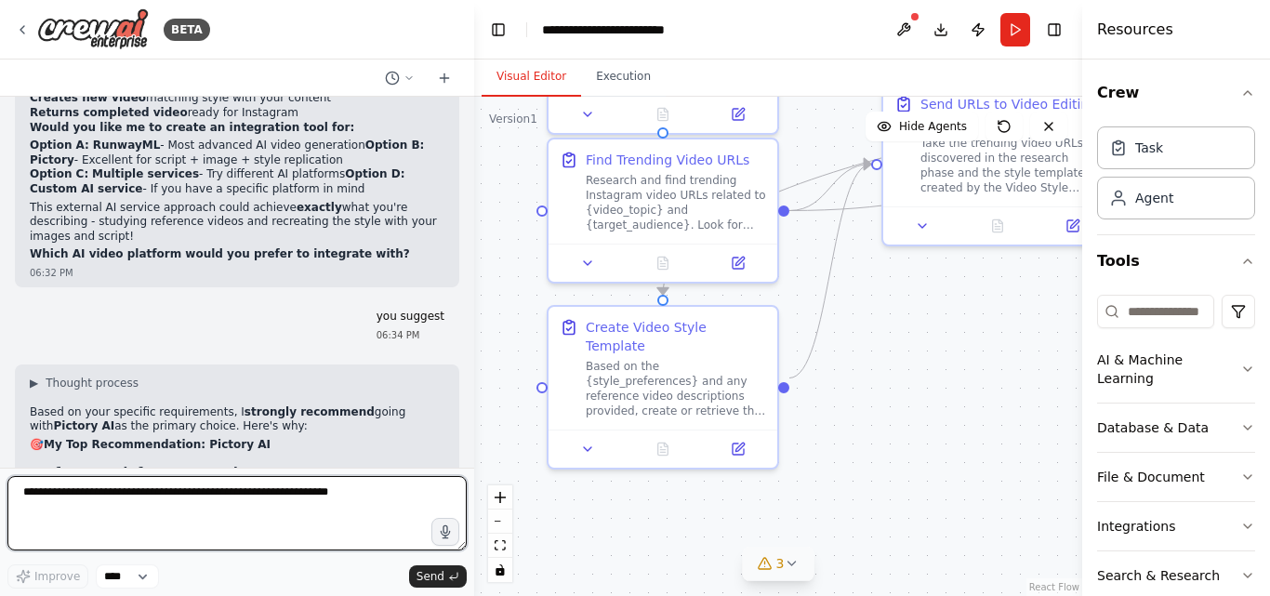
click at [115, 510] on textarea at bounding box center [236, 513] width 459 height 74
type textarea "**********"
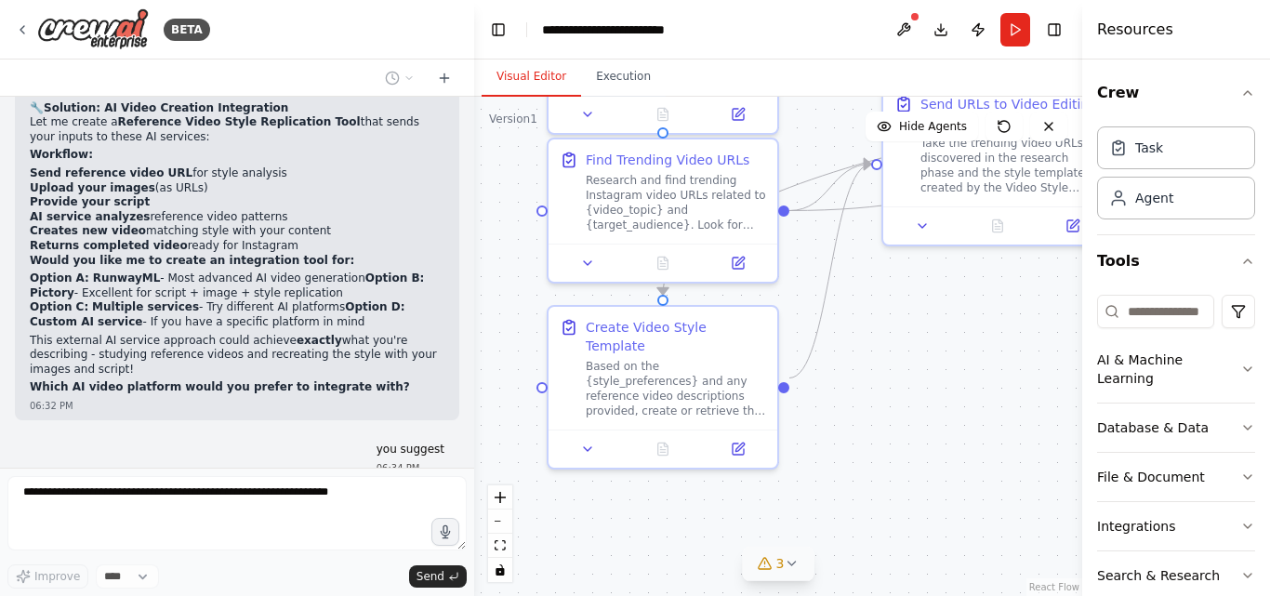
scroll to position [21260, 0]
